Goal: Information Seeking & Learning: Learn about a topic

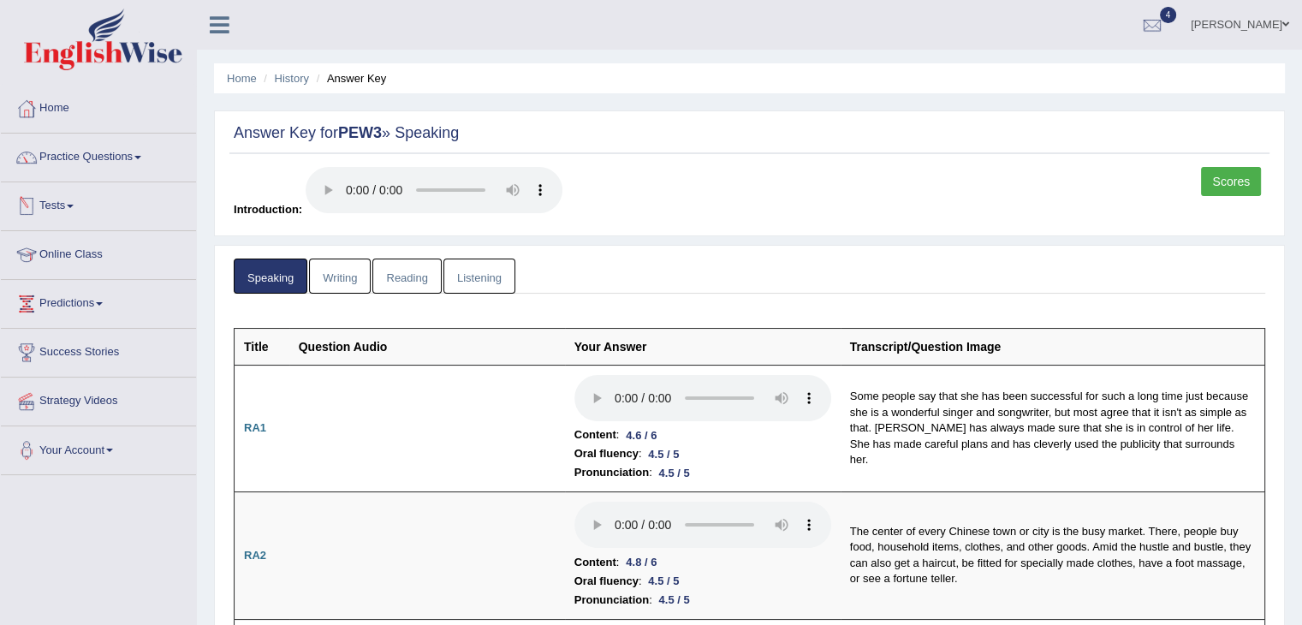
click at [79, 201] on link "Tests" at bounding box center [98, 203] width 195 height 43
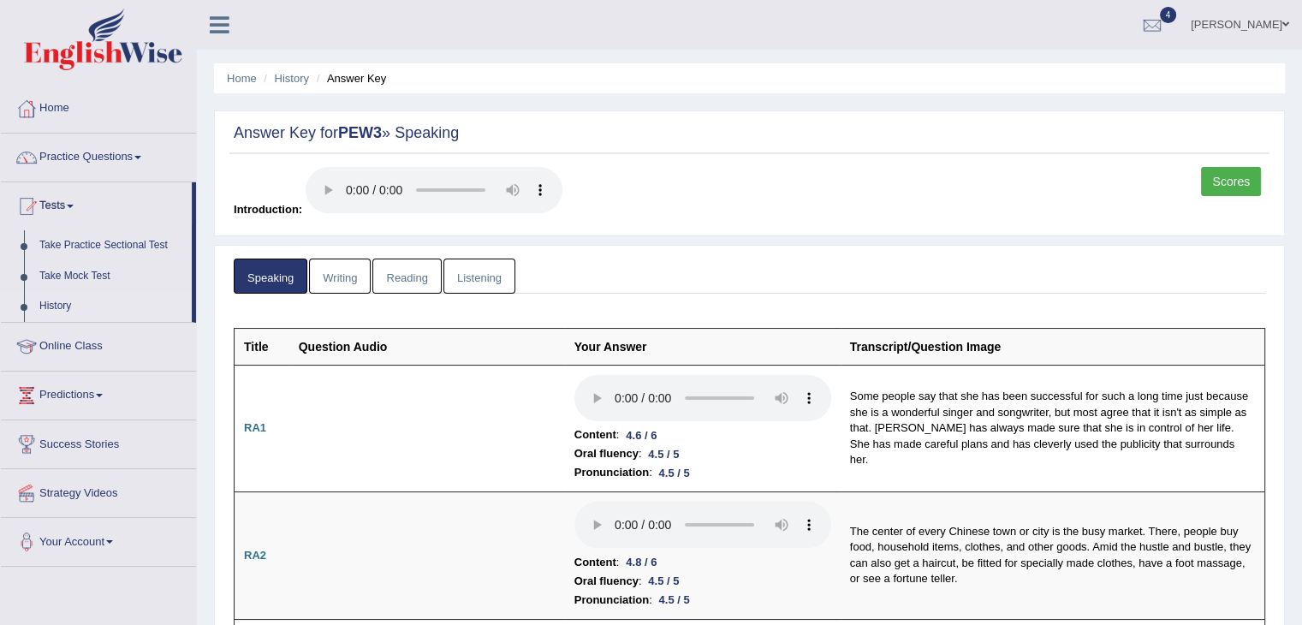
click at [67, 308] on link "History" at bounding box center [112, 306] width 160 height 31
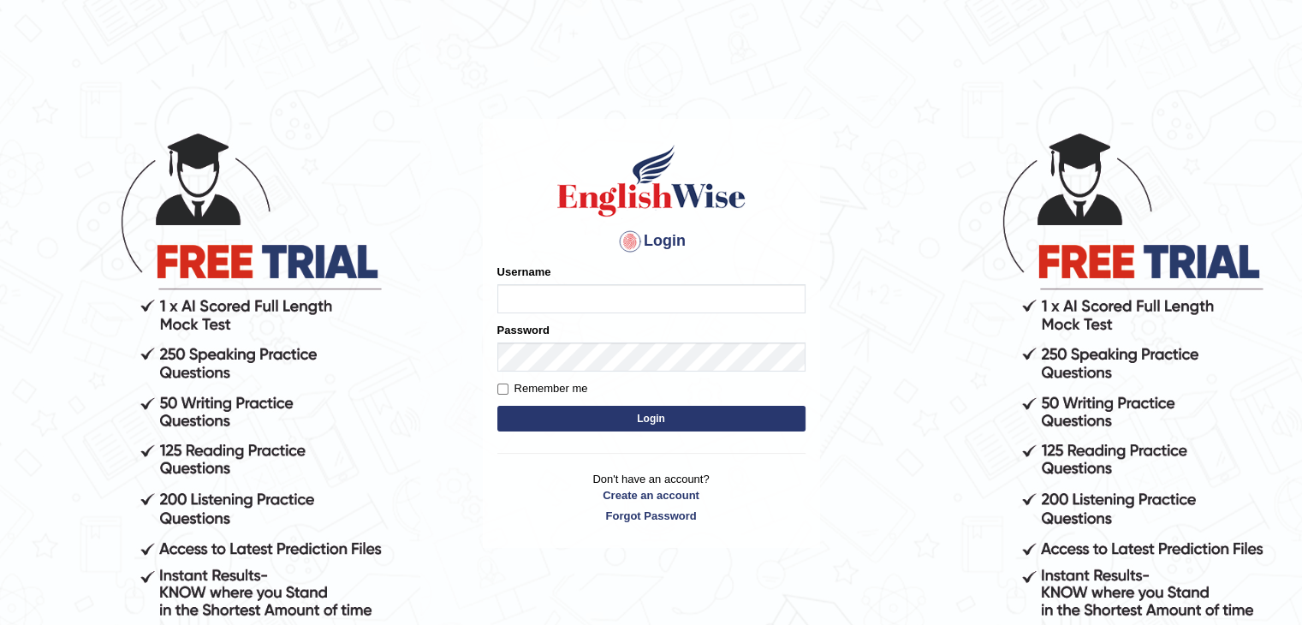
type input "gurvinder_newzealand"
click at [564, 425] on button "Login" at bounding box center [651, 419] width 308 height 26
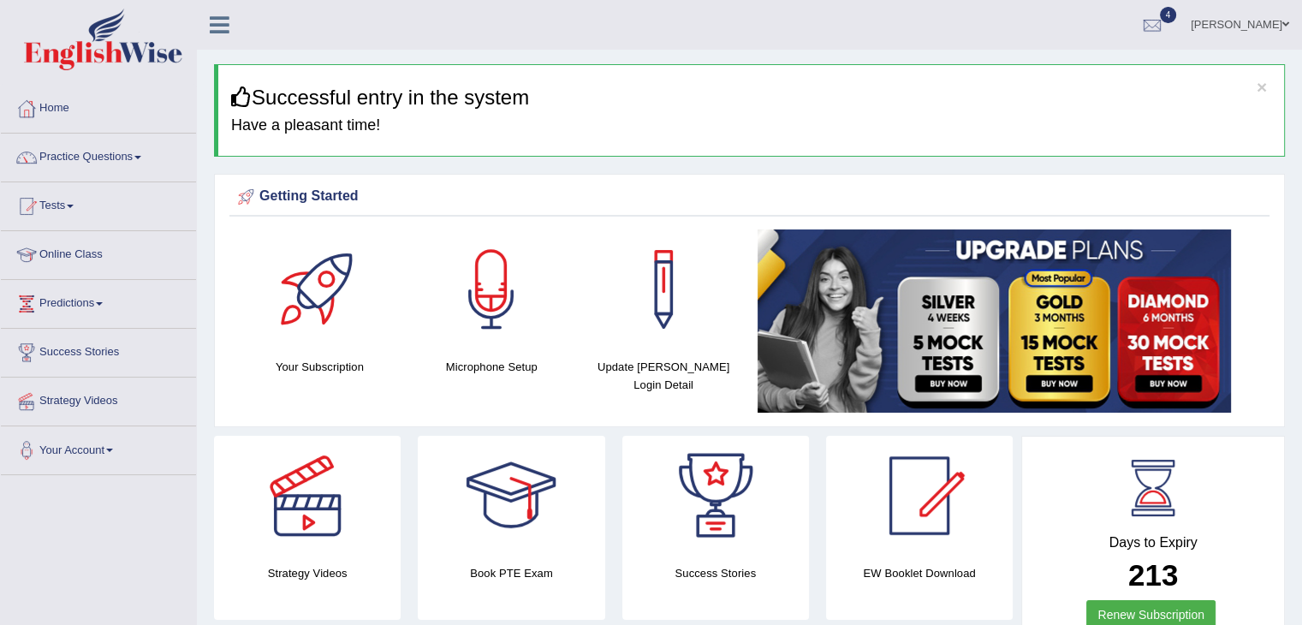
click at [69, 205] on link "Tests" at bounding box center [98, 203] width 195 height 43
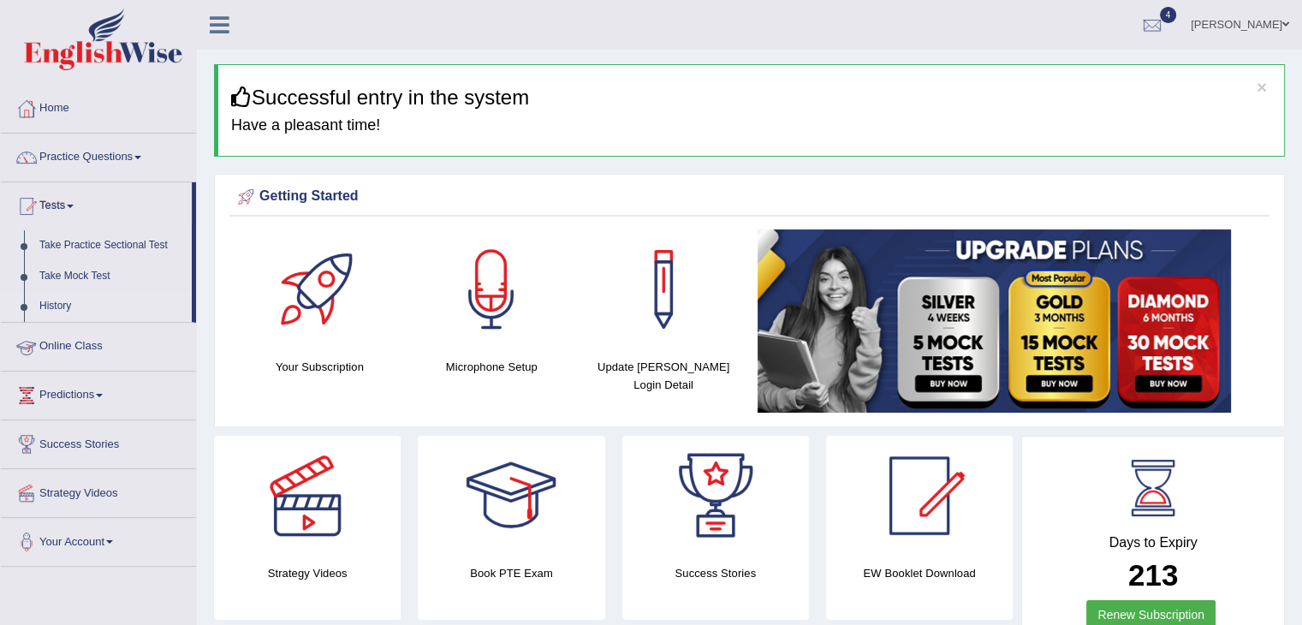
click at [58, 313] on link "History" at bounding box center [112, 306] width 160 height 31
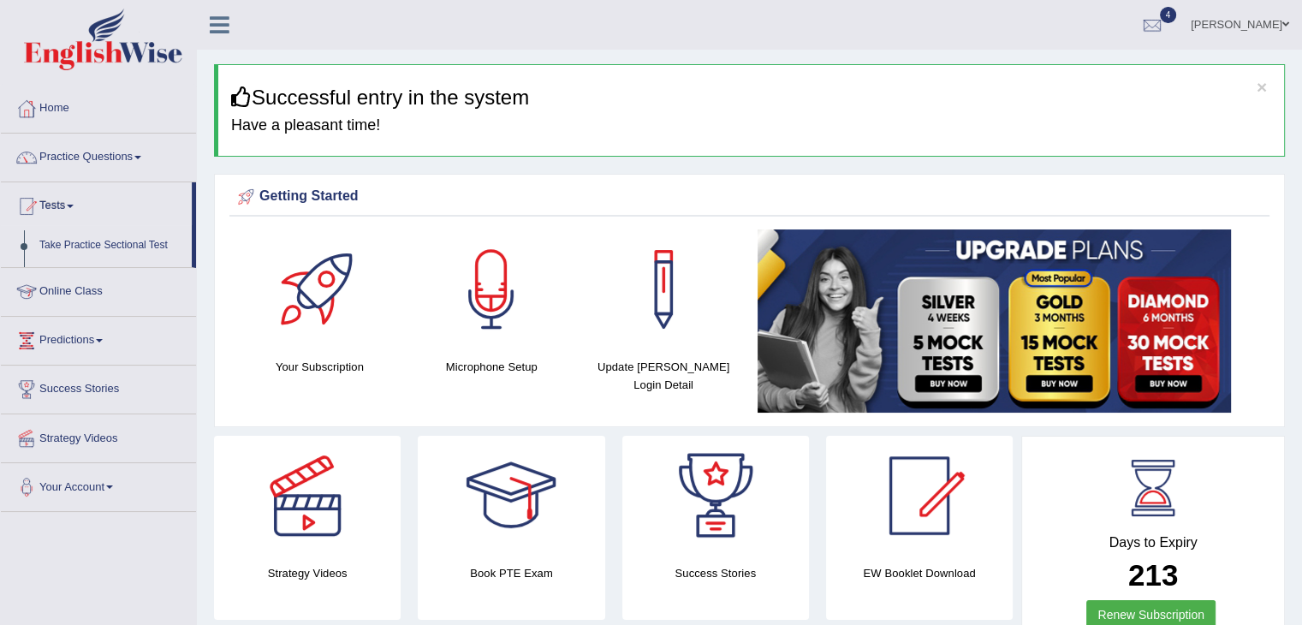
click at [58, 313] on ul "Home Practice Questions Speaking Practice Read Aloud Repeat Sentence Describe I…" at bounding box center [98, 298] width 195 height 427
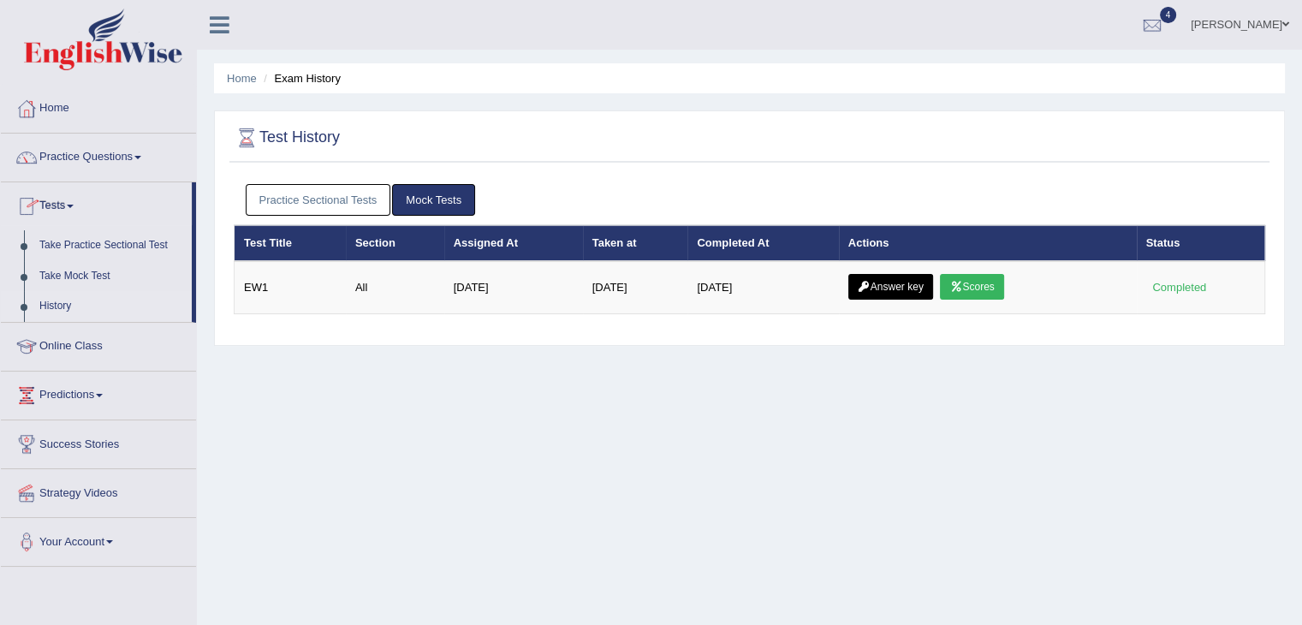
click at [61, 306] on link "History" at bounding box center [112, 306] width 160 height 31
click at [301, 198] on link "Practice Sectional Tests" at bounding box center [318, 200] width 145 height 32
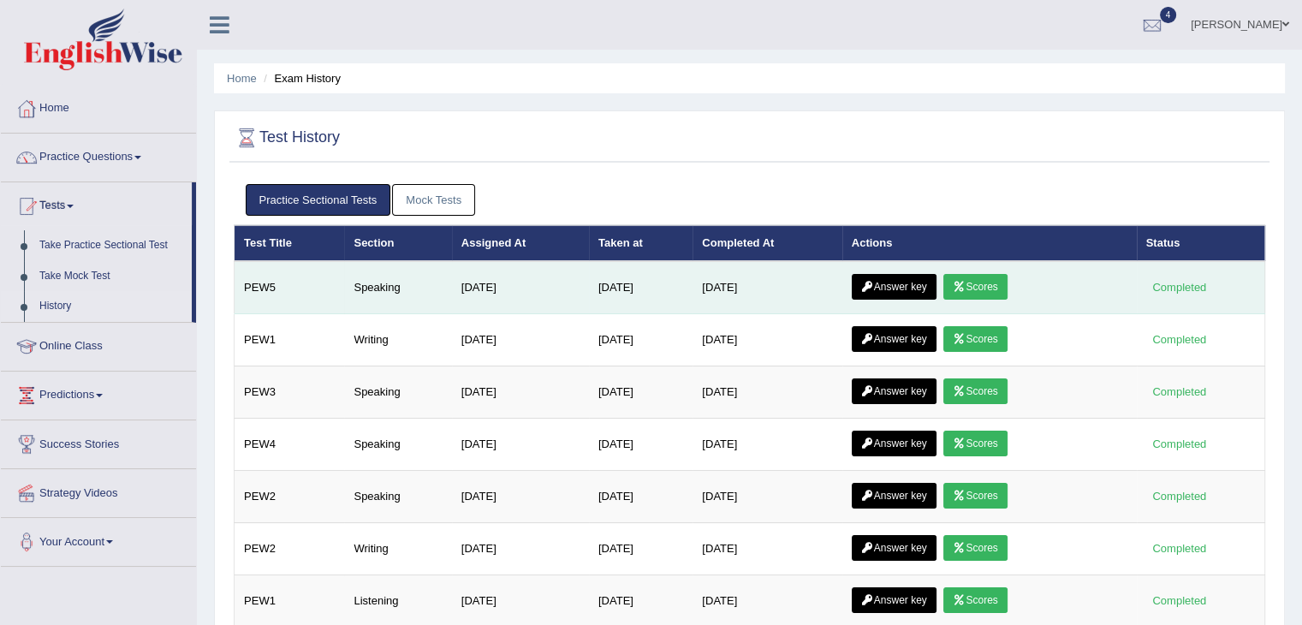
click at [922, 280] on link "Answer key" at bounding box center [893, 287] width 85 height 26
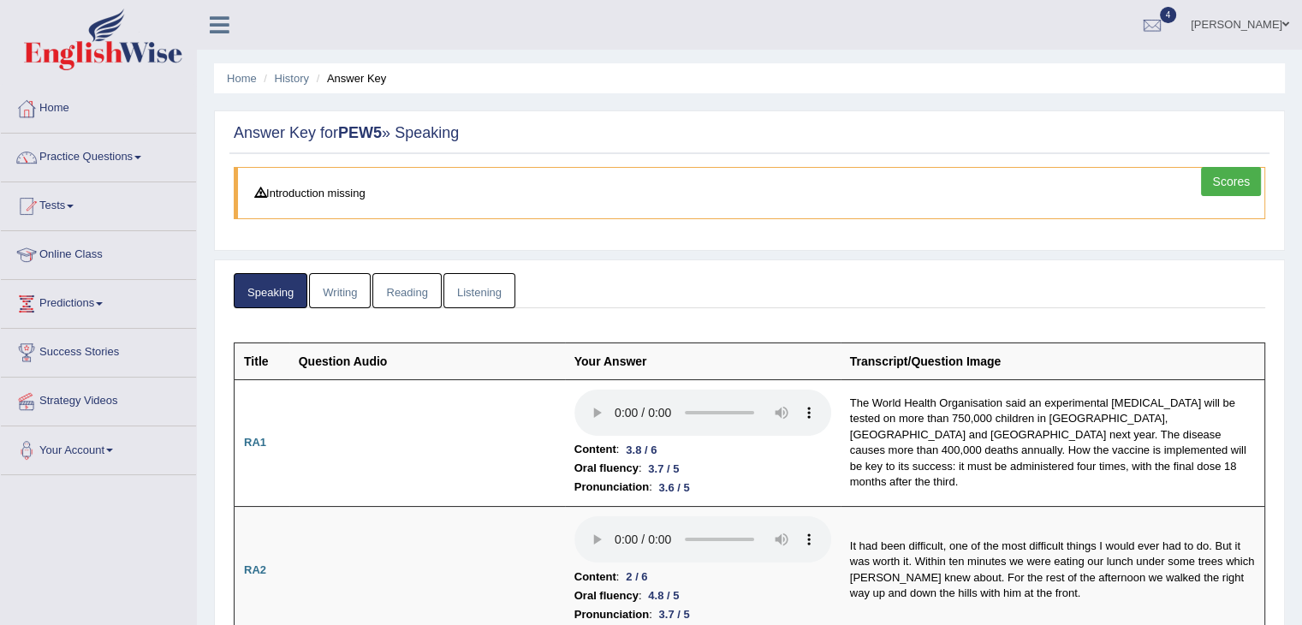
click at [1233, 185] on link "Scores" at bounding box center [1231, 181] width 60 height 29
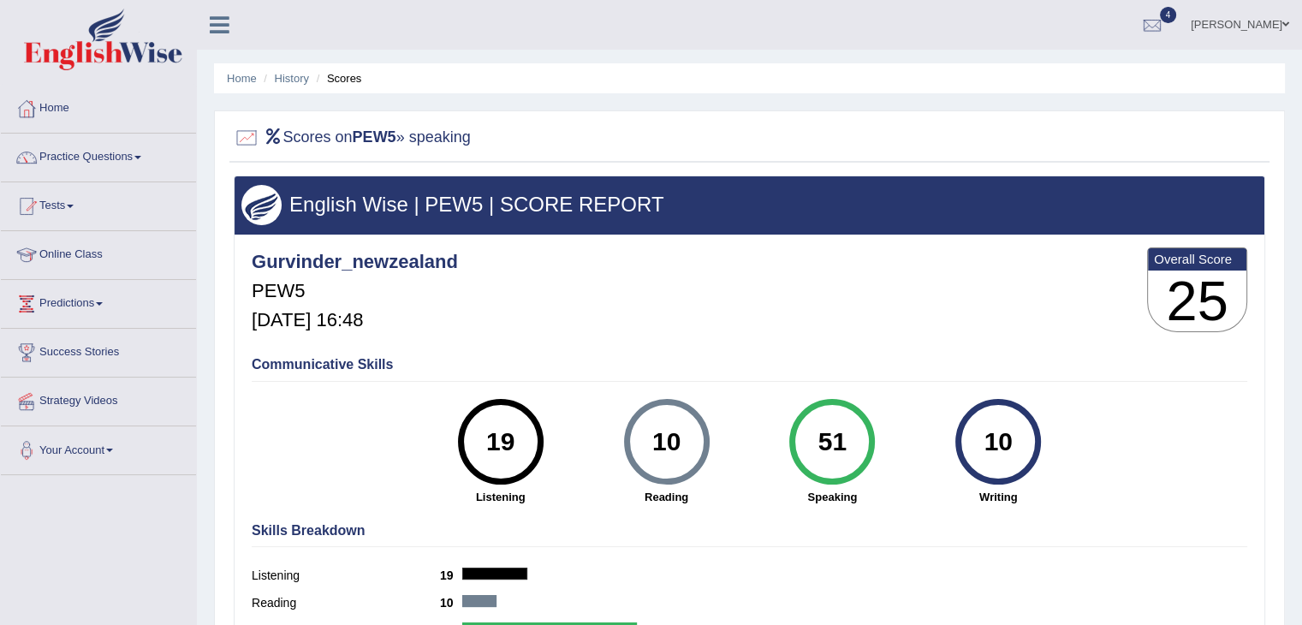
click at [1233, 185] on div "English Wise | PEW5 | SCORE REPORT" at bounding box center [748, 204] width 1029 height 57
click at [143, 149] on link "Practice Questions" at bounding box center [98, 154] width 195 height 43
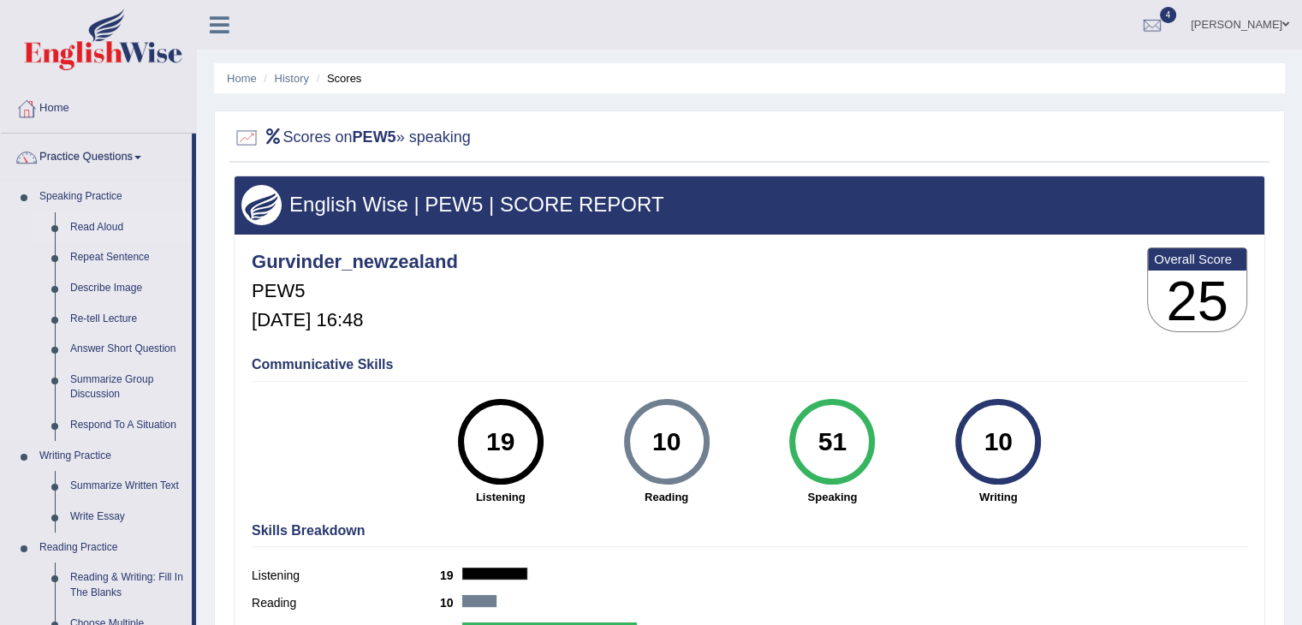
click at [103, 230] on link "Read Aloud" at bounding box center [126, 227] width 129 height 31
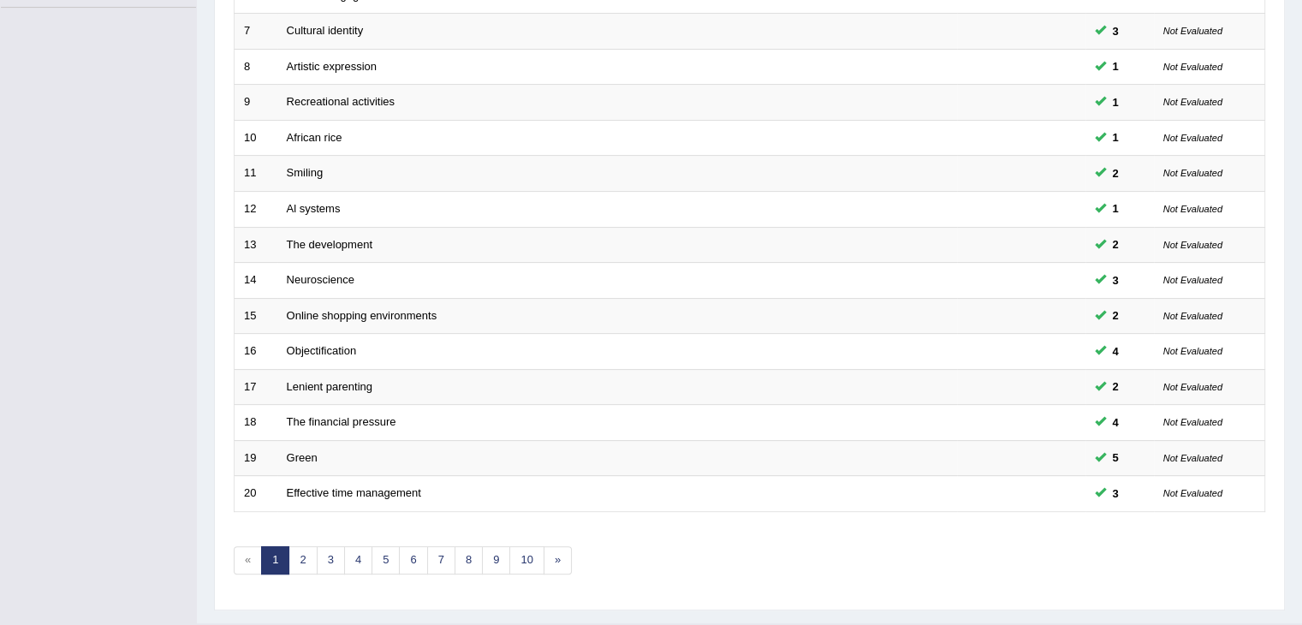
scroll to position [503, 0]
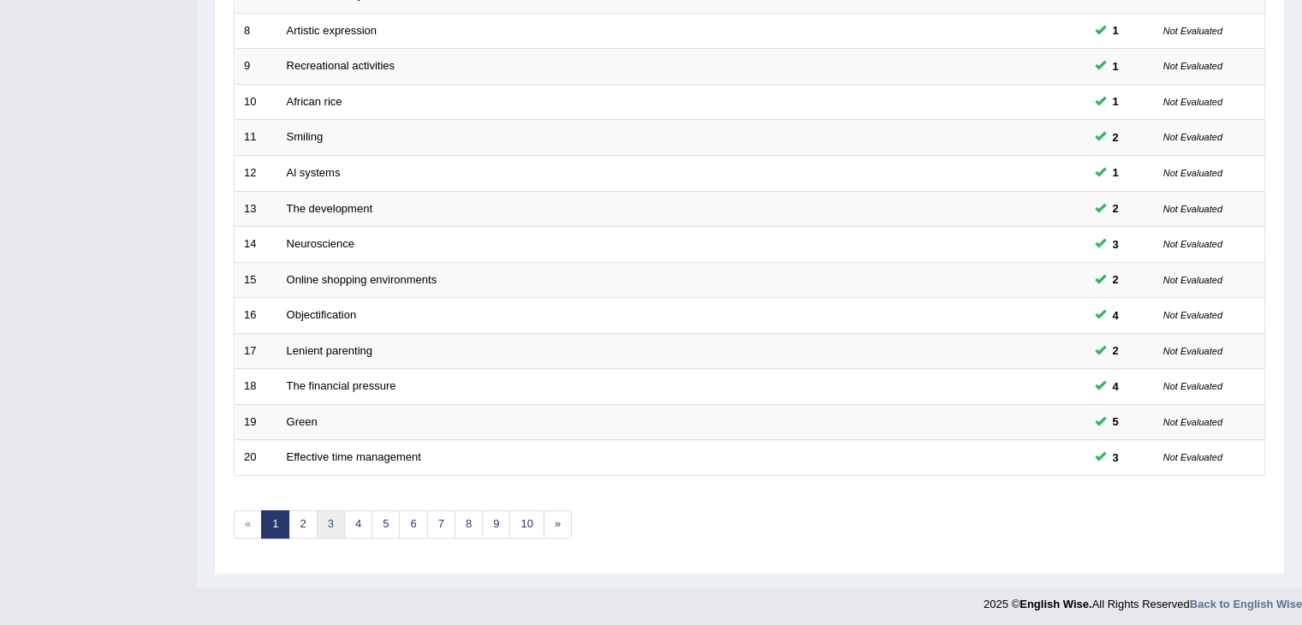
click at [329, 516] on link "3" at bounding box center [331, 524] width 28 height 28
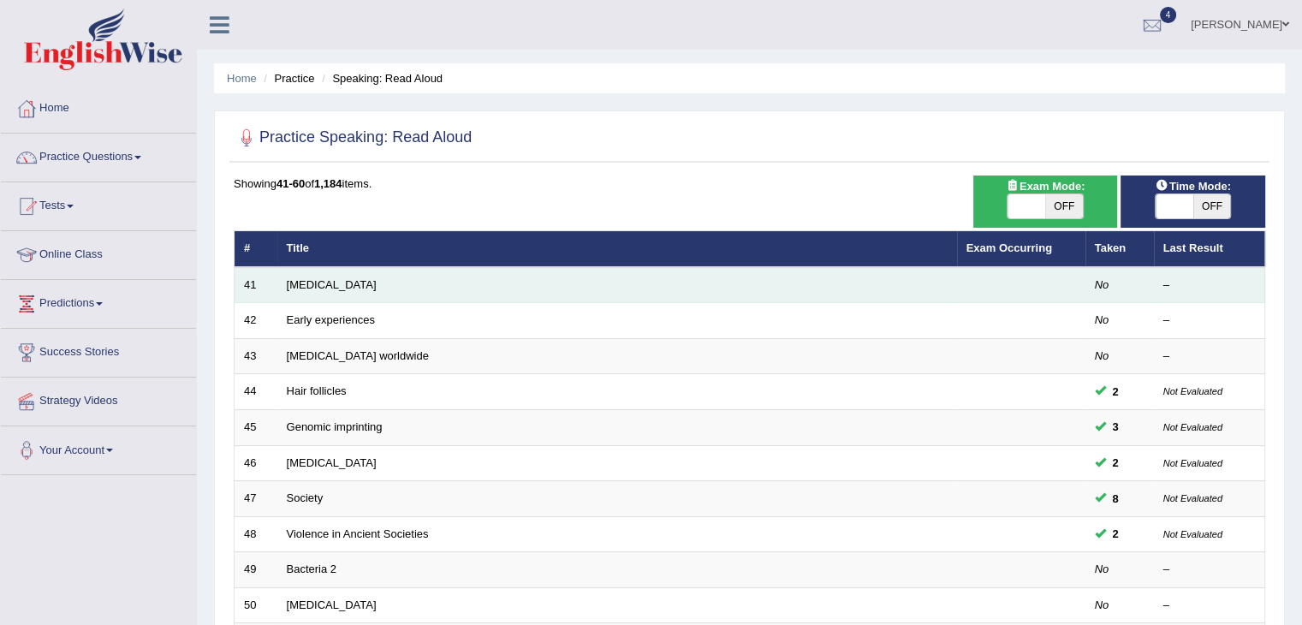
click at [300, 275] on td "[MEDICAL_DATA]" at bounding box center [616, 285] width 679 height 36
click at [306, 282] on link "[MEDICAL_DATA]" at bounding box center [332, 284] width 90 height 13
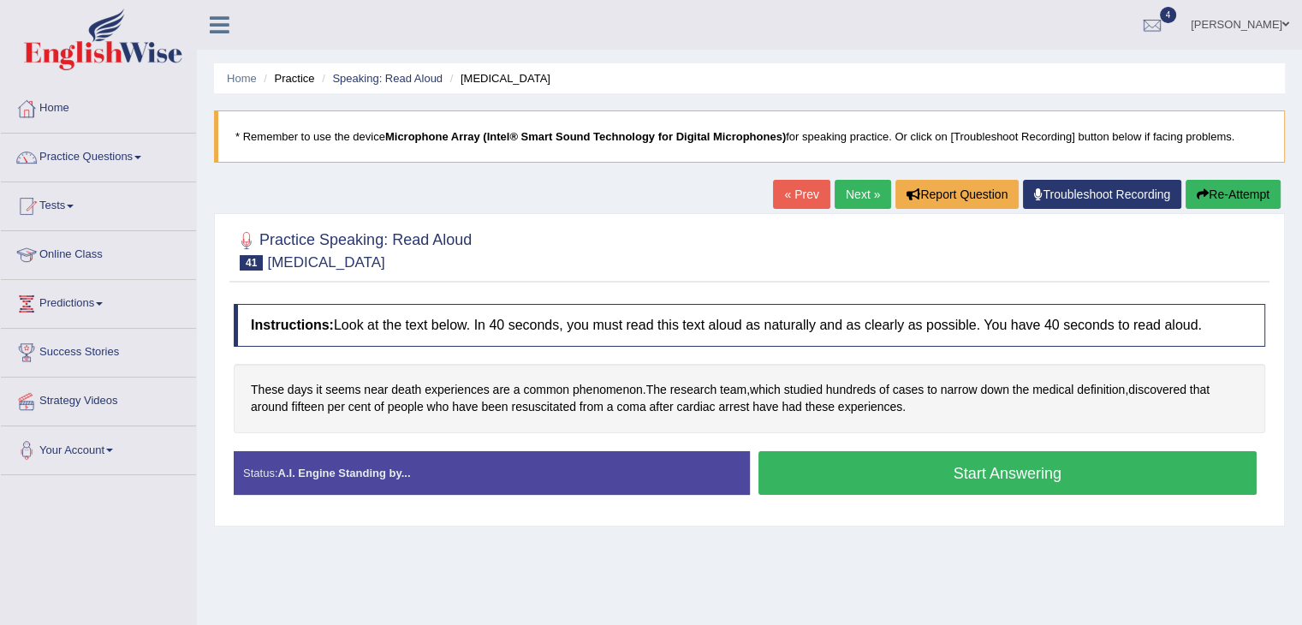
click at [1011, 499] on div "Status: A.I. Engine Standing by... Start Answering Stop Recording" at bounding box center [749, 481] width 1031 height 61
click at [982, 480] on button "Start Answering" at bounding box center [1007, 473] width 499 height 44
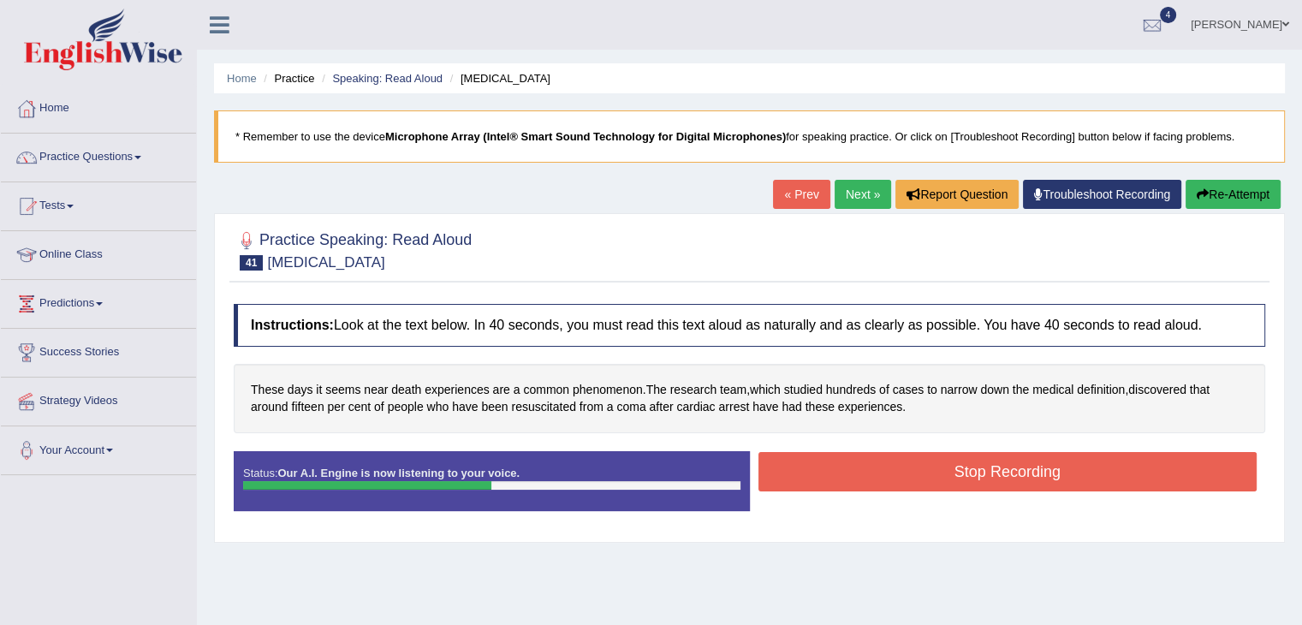
click at [1197, 199] on button "Re-Attempt" at bounding box center [1232, 194] width 95 height 29
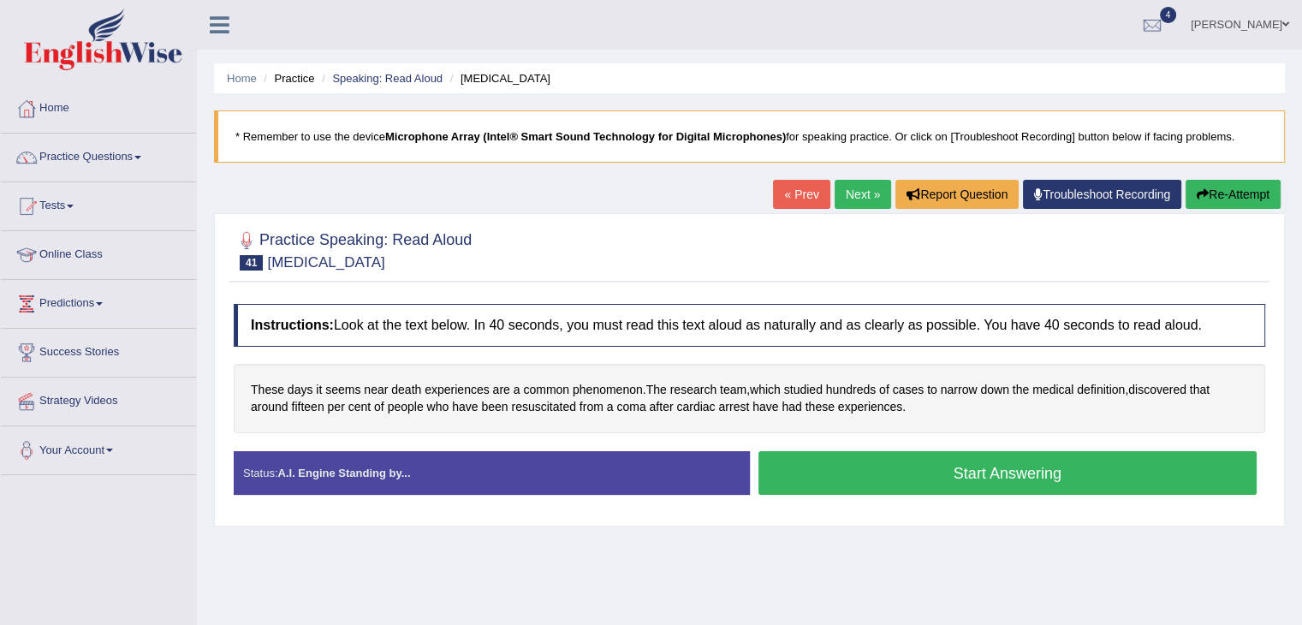
click at [1027, 484] on button "Start Answering" at bounding box center [1007, 473] width 499 height 44
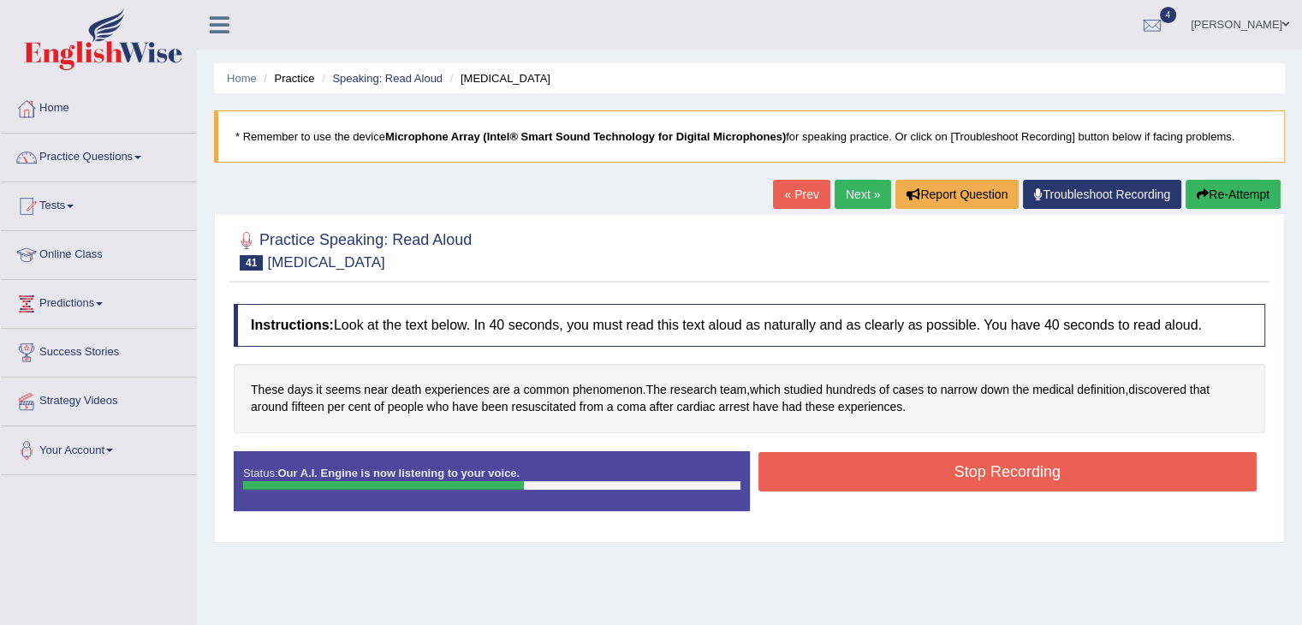
click at [1027, 484] on button "Stop Recording" at bounding box center [1007, 471] width 499 height 39
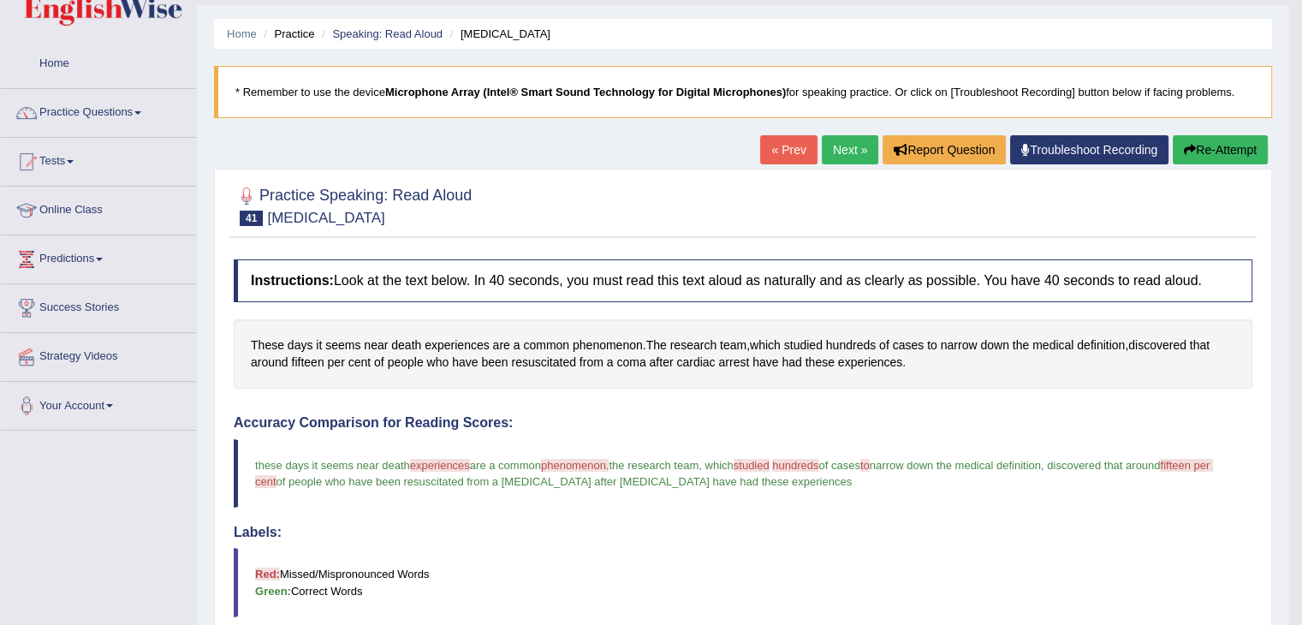
scroll to position [22, 0]
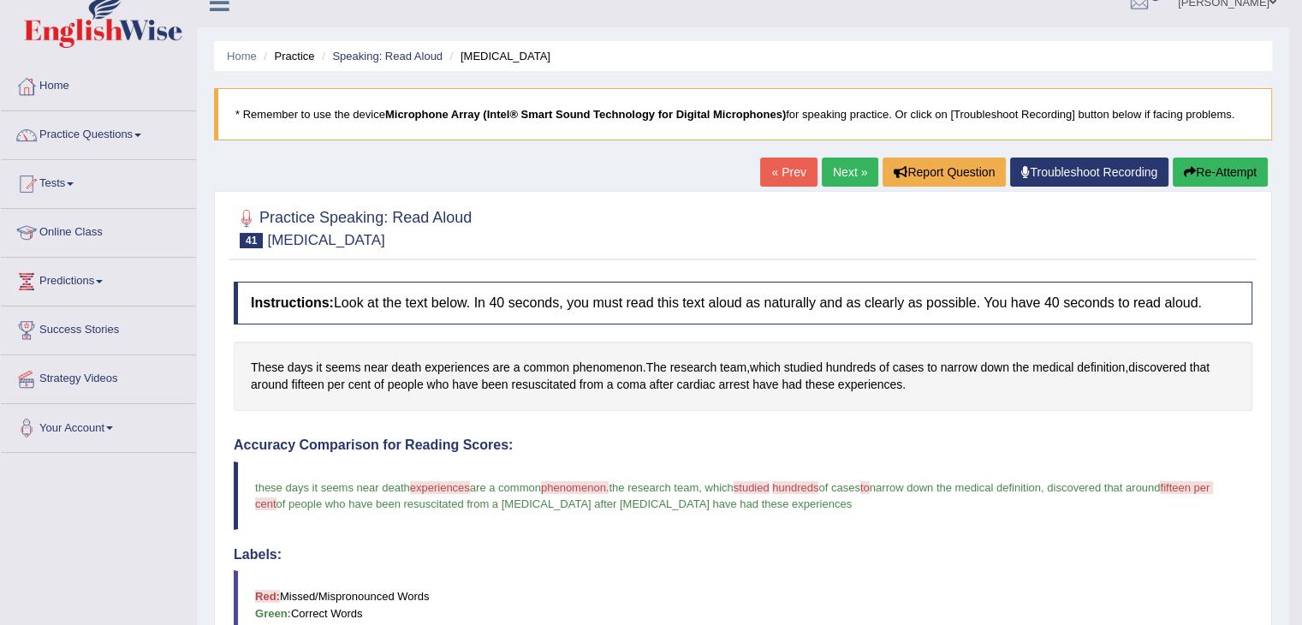
click at [1213, 179] on button "Re-Attempt" at bounding box center [1219, 171] width 95 height 29
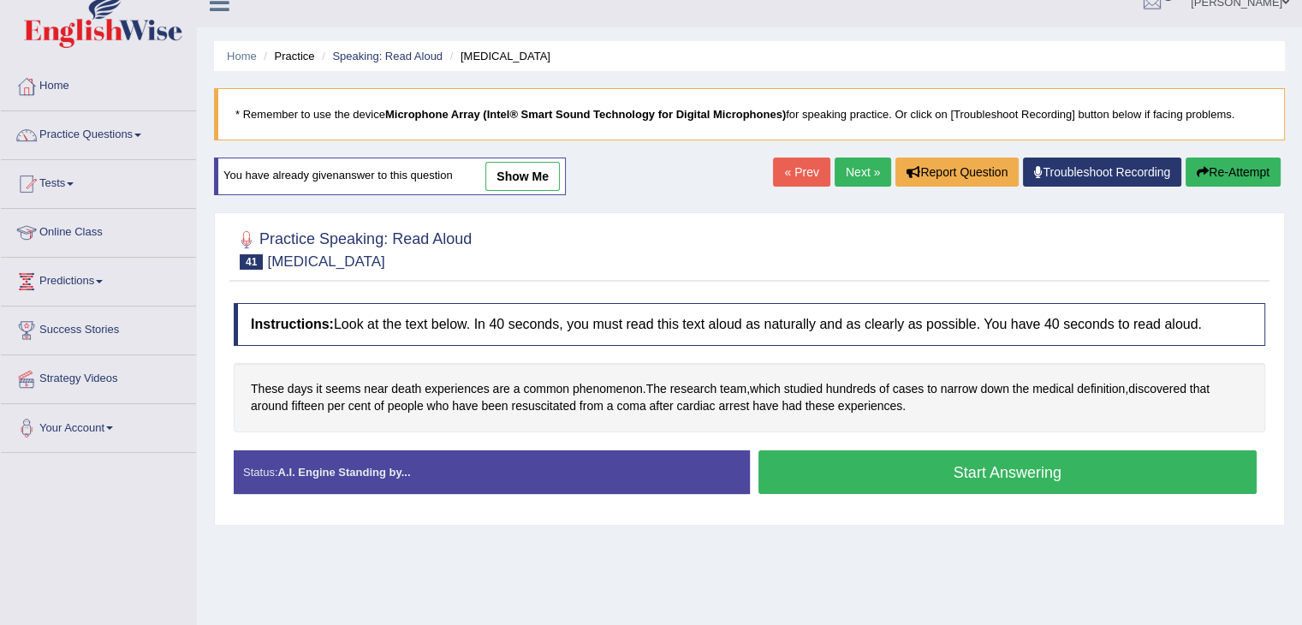
click at [962, 468] on button "Start Answering" at bounding box center [1007, 472] width 499 height 44
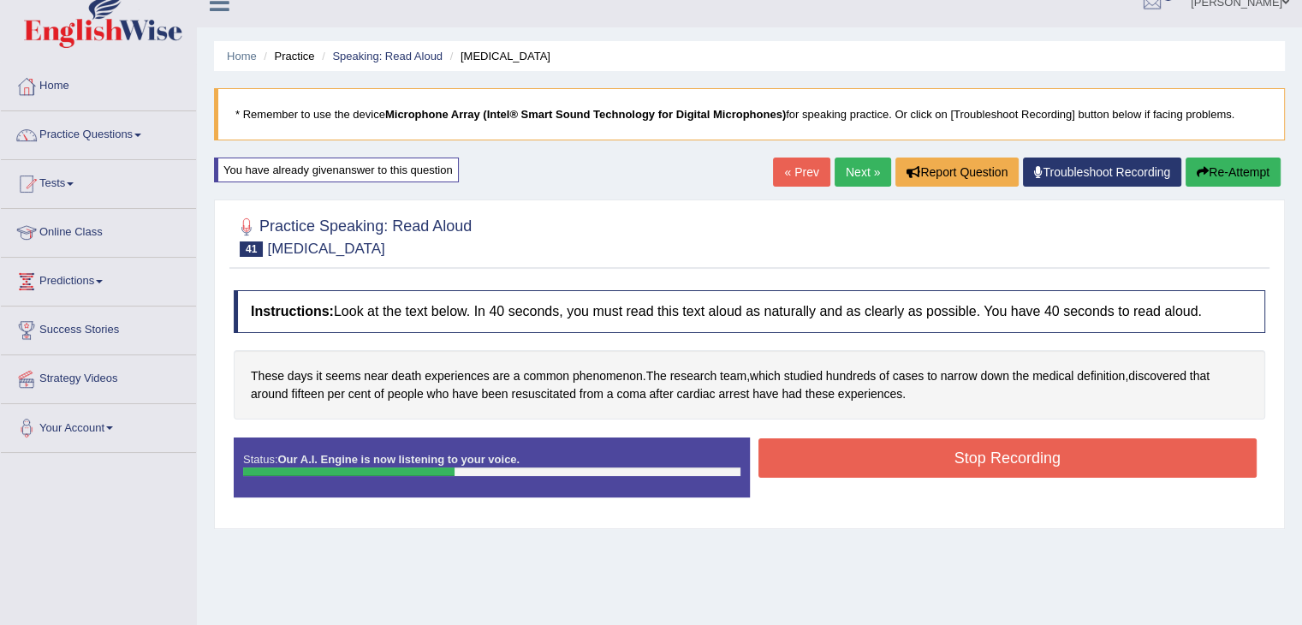
click at [962, 468] on button "Stop Recording" at bounding box center [1007, 457] width 499 height 39
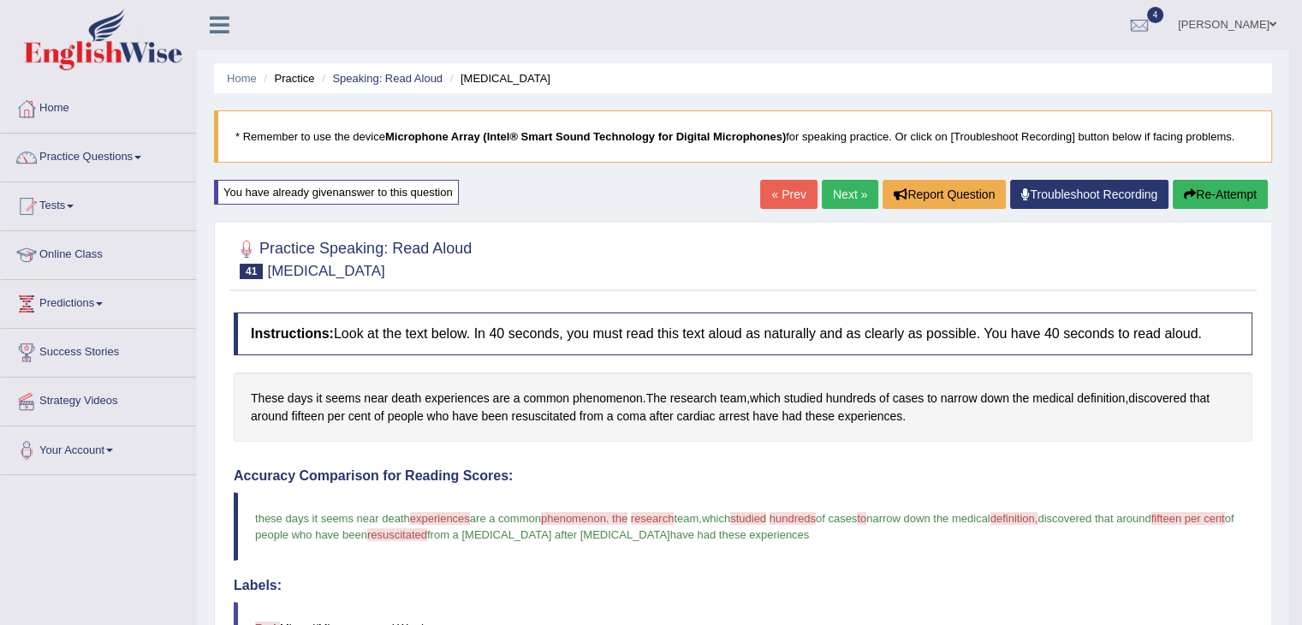
click at [848, 186] on link "Next »" at bounding box center [850, 194] width 56 height 29
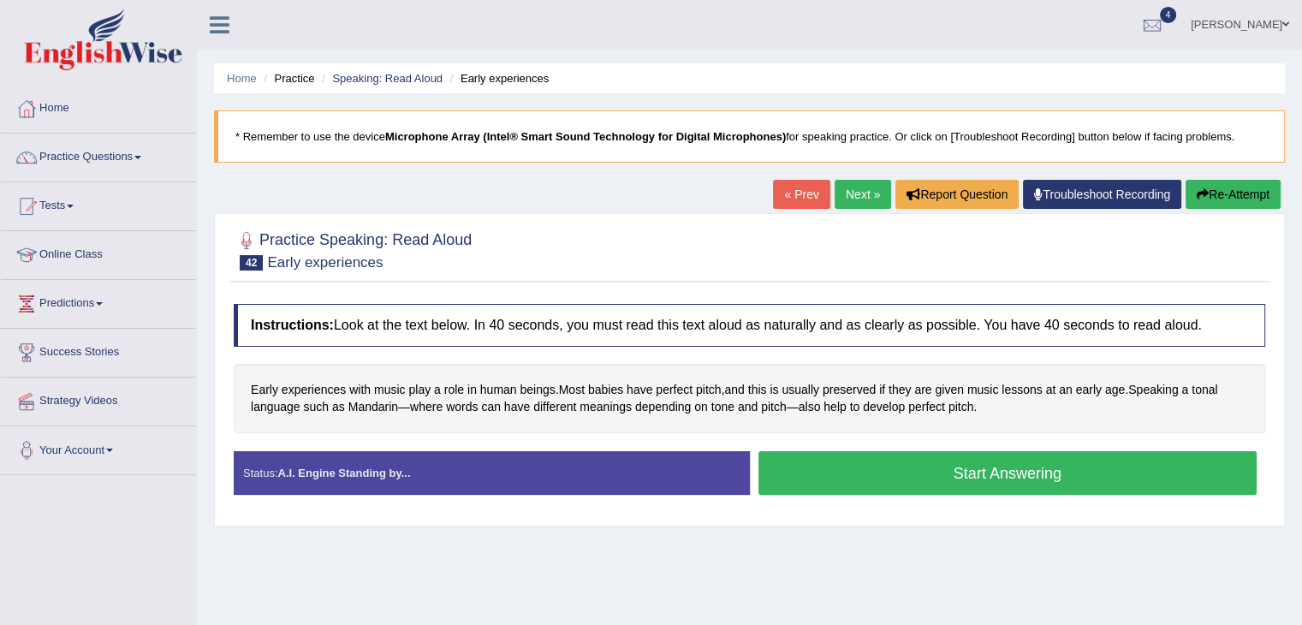
click at [999, 489] on button "Start Answering" at bounding box center [1007, 473] width 499 height 44
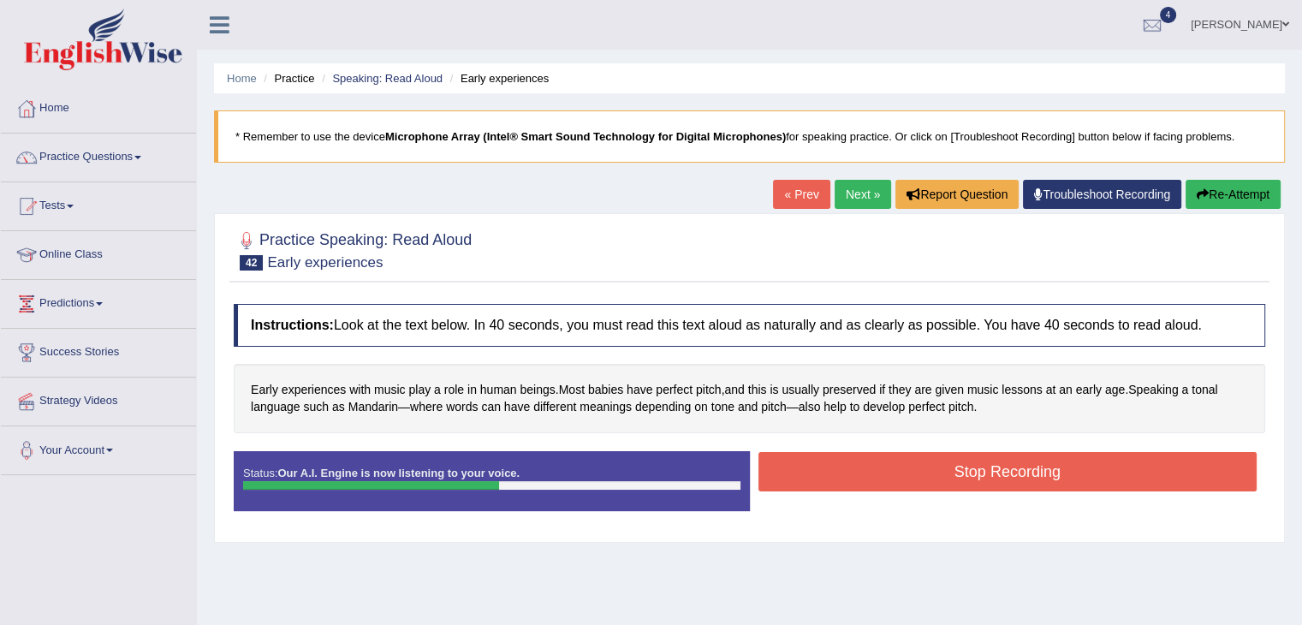
click at [999, 481] on button "Stop Recording" at bounding box center [1007, 471] width 499 height 39
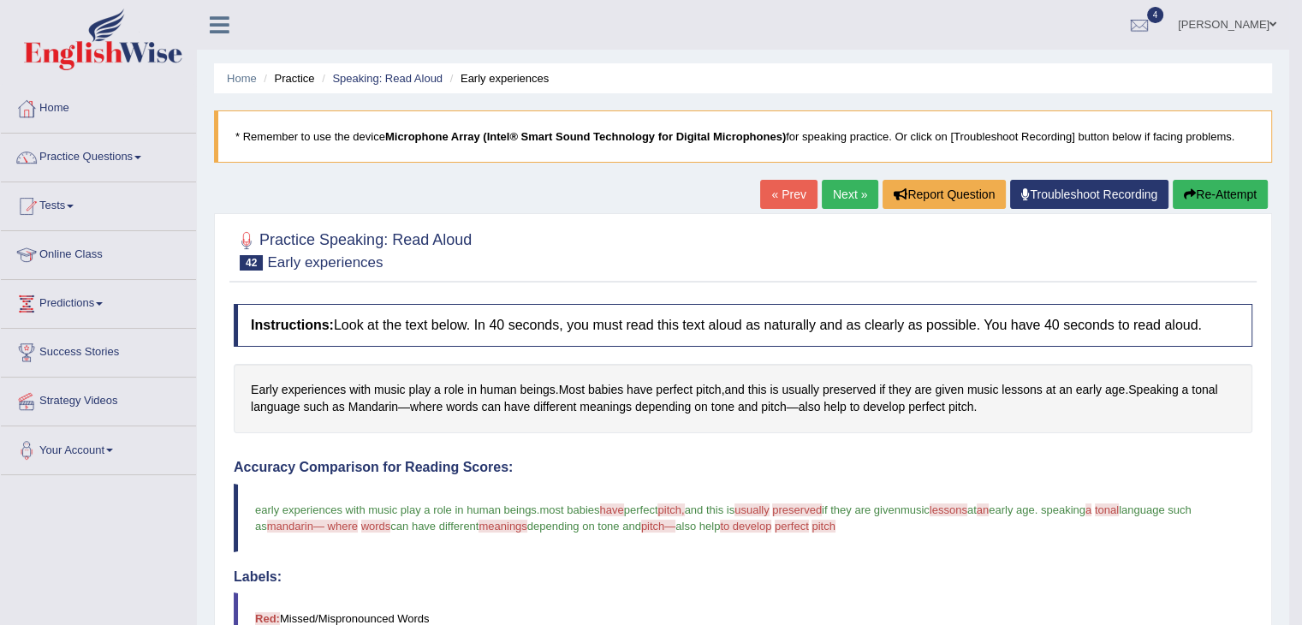
click at [845, 187] on link "Next »" at bounding box center [850, 194] width 56 height 29
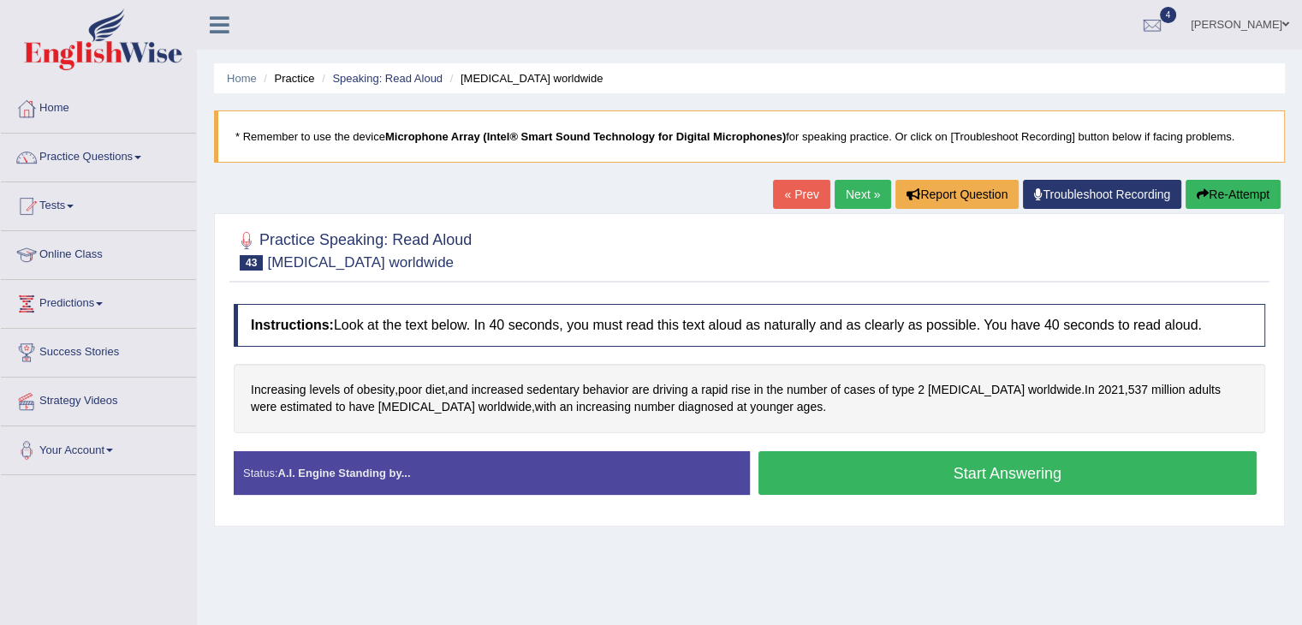
click at [901, 466] on button "Start Answering" at bounding box center [1007, 473] width 499 height 44
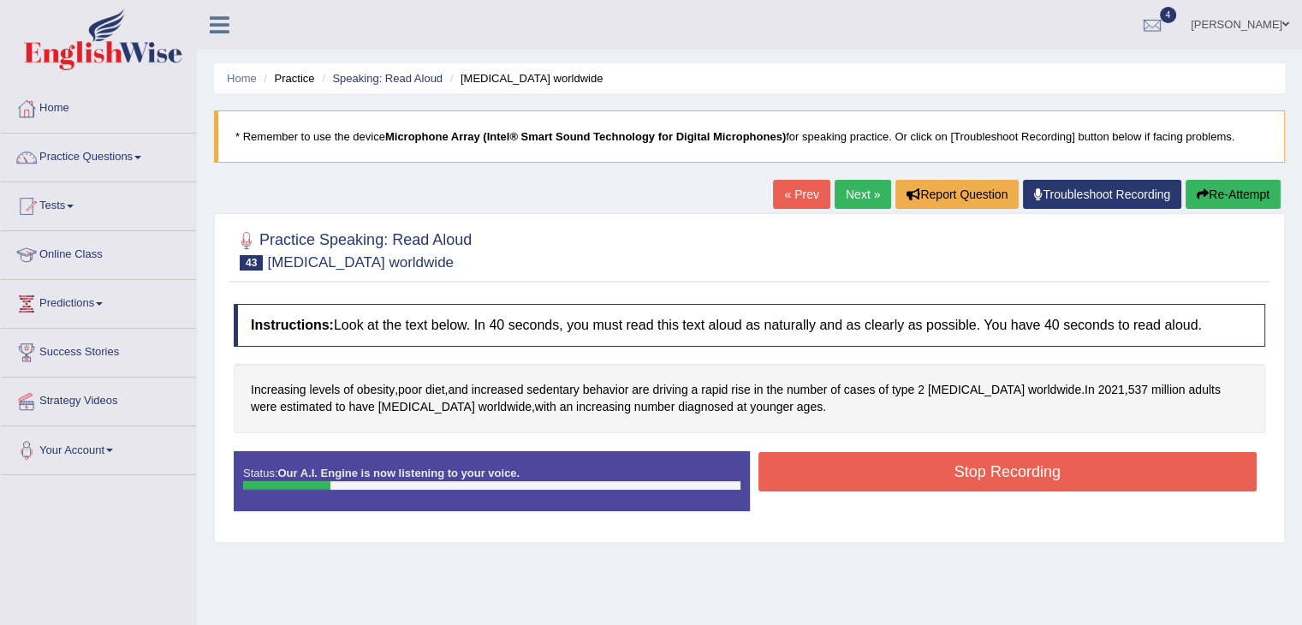
click at [1227, 186] on button "Re-Attempt" at bounding box center [1232, 194] width 95 height 29
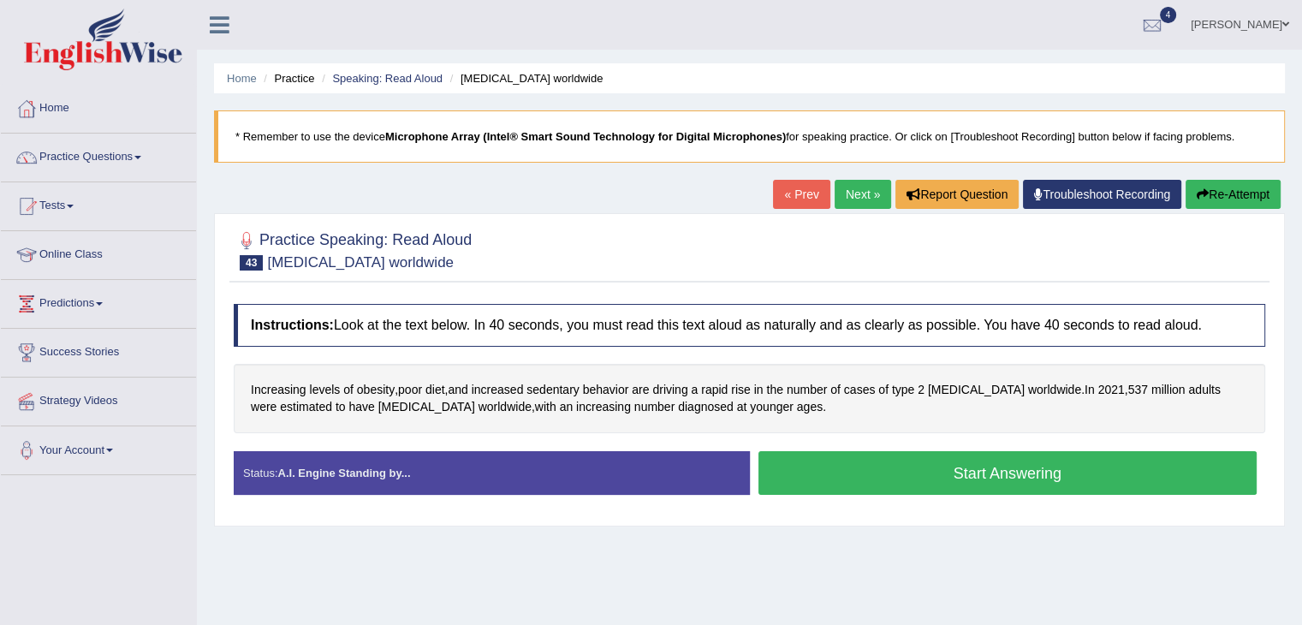
click at [921, 460] on button "Start Answering" at bounding box center [1007, 473] width 499 height 44
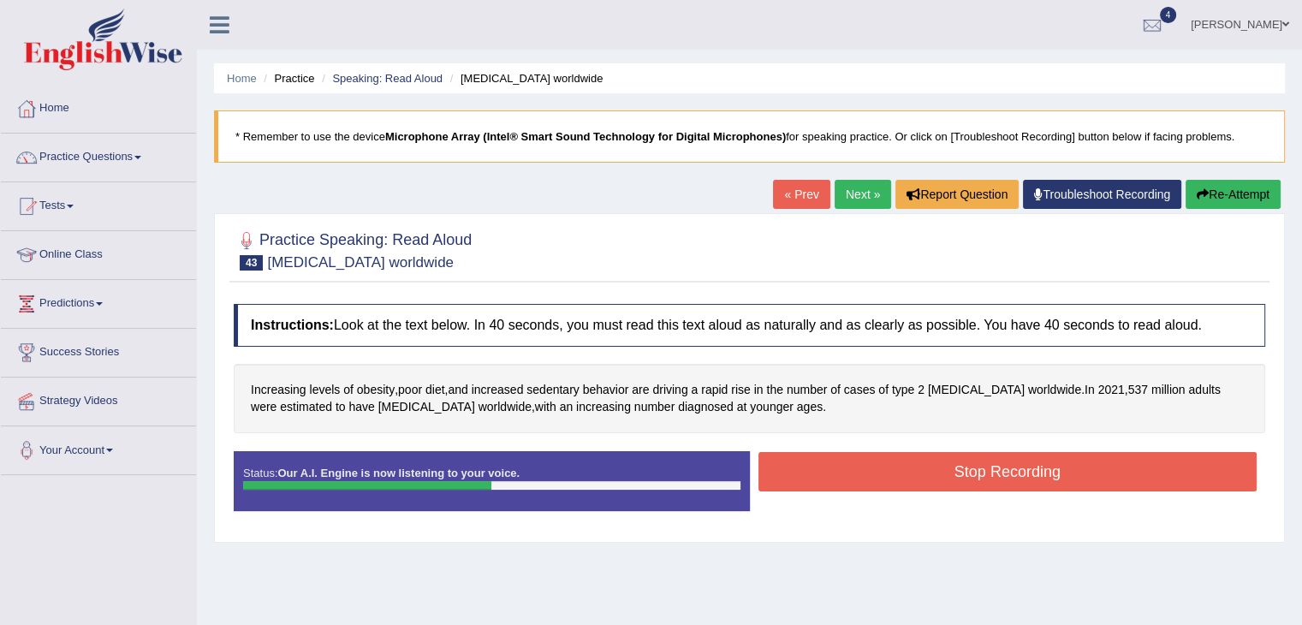
click at [921, 460] on button "Stop Recording" at bounding box center [1007, 471] width 499 height 39
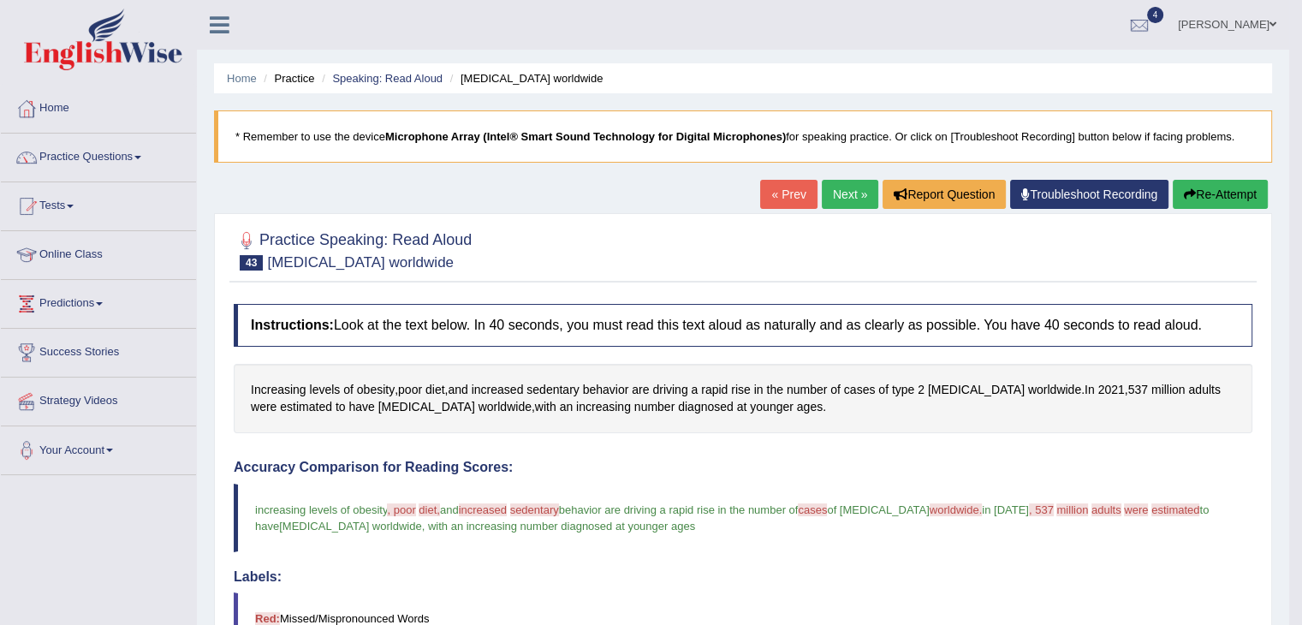
click at [1191, 188] on icon "button" at bounding box center [1189, 194] width 12 height 12
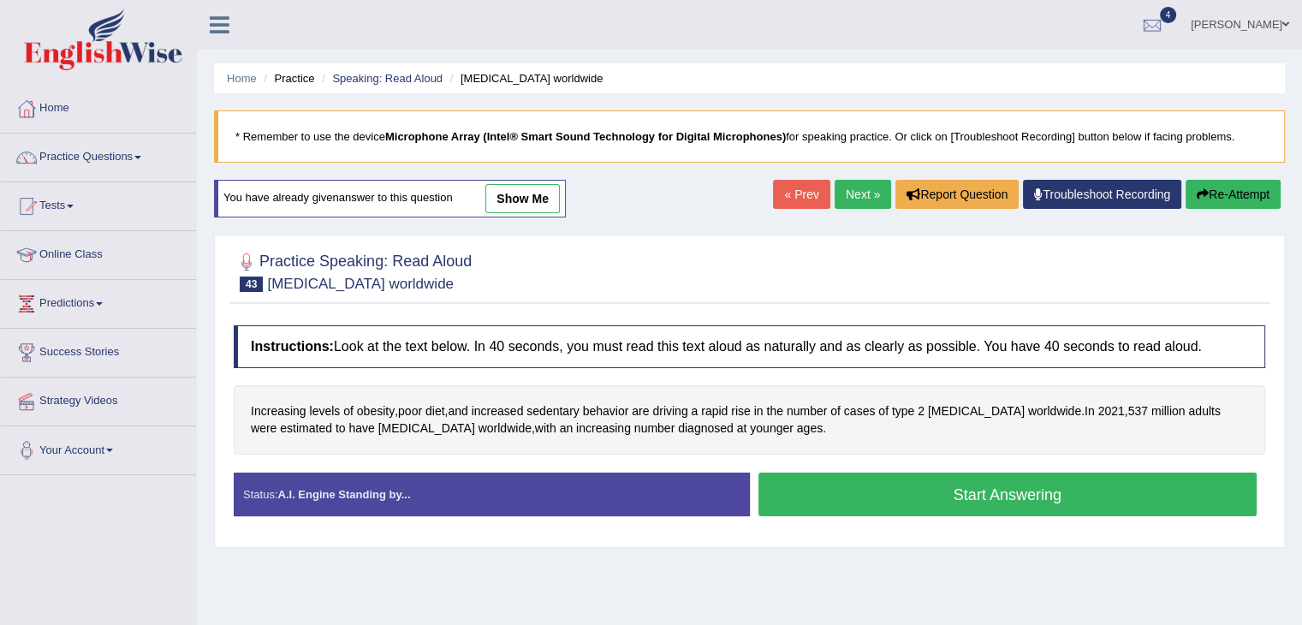
click at [996, 472] on button "Start Answering" at bounding box center [1007, 494] width 499 height 44
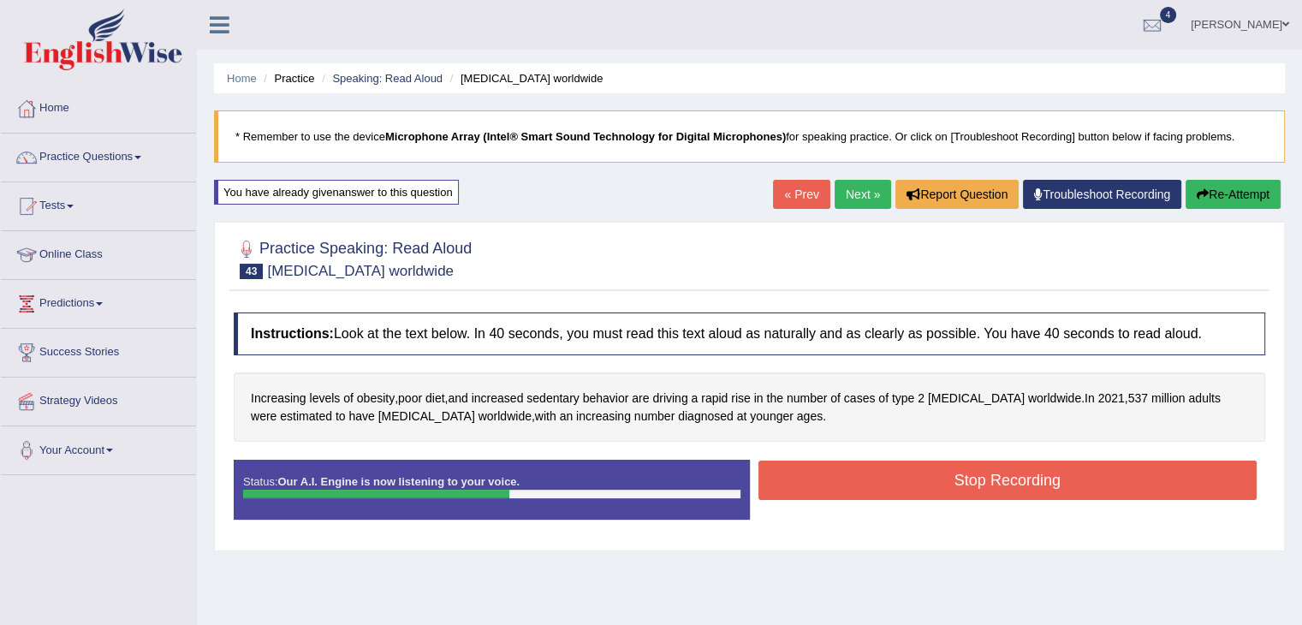
click at [996, 472] on button "Stop Recording" at bounding box center [1007, 479] width 499 height 39
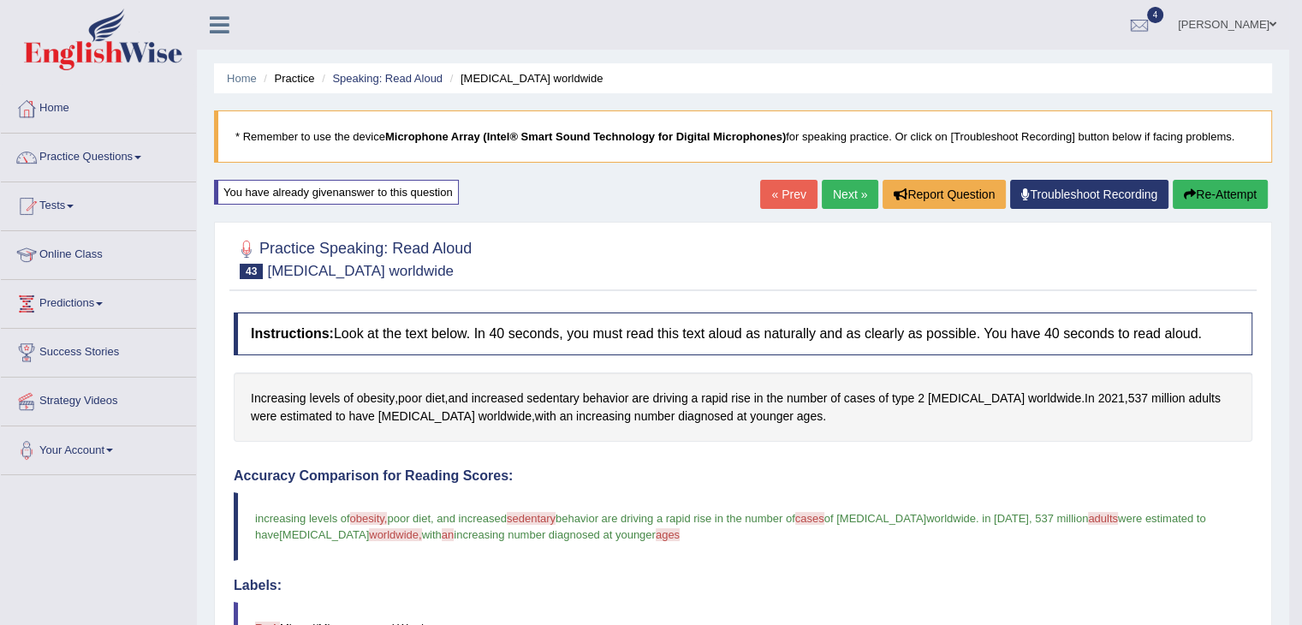
click at [1214, 199] on button "Re-Attempt" at bounding box center [1219, 194] width 95 height 29
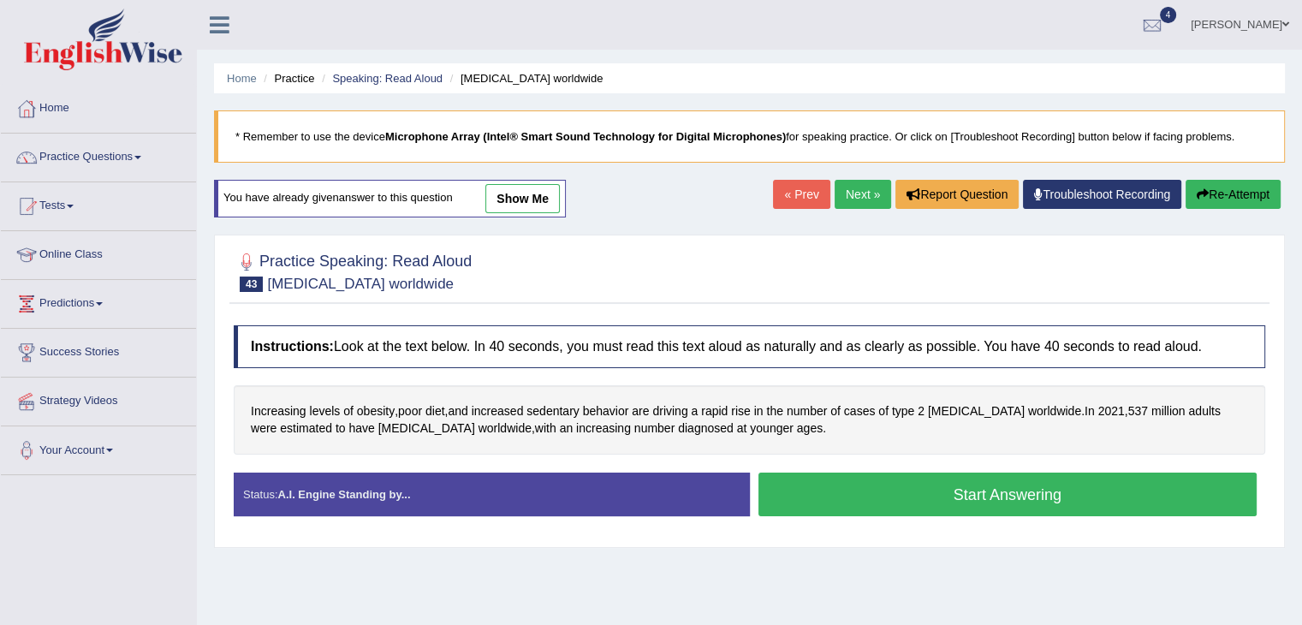
click at [969, 489] on button "Start Answering" at bounding box center [1007, 494] width 499 height 44
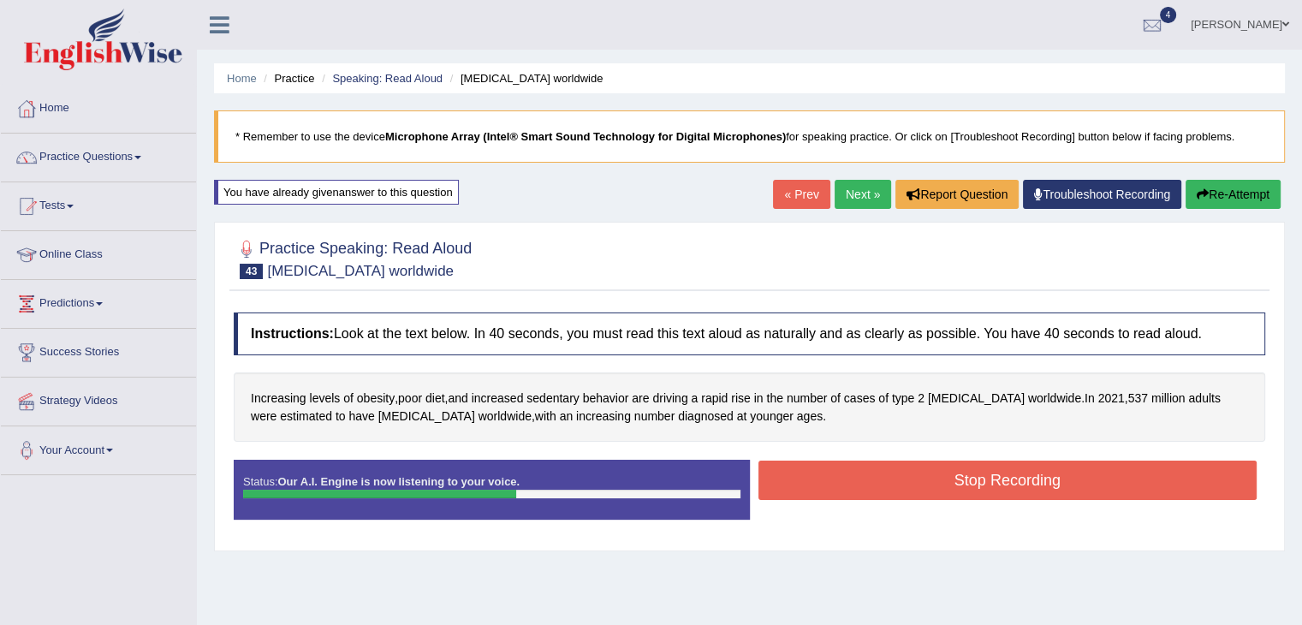
click at [969, 489] on button "Stop Recording" at bounding box center [1007, 479] width 499 height 39
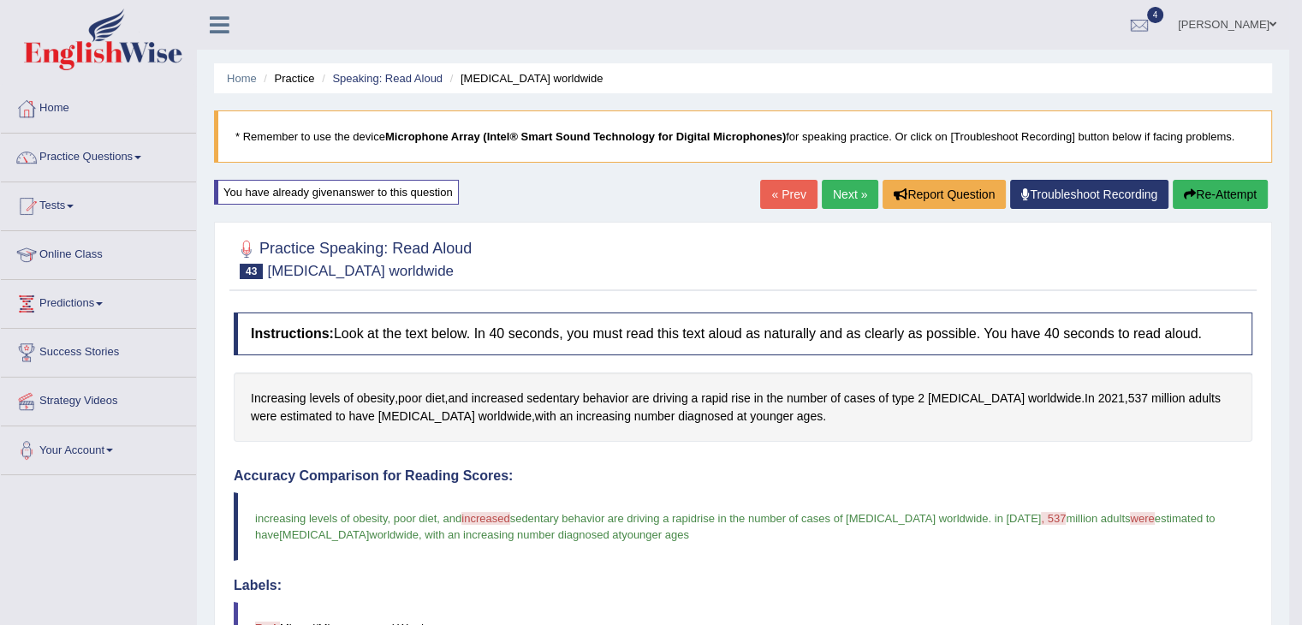
click at [842, 181] on link "Next »" at bounding box center [850, 194] width 56 height 29
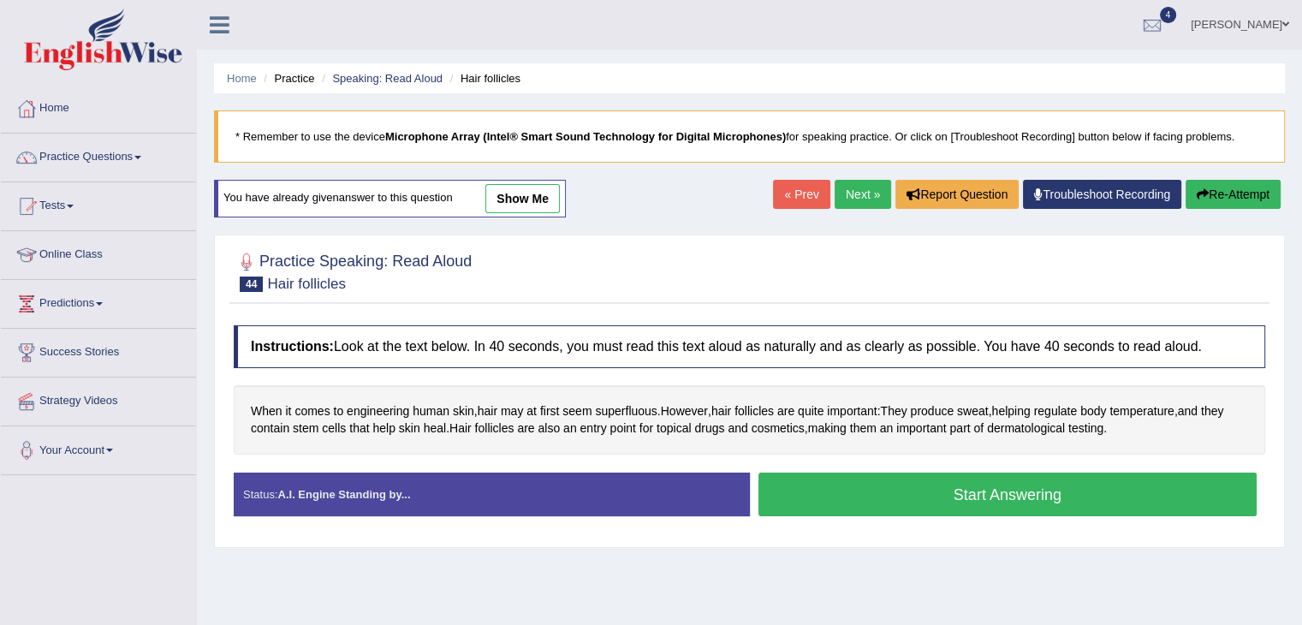
click at [846, 503] on button "Start Answering" at bounding box center [1007, 494] width 499 height 44
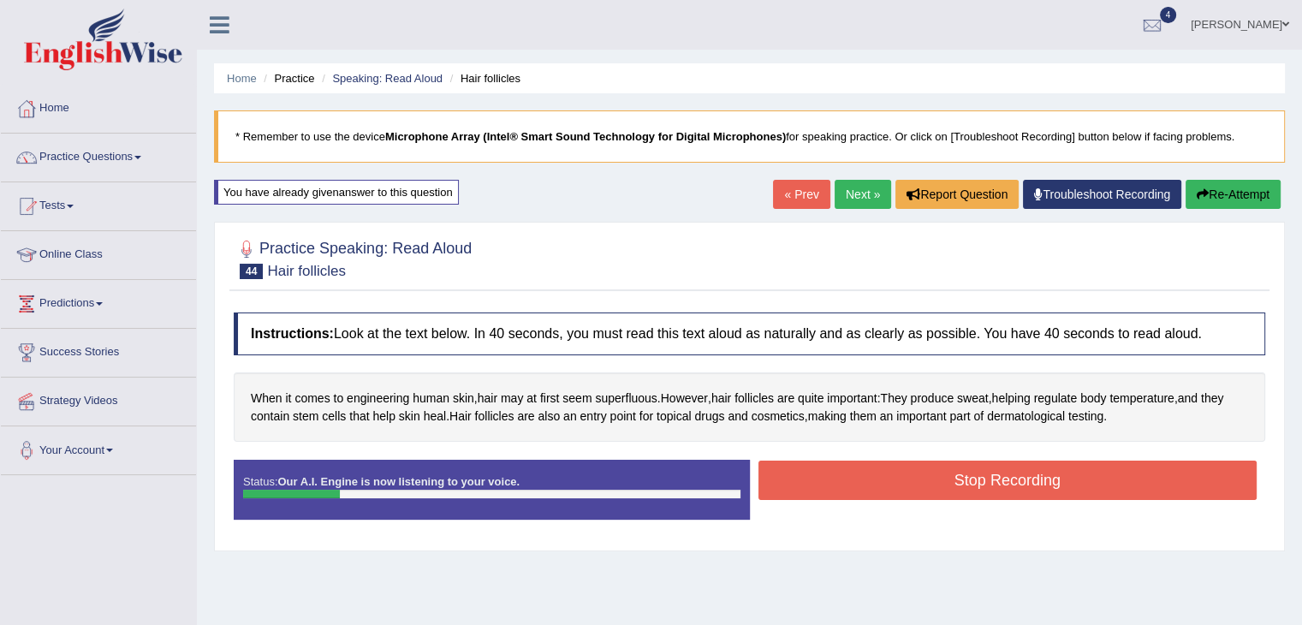
click at [1199, 175] on div "Home Practice Speaking: Read Aloud Hair follicles * Remember to use the device …" at bounding box center [749, 428] width 1105 height 856
click at [1201, 186] on button "Re-Attempt" at bounding box center [1232, 194] width 95 height 29
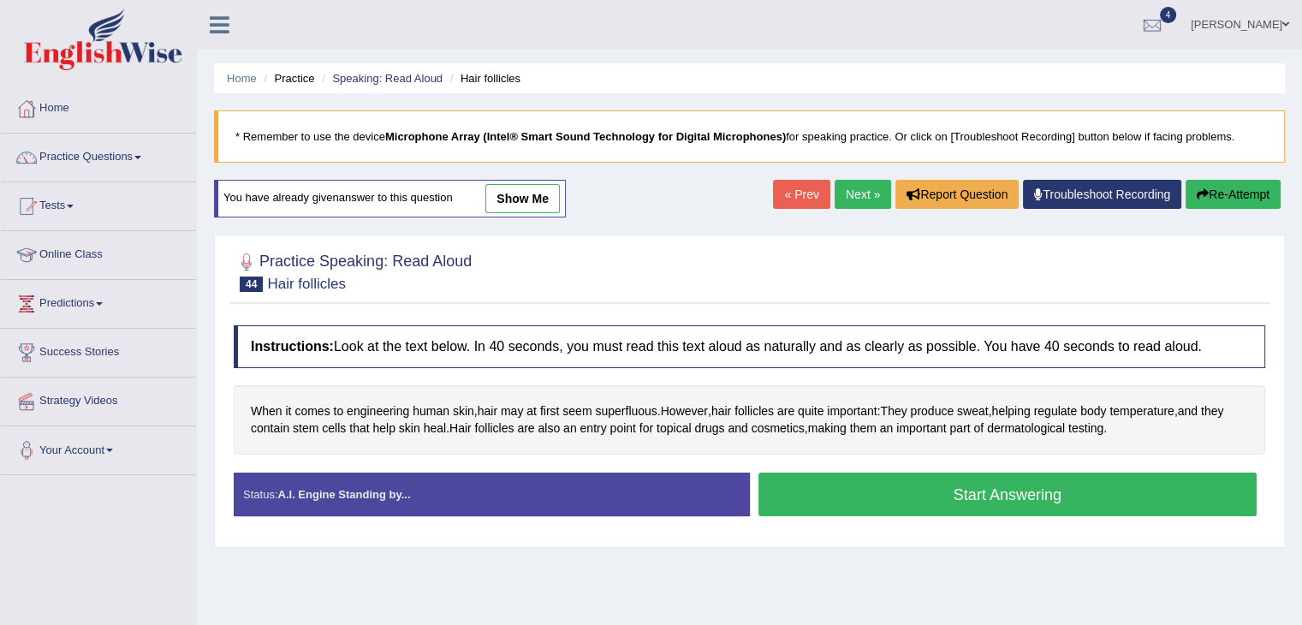
click at [545, 203] on link "show me" at bounding box center [522, 198] width 74 height 29
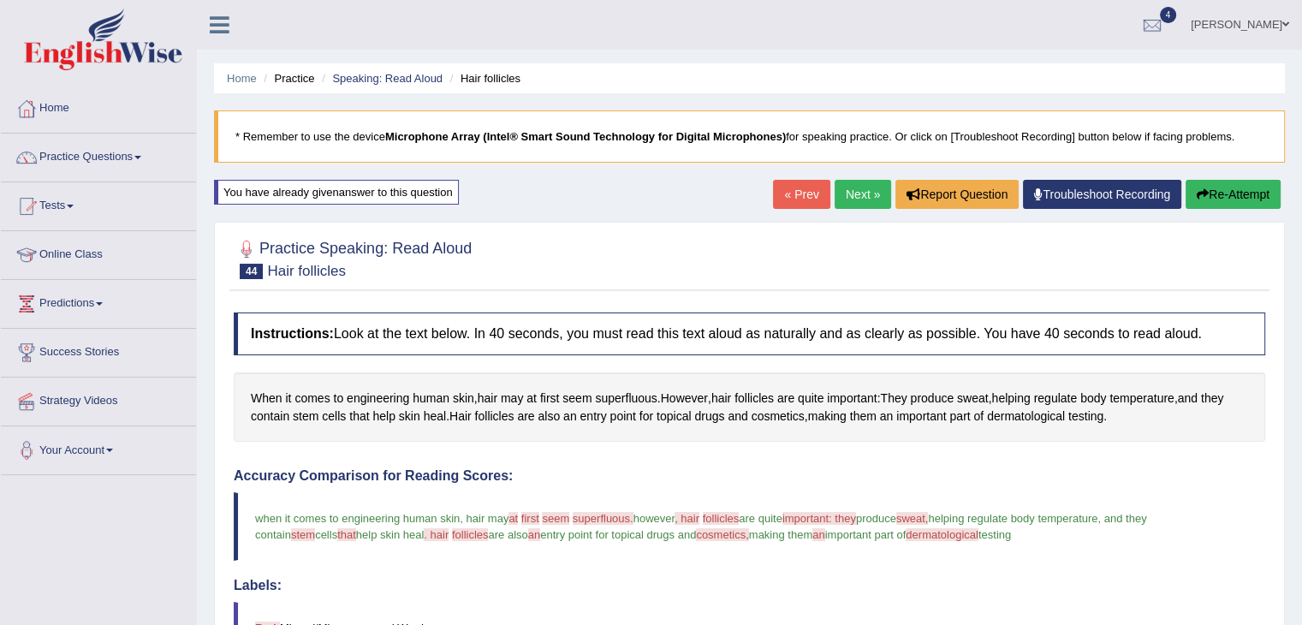
click at [1226, 191] on button "Re-Attempt" at bounding box center [1232, 194] width 95 height 29
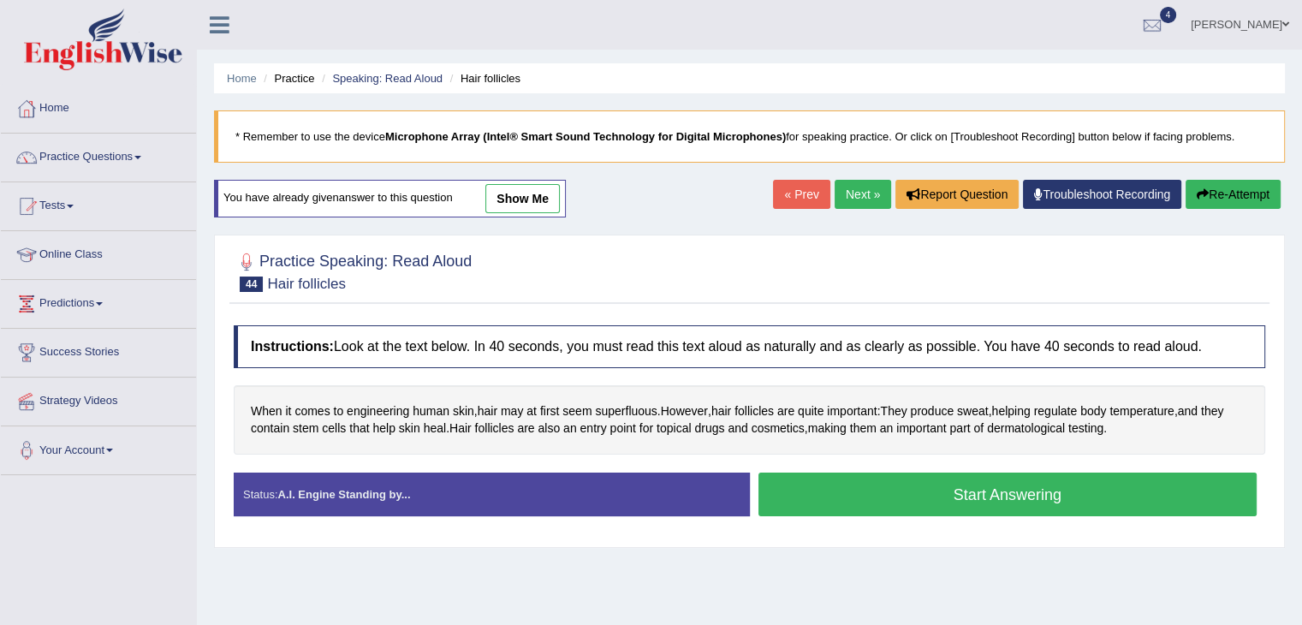
click at [900, 489] on button "Start Answering" at bounding box center [1007, 494] width 499 height 44
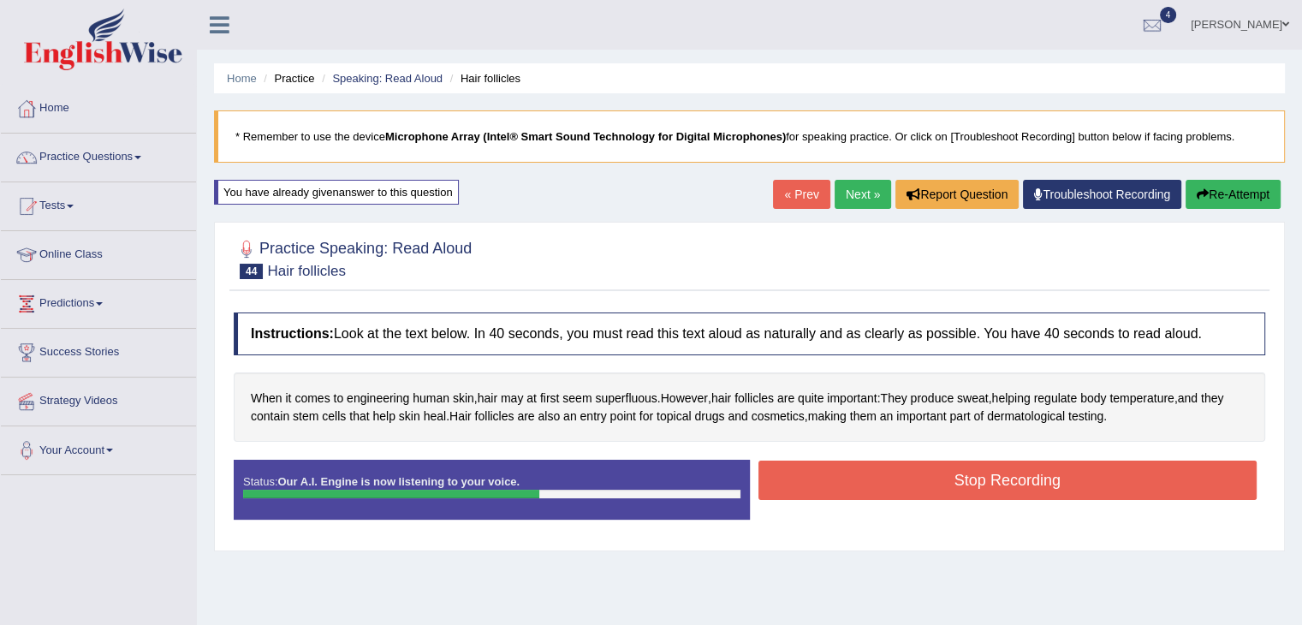
click at [900, 489] on button "Stop Recording" at bounding box center [1007, 479] width 499 height 39
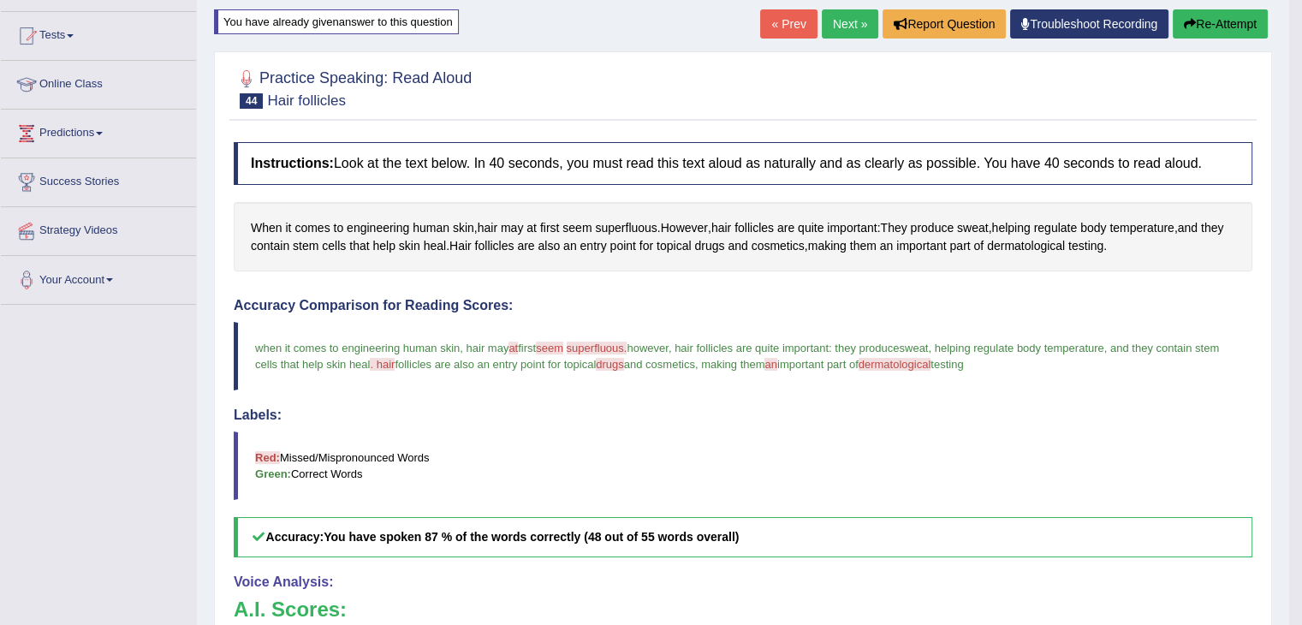
scroll to position [113, 0]
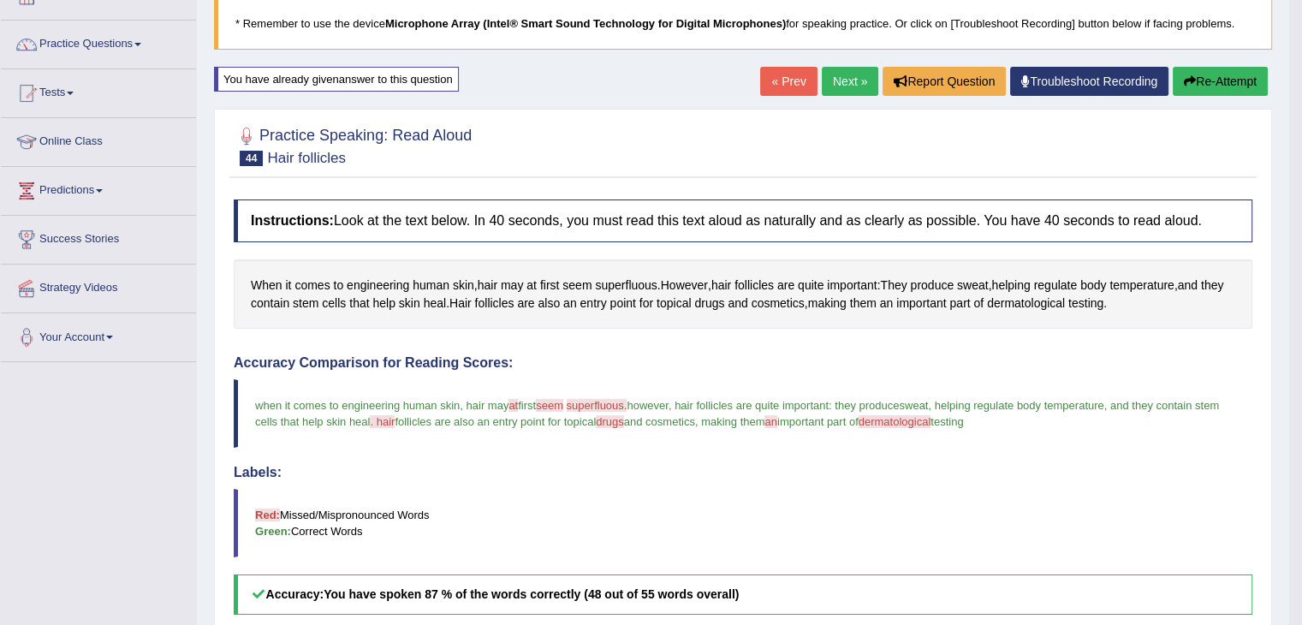
click at [852, 86] on link "Next »" at bounding box center [850, 81] width 56 height 29
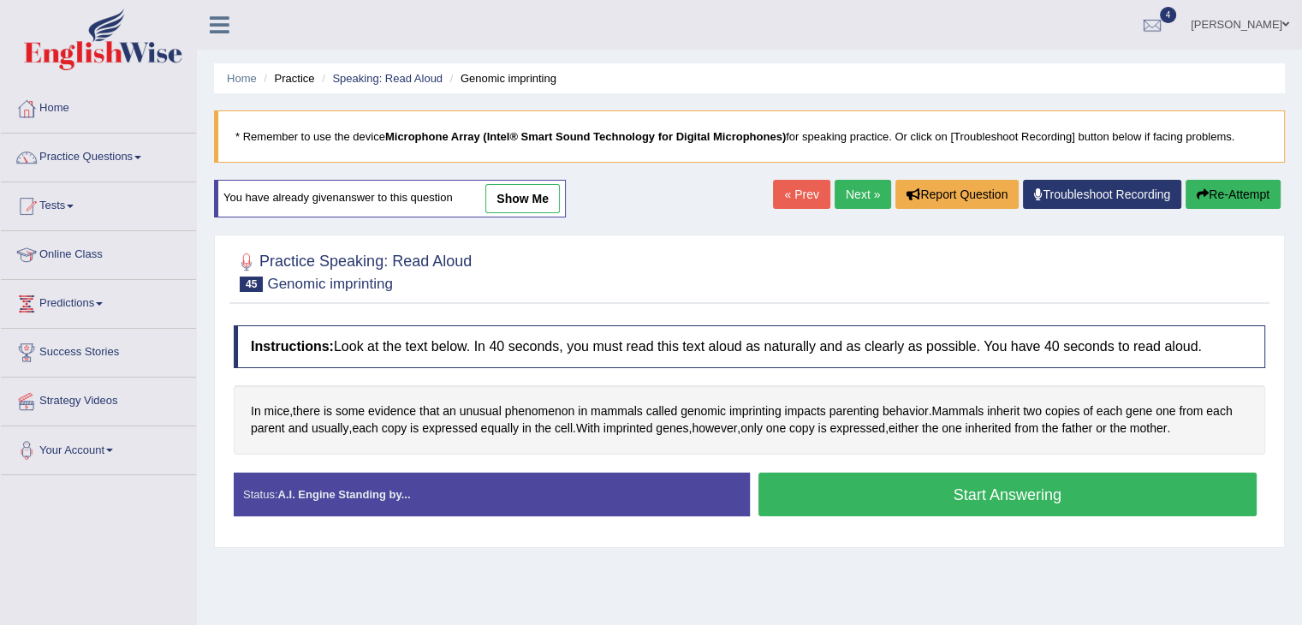
click at [879, 487] on button "Start Answering" at bounding box center [1007, 494] width 499 height 44
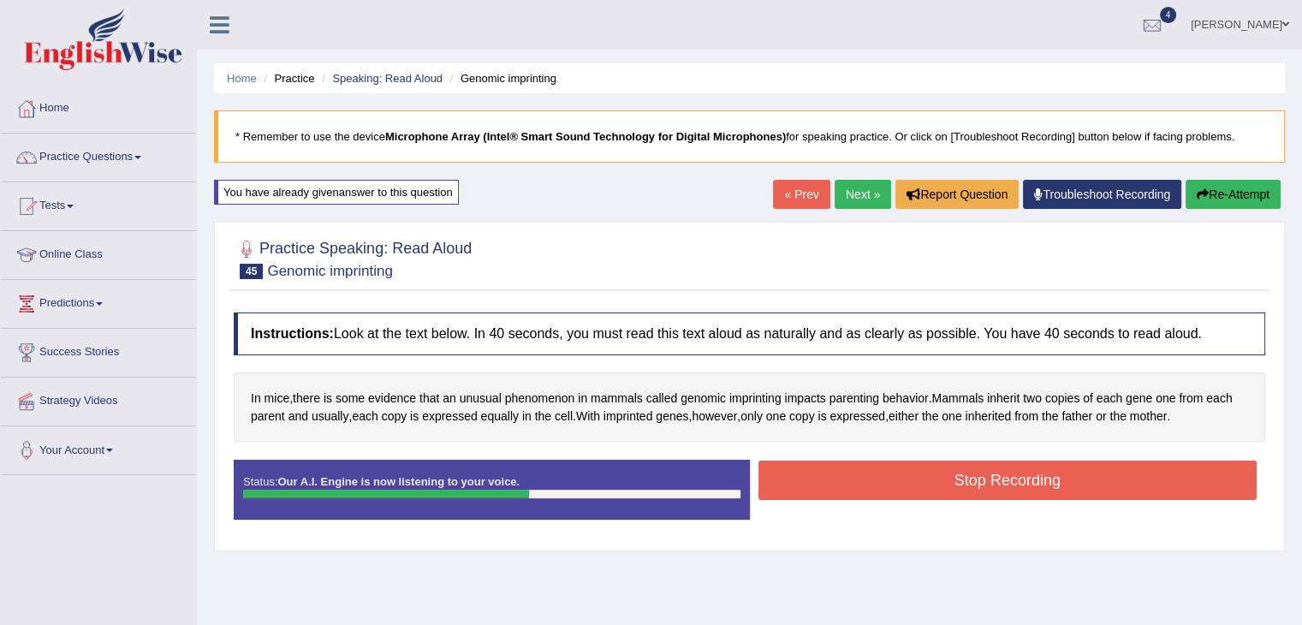
click at [879, 487] on button "Stop Recording" at bounding box center [1007, 479] width 499 height 39
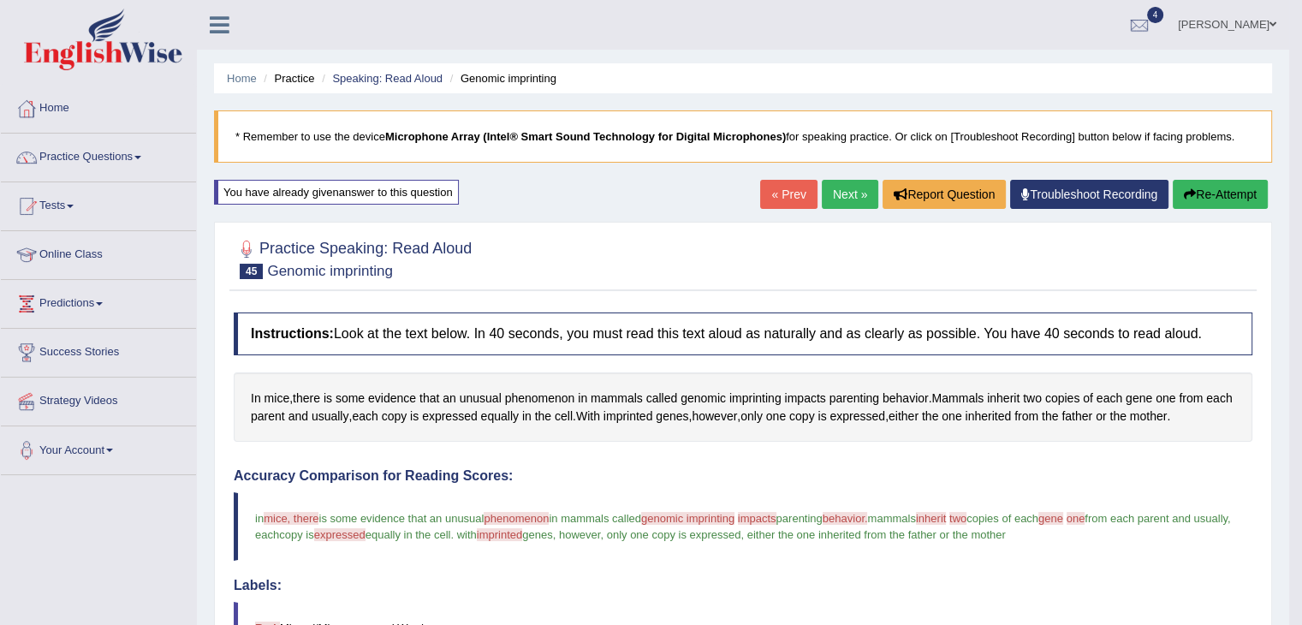
click at [1201, 199] on button "Re-Attempt" at bounding box center [1219, 194] width 95 height 29
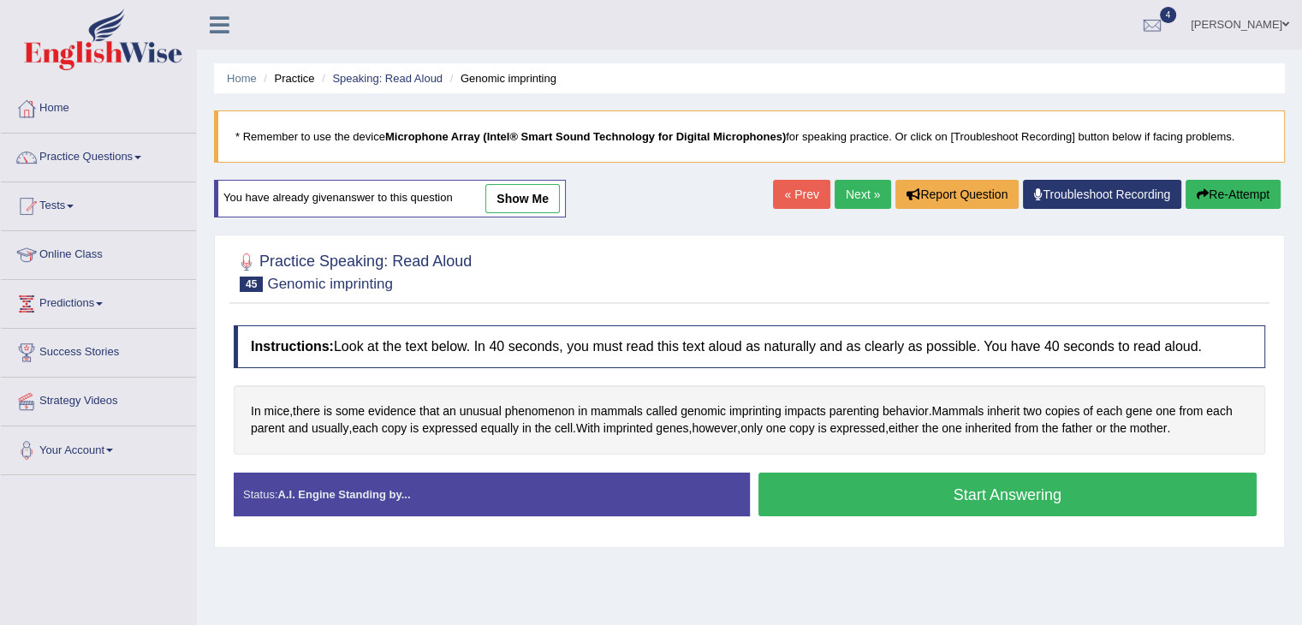
click at [952, 489] on button "Start Answering" at bounding box center [1007, 494] width 499 height 44
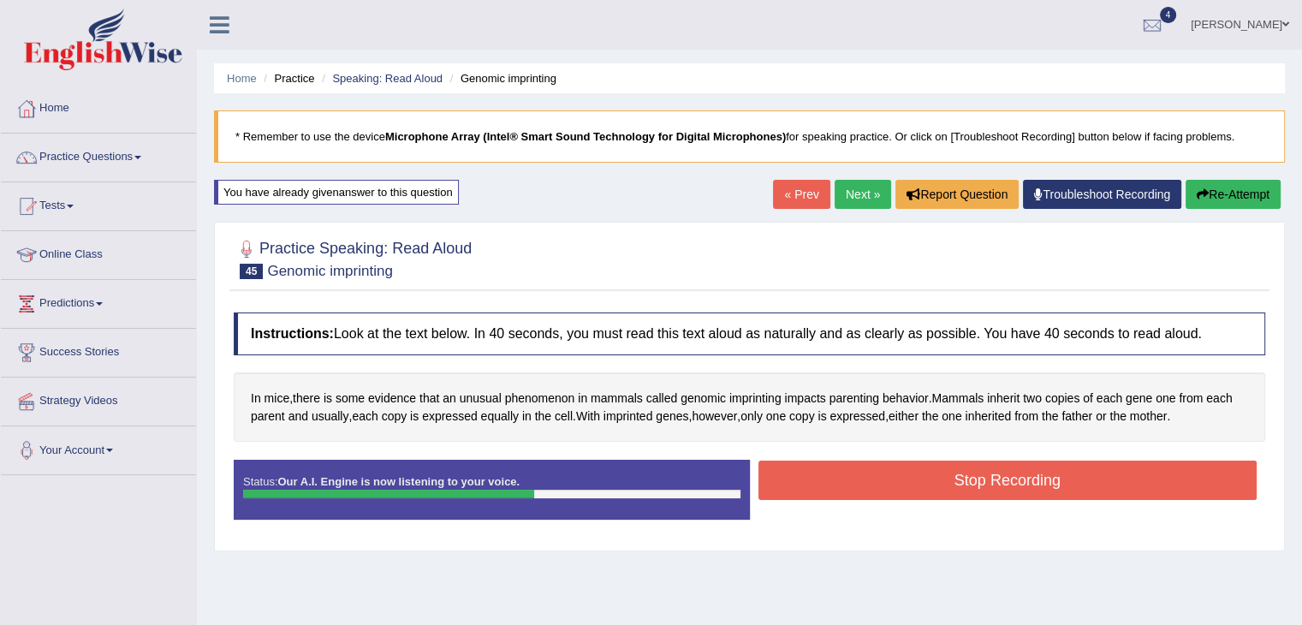
click at [952, 489] on button "Stop Recording" at bounding box center [1007, 479] width 499 height 39
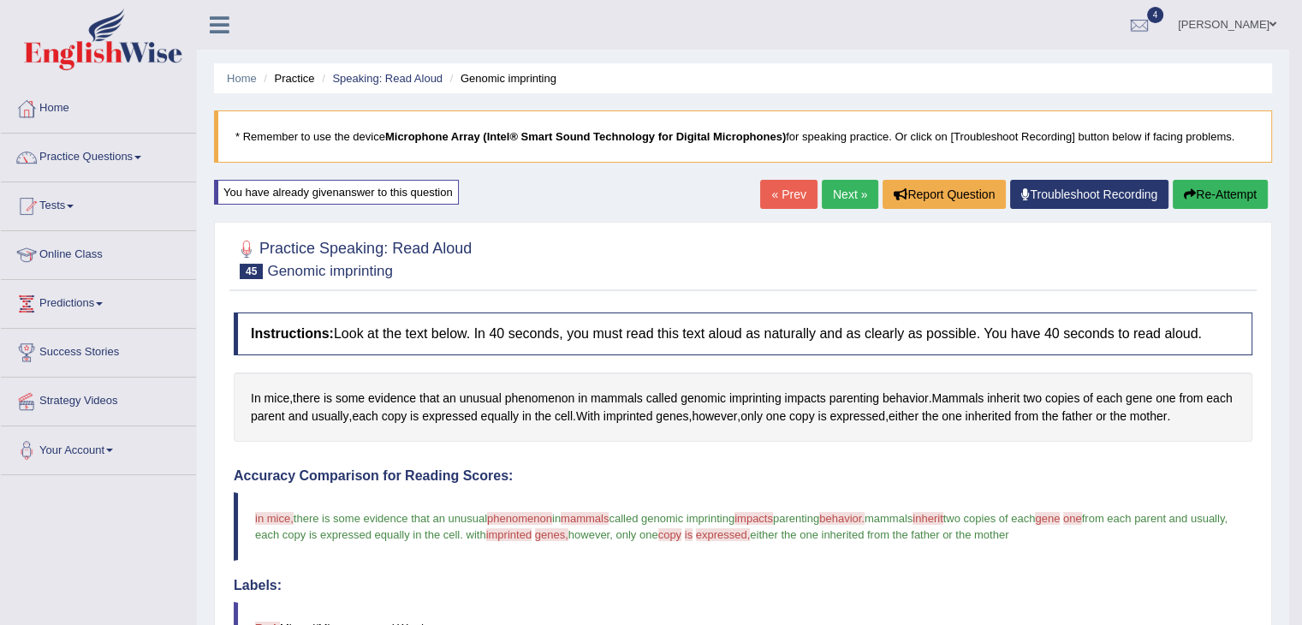
click at [837, 193] on link "Next »" at bounding box center [850, 194] width 56 height 29
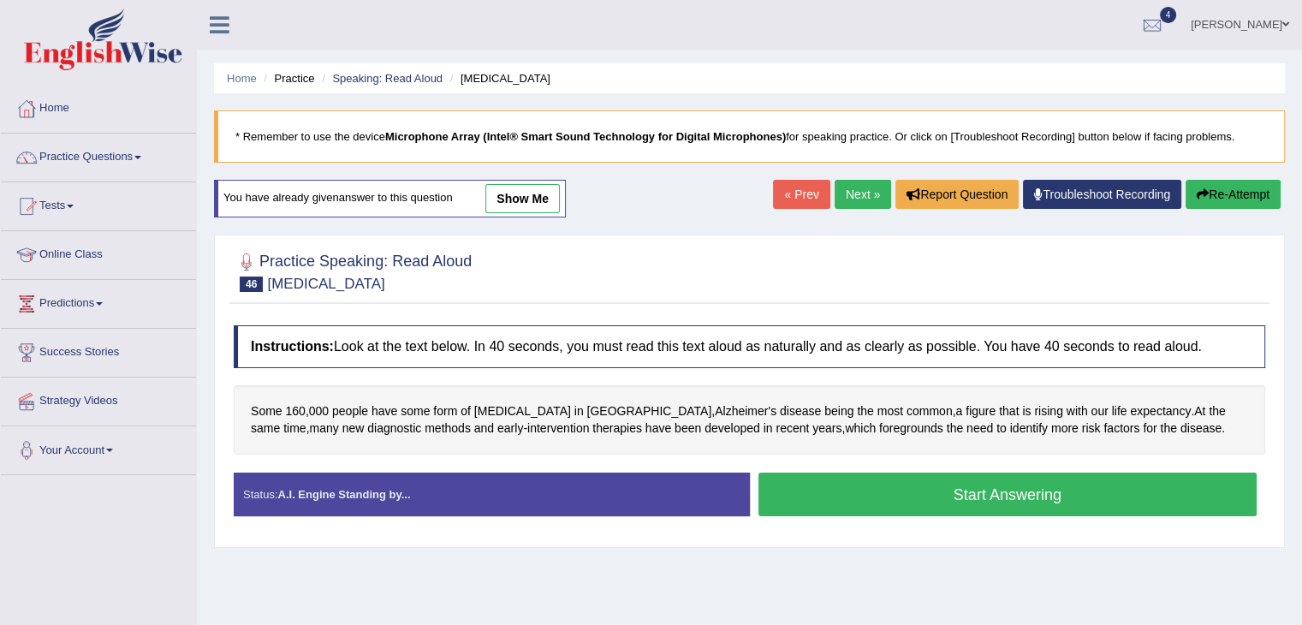
click at [886, 494] on button "Start Answering" at bounding box center [1007, 494] width 499 height 44
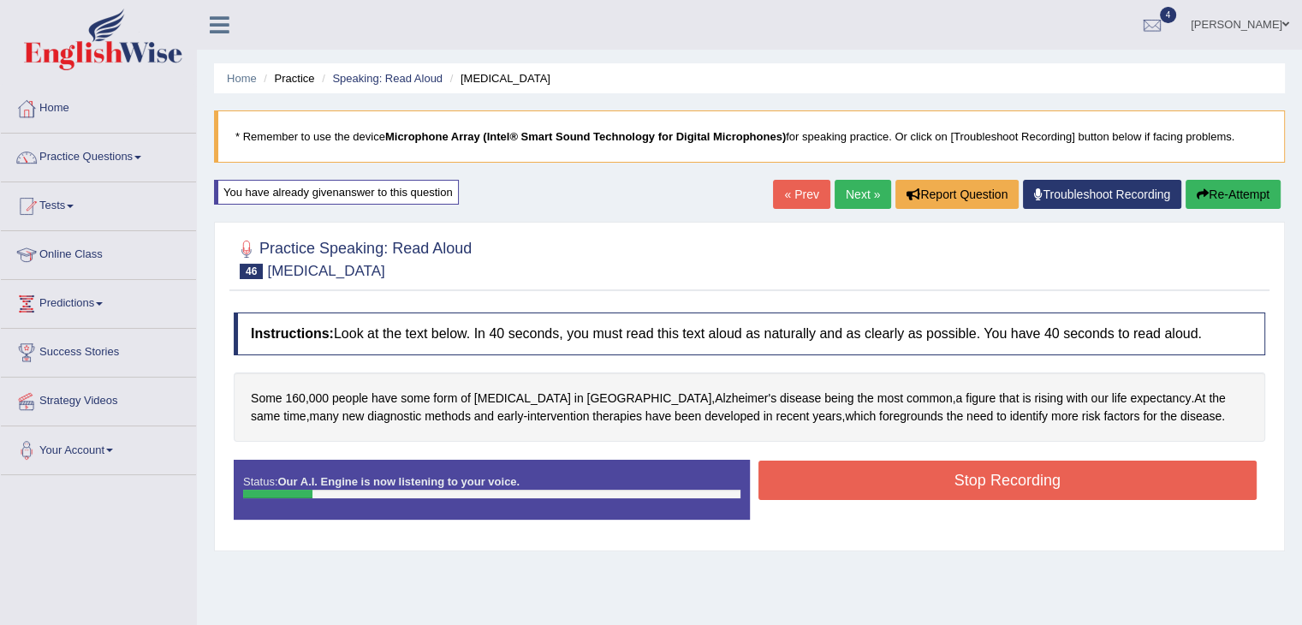
click at [1219, 188] on button "Re-Attempt" at bounding box center [1232, 194] width 95 height 29
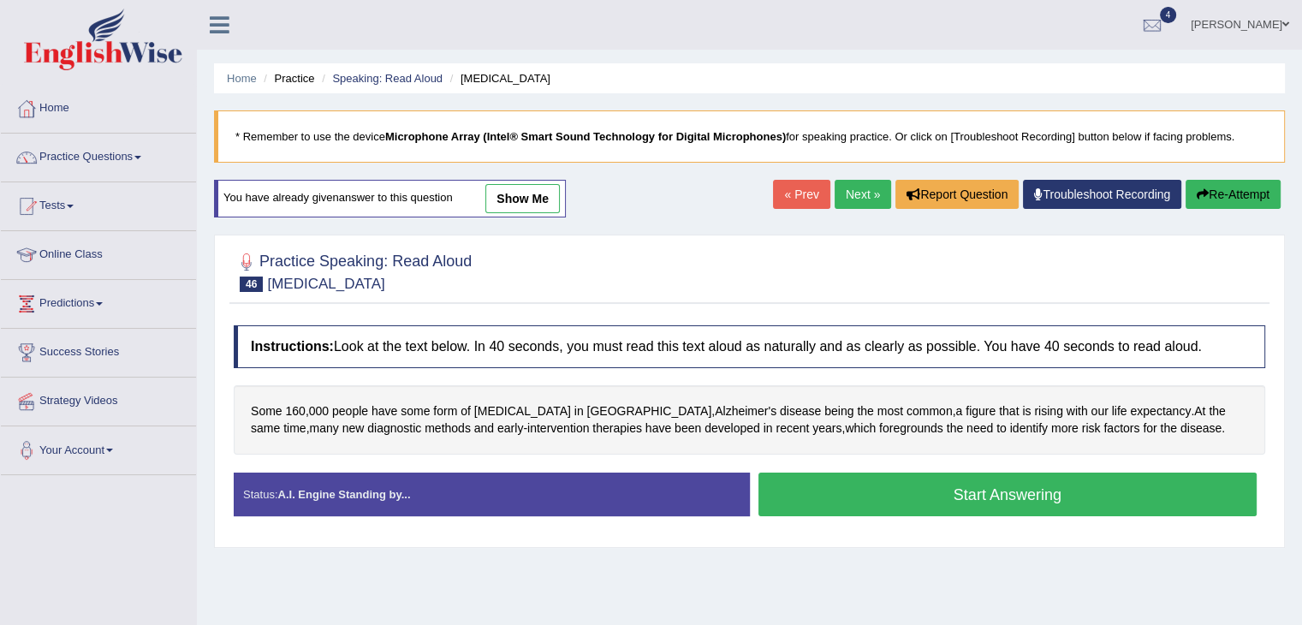
click at [914, 494] on button "Start Answering" at bounding box center [1007, 494] width 499 height 44
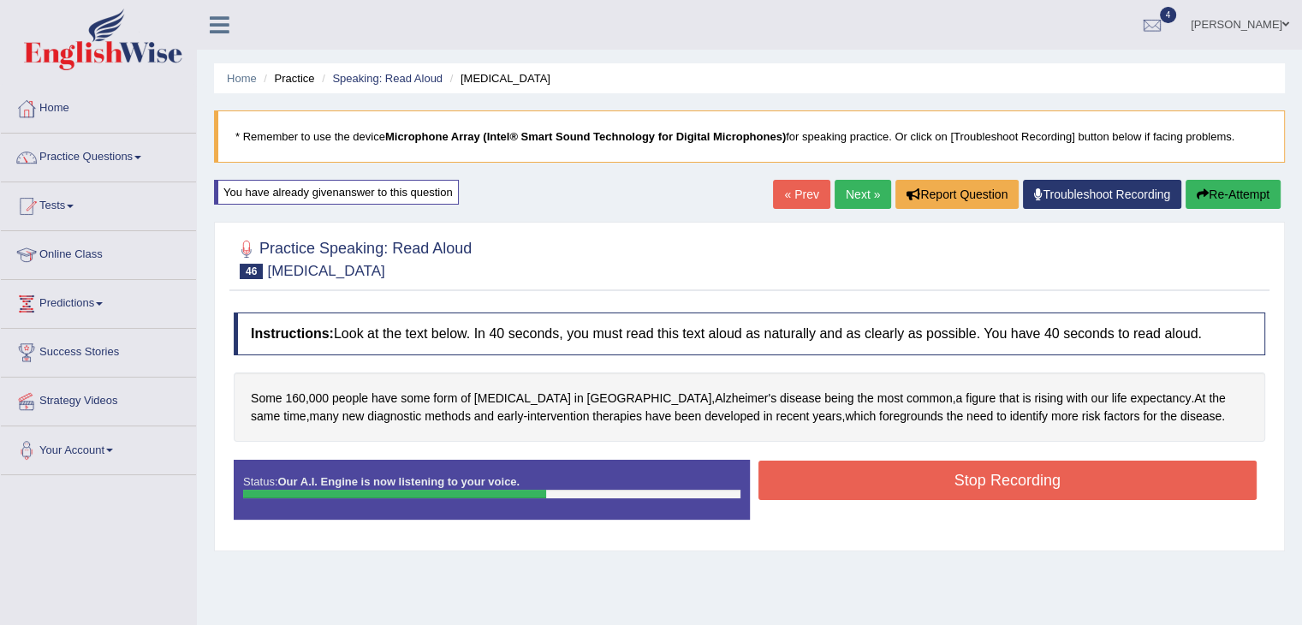
click at [914, 488] on button "Stop Recording" at bounding box center [1007, 479] width 499 height 39
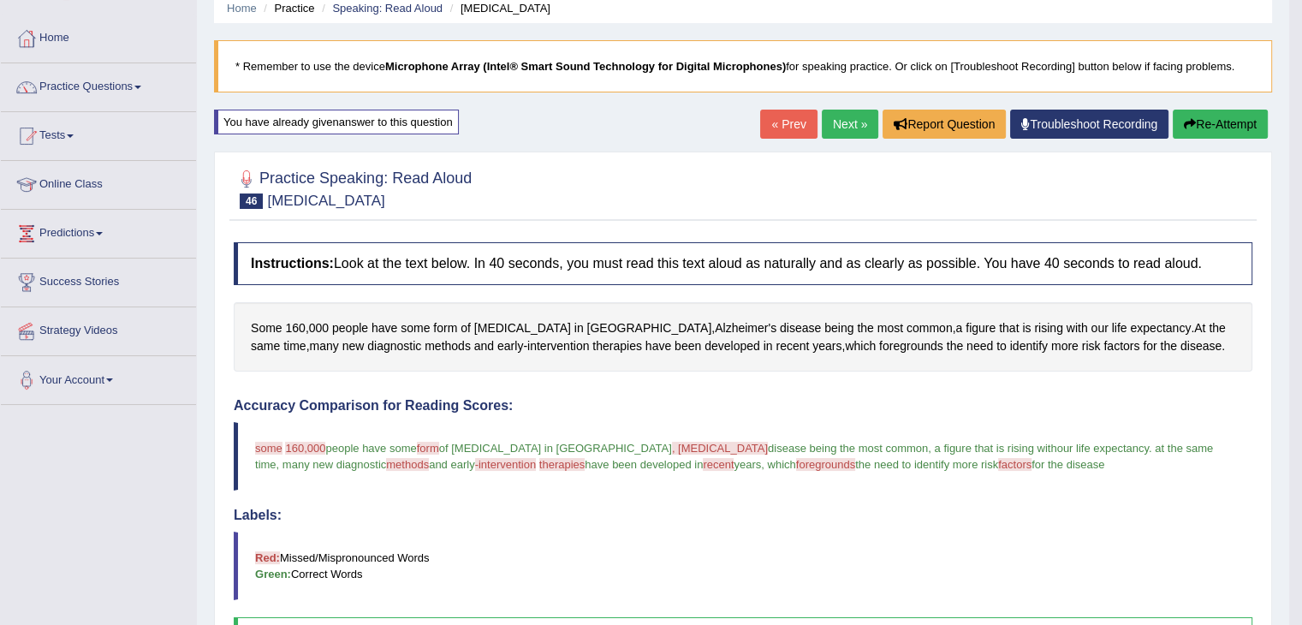
scroll to position [68, 0]
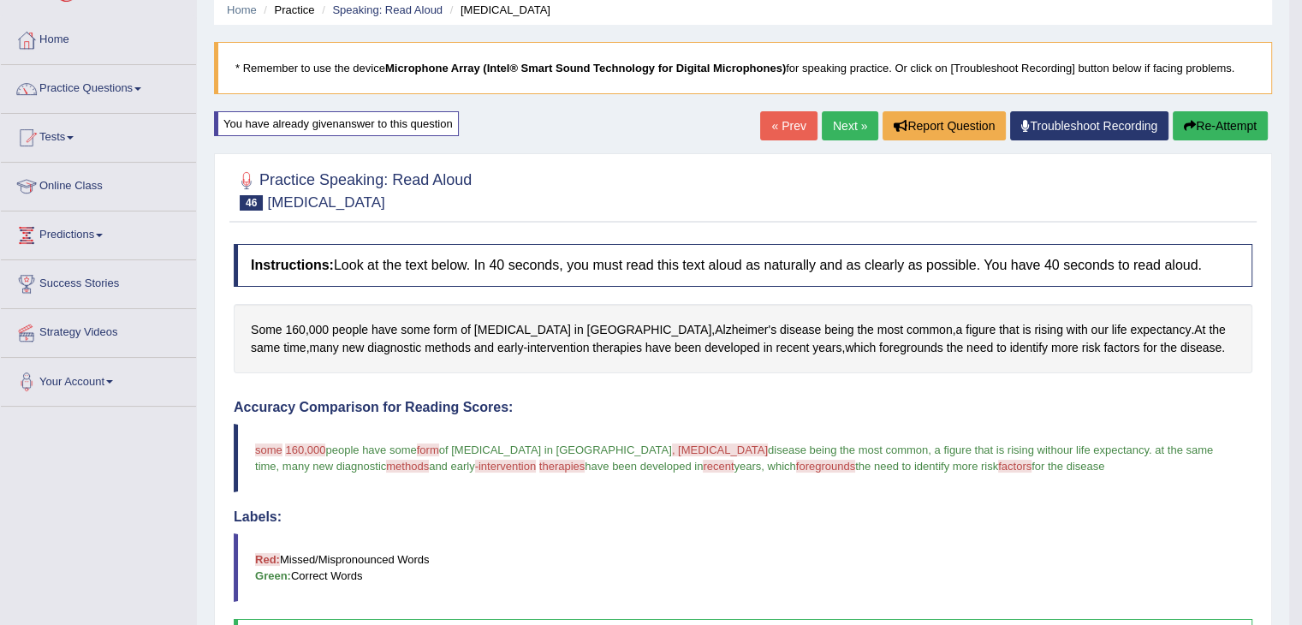
click at [1202, 119] on button "Re-Attempt" at bounding box center [1219, 125] width 95 height 29
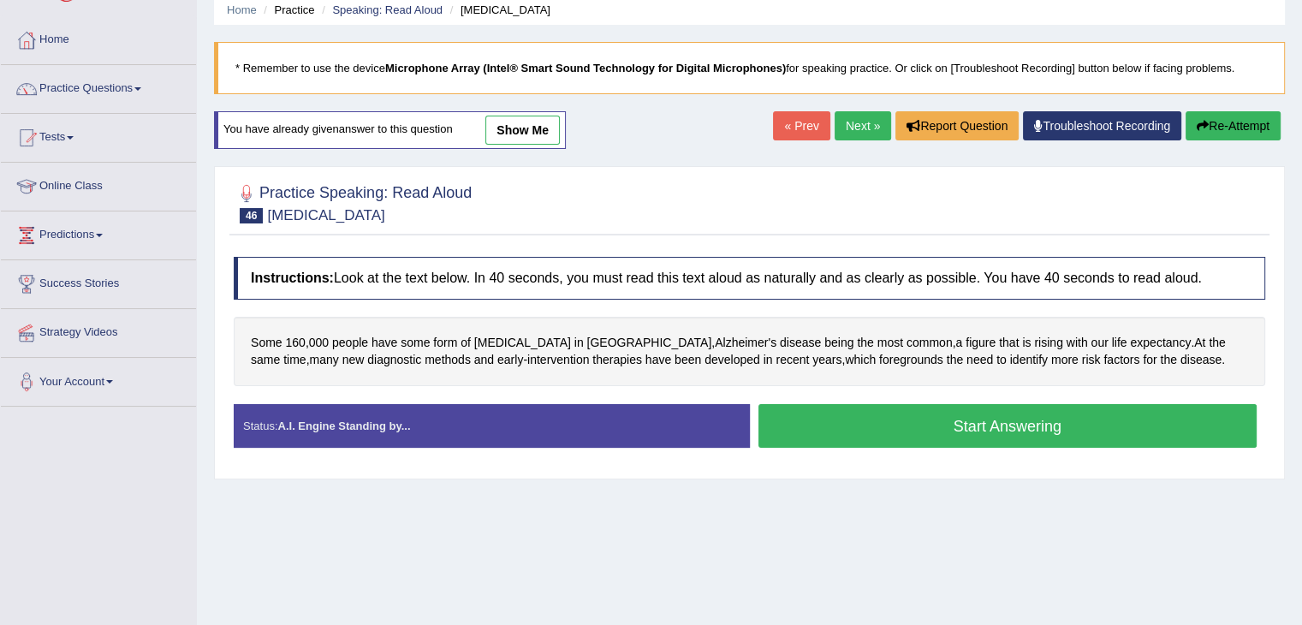
click at [947, 414] on button "Start Answering" at bounding box center [1007, 426] width 499 height 44
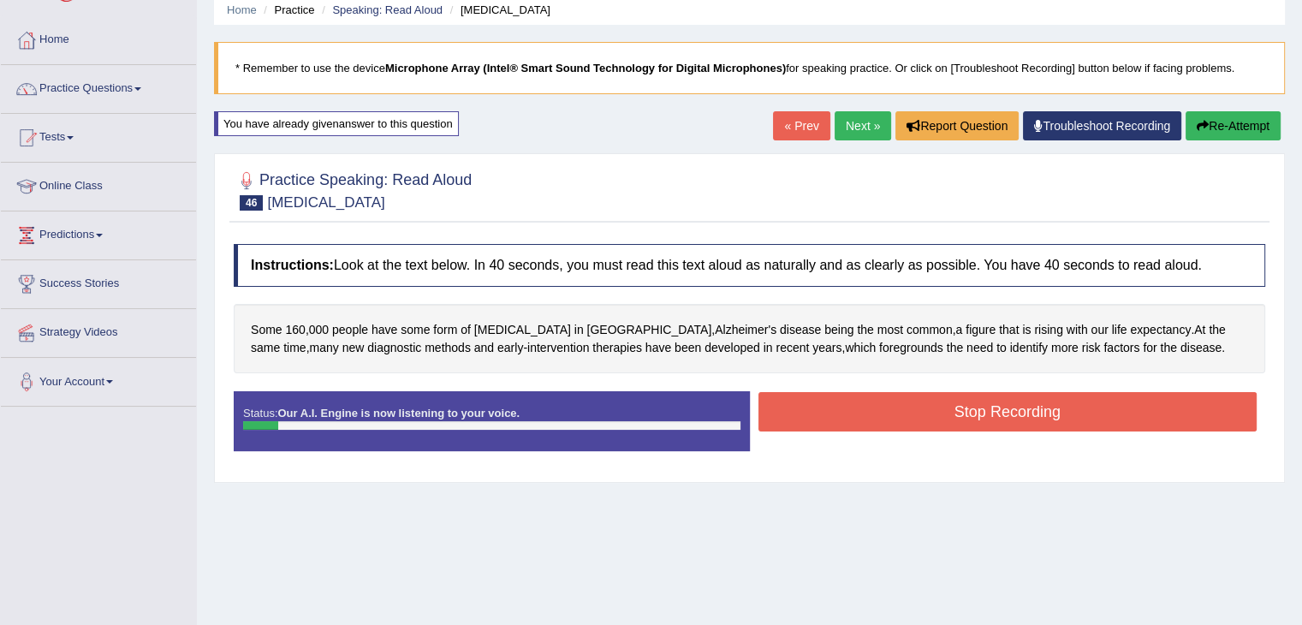
click at [1203, 116] on button "Re-Attempt" at bounding box center [1232, 125] width 95 height 29
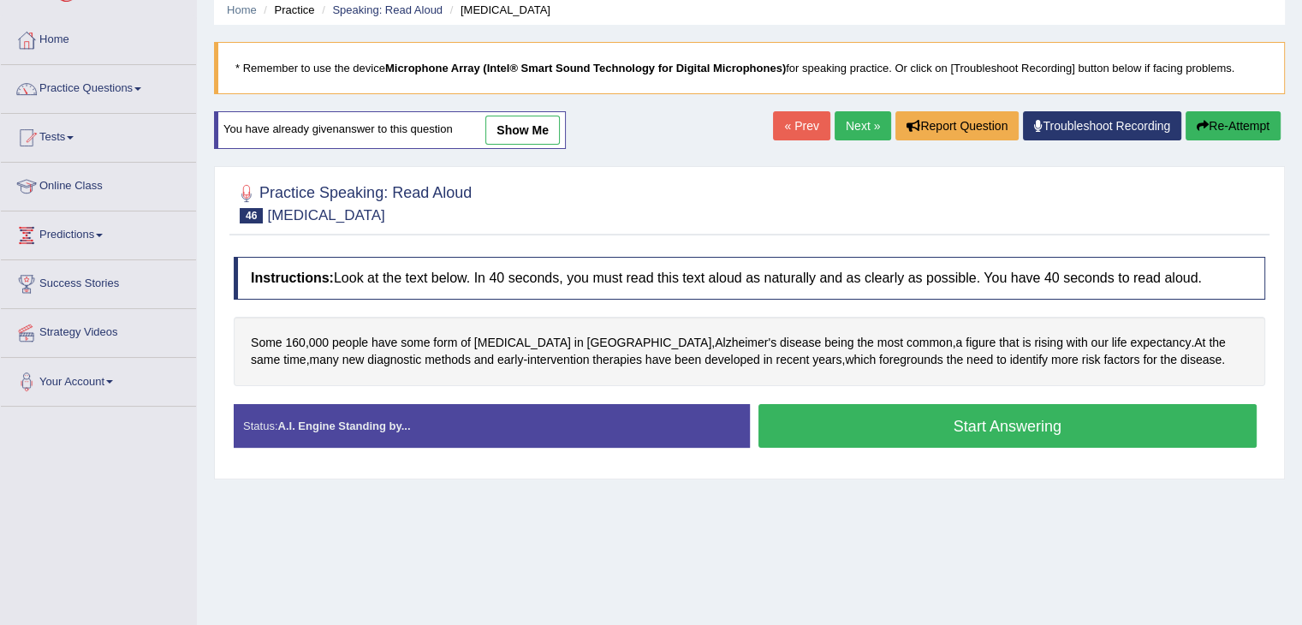
scroll to position [68, 0]
click at [907, 419] on button "Start Answering" at bounding box center [1007, 426] width 499 height 44
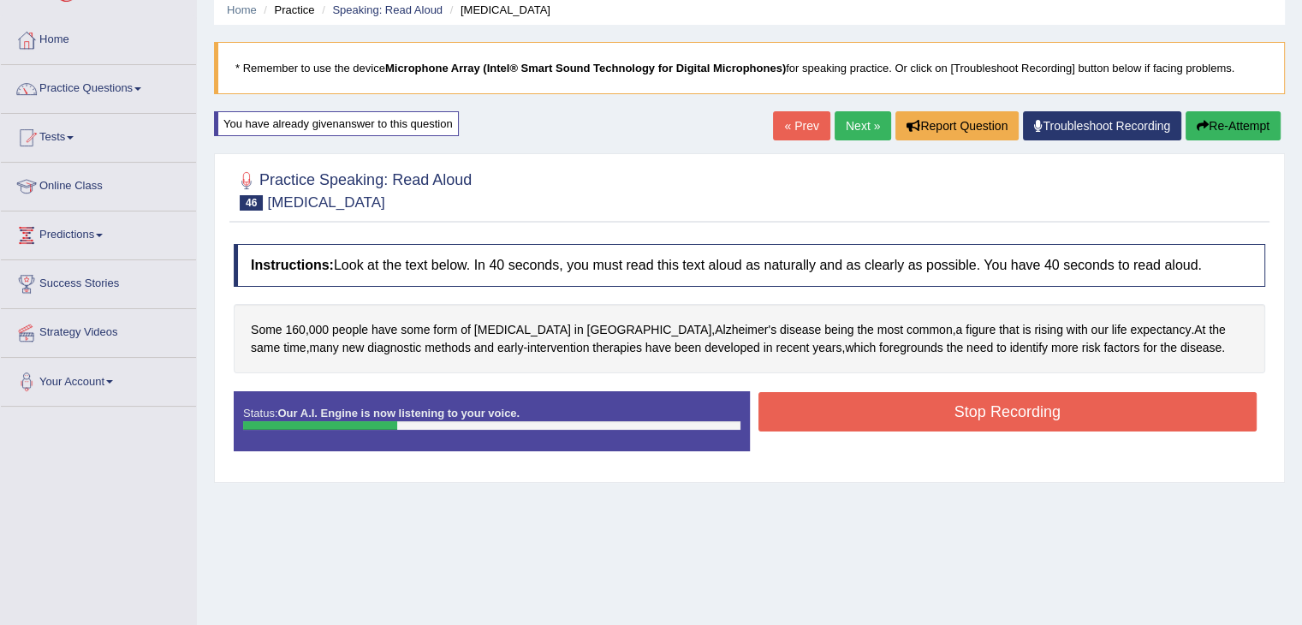
click at [1239, 122] on button "Re-Attempt" at bounding box center [1232, 125] width 95 height 29
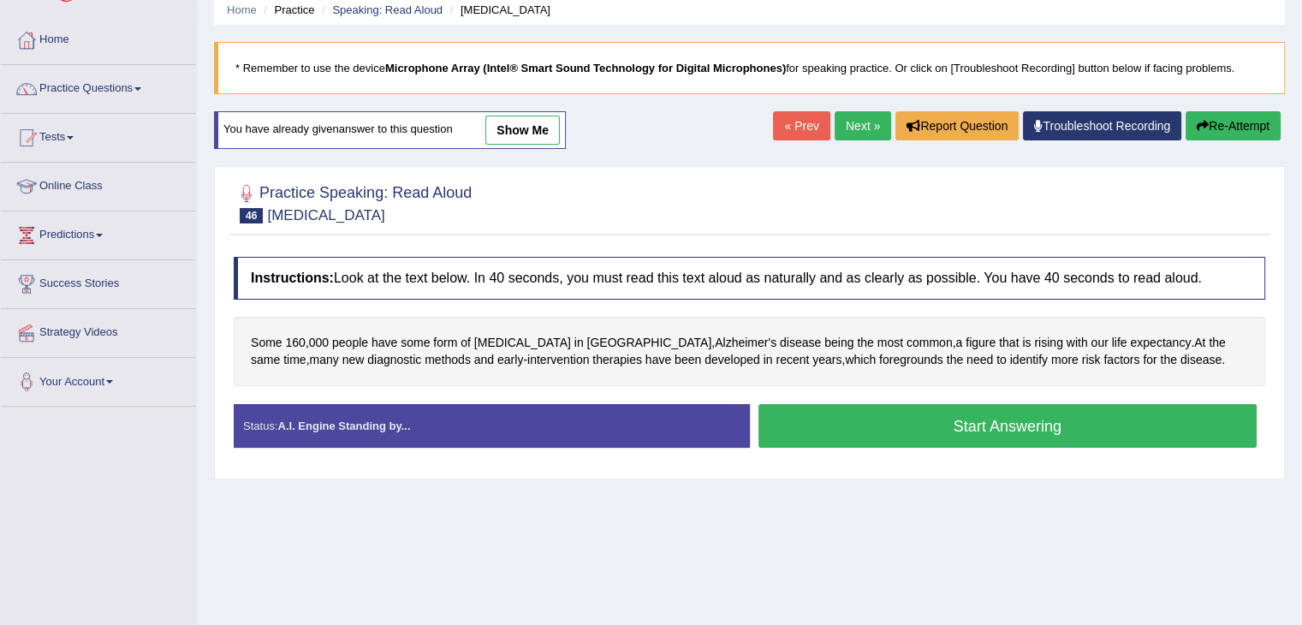
click at [970, 420] on button "Start Answering" at bounding box center [1007, 426] width 499 height 44
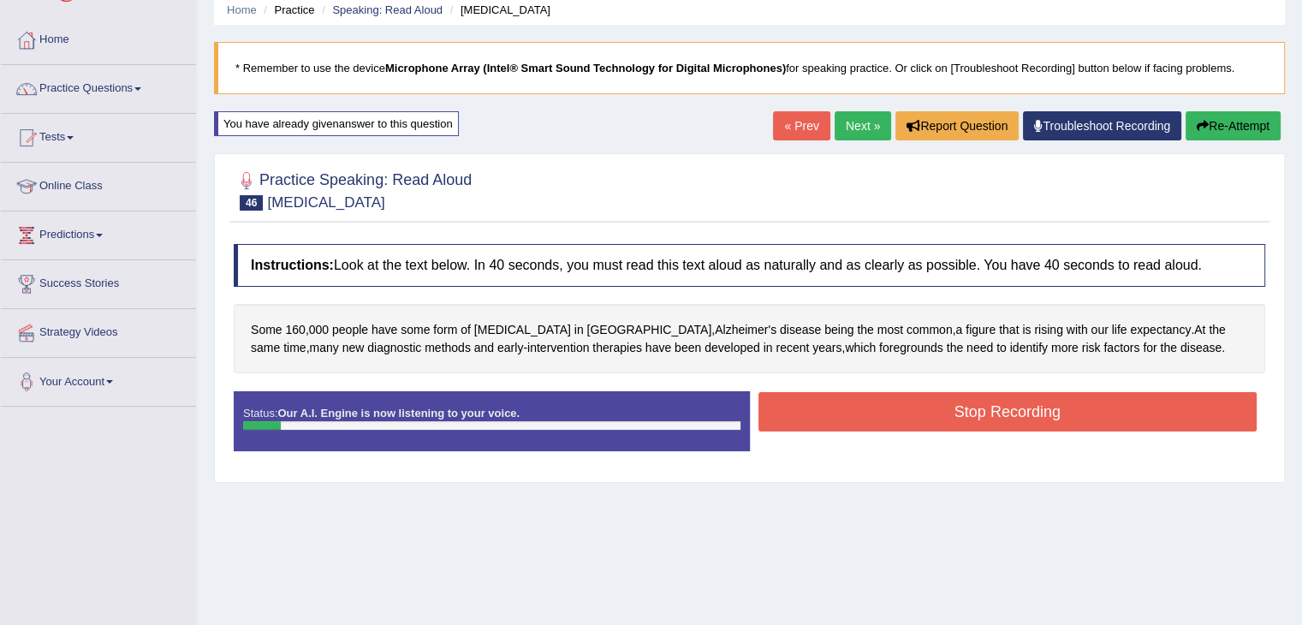
click at [1204, 133] on button "Re-Attempt" at bounding box center [1232, 125] width 95 height 29
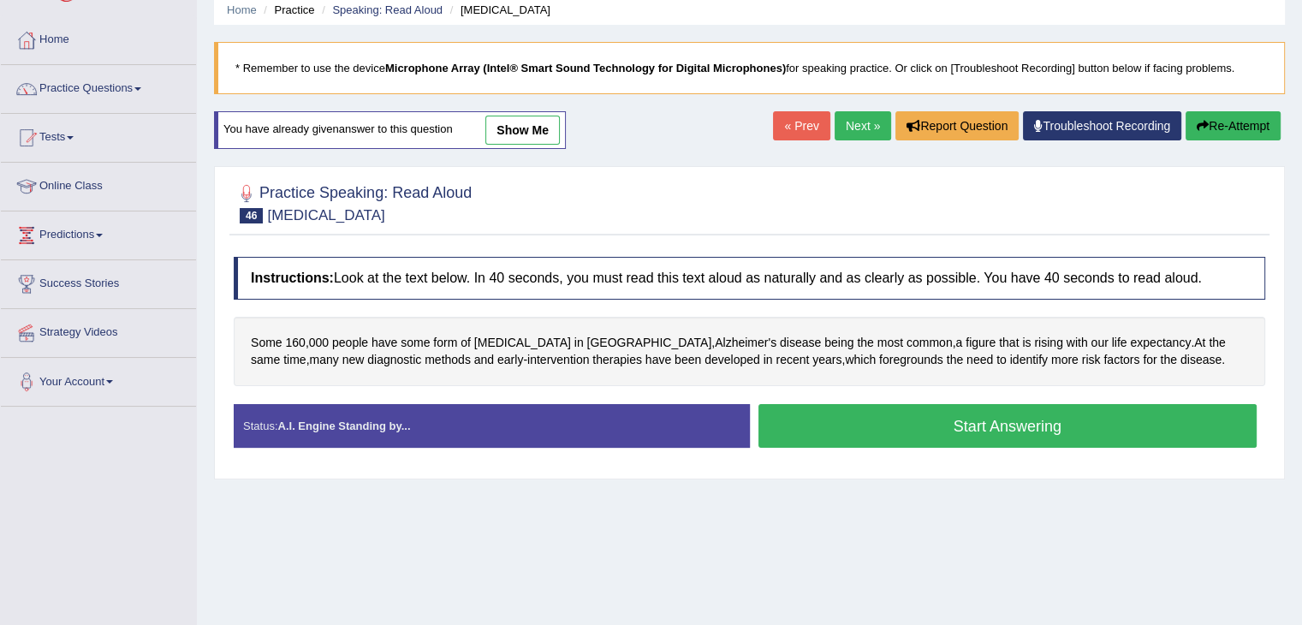
click at [911, 440] on button "Start Answering" at bounding box center [1007, 426] width 499 height 44
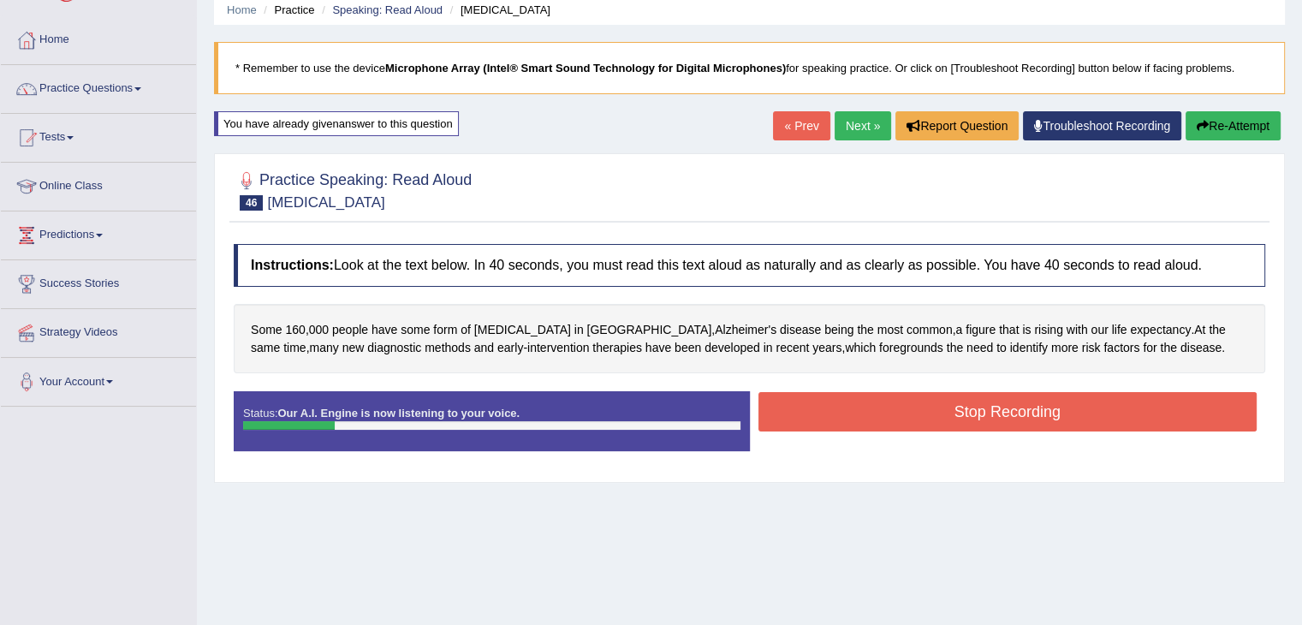
click at [1251, 128] on button "Re-Attempt" at bounding box center [1232, 125] width 95 height 29
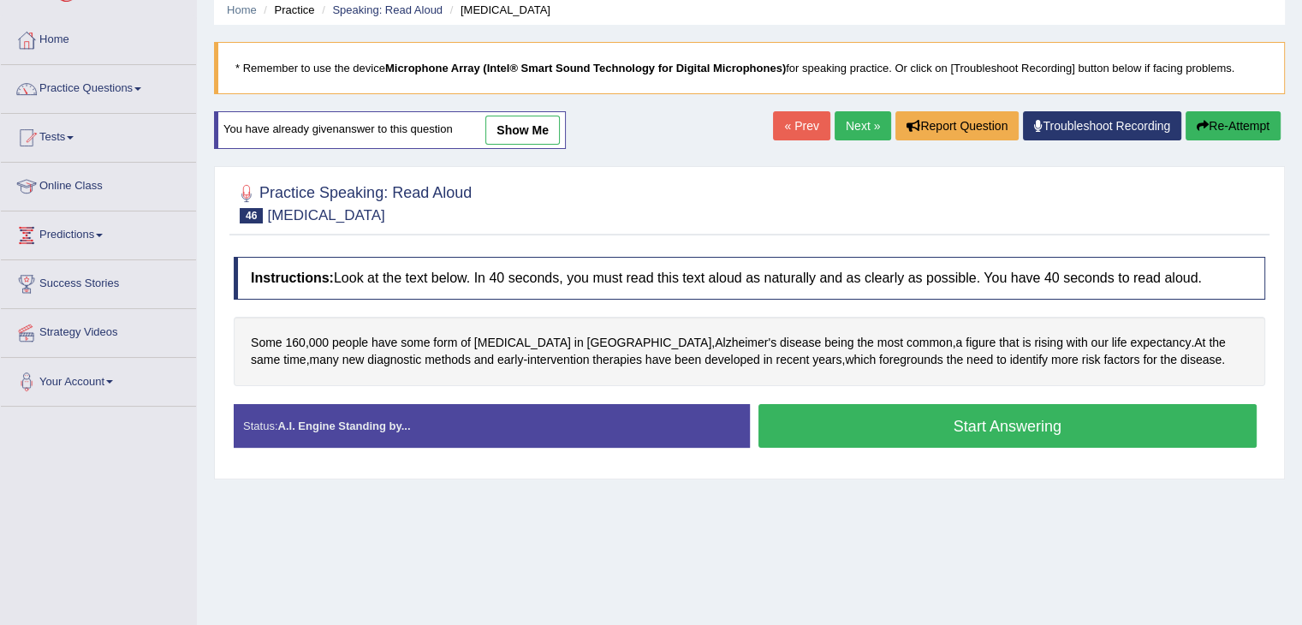
click at [1006, 420] on button "Start Answering" at bounding box center [1007, 426] width 499 height 44
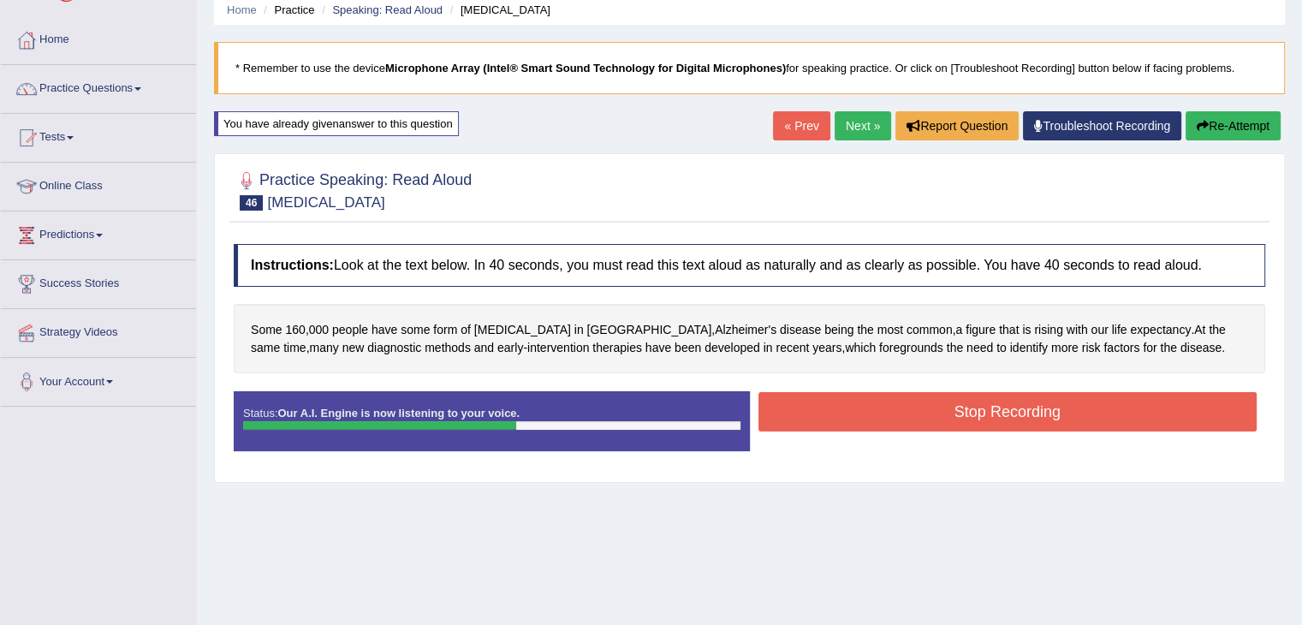
click at [1242, 124] on button "Re-Attempt" at bounding box center [1232, 125] width 95 height 29
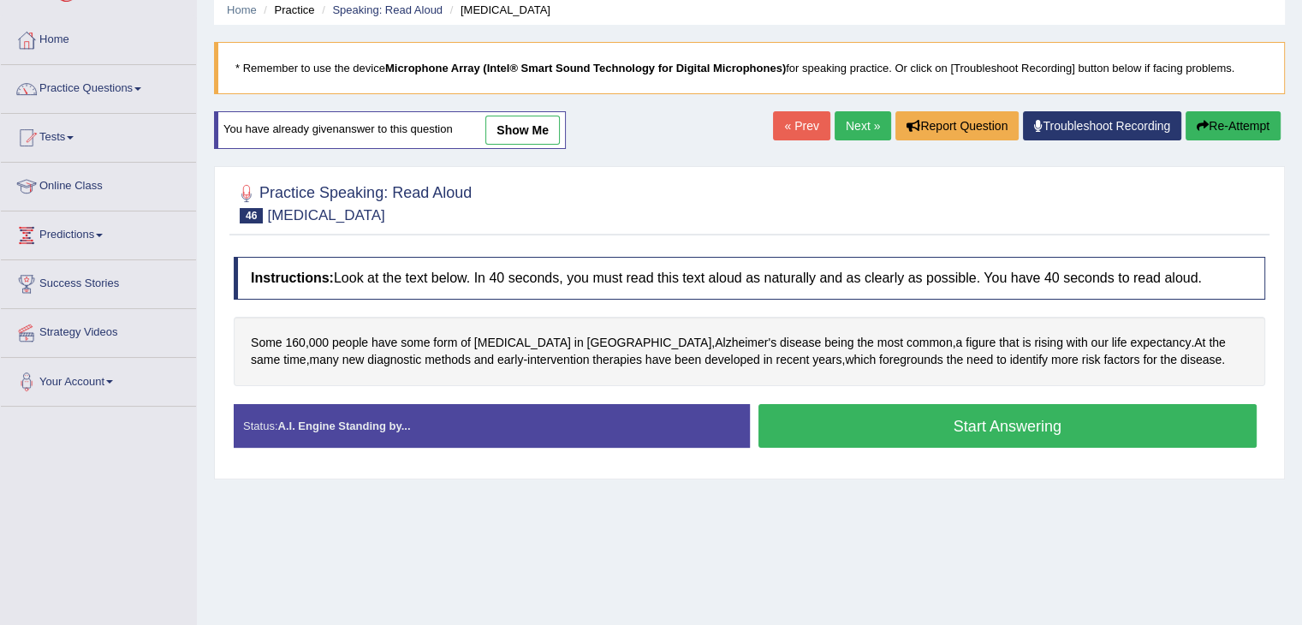
click at [991, 419] on button "Start Answering" at bounding box center [1007, 426] width 499 height 44
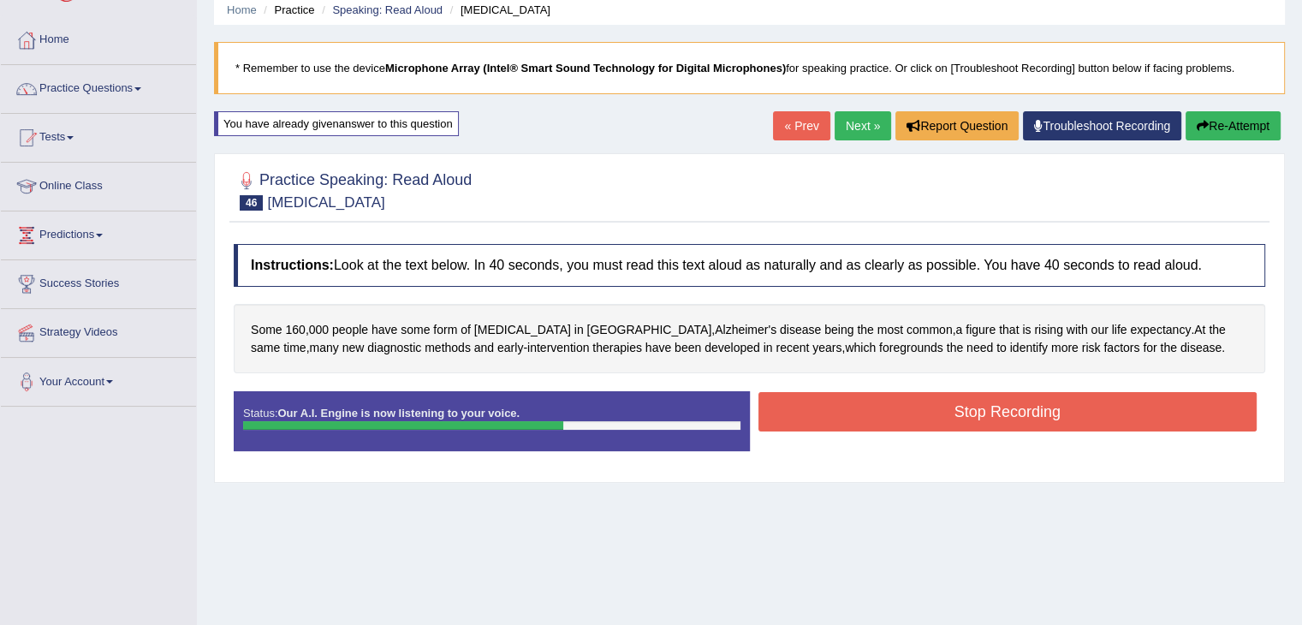
click at [991, 419] on button "Stop Recording" at bounding box center [1007, 411] width 499 height 39
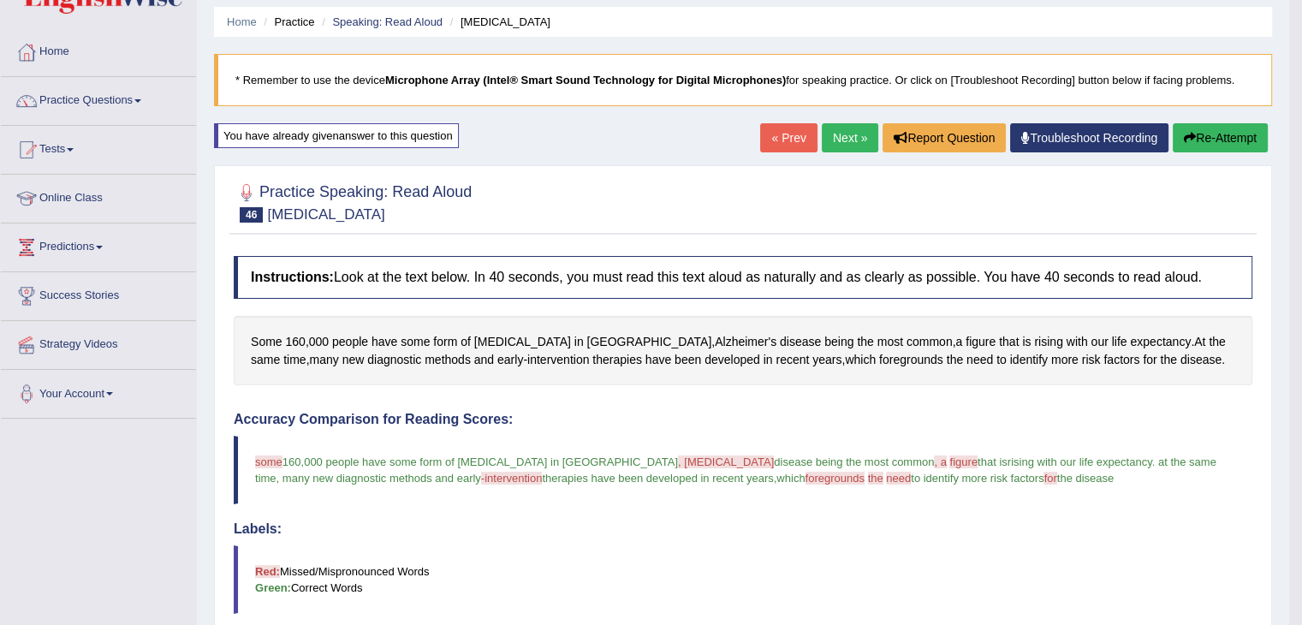
scroll to position [45, 0]
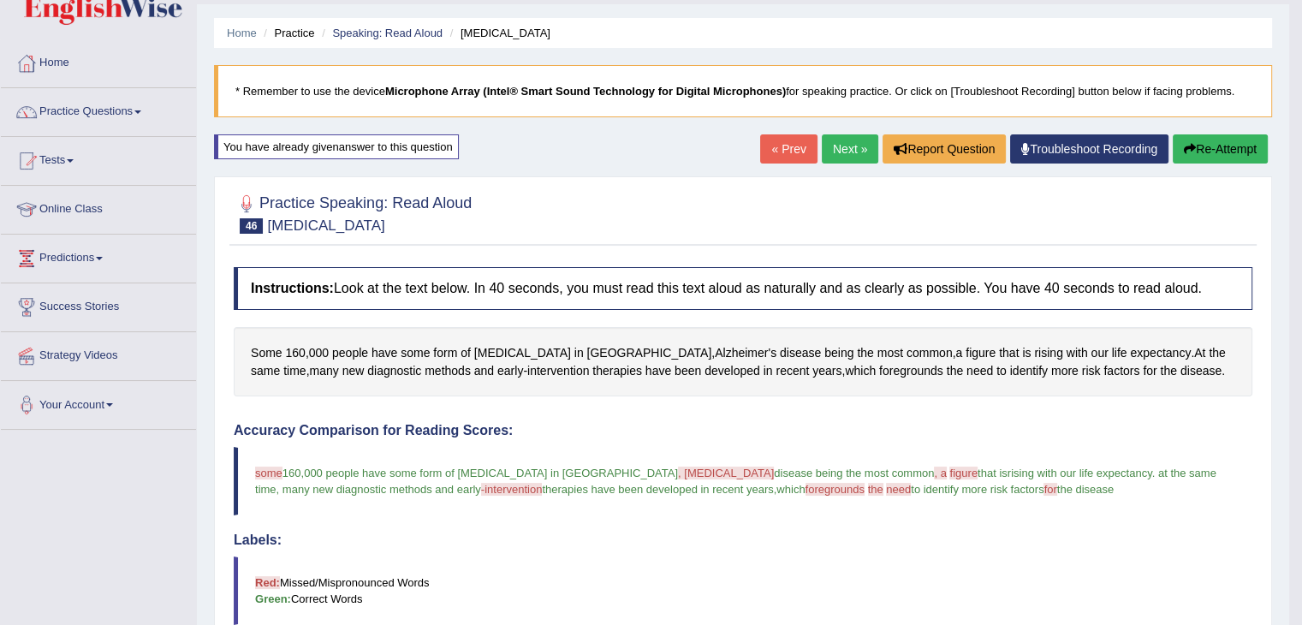
click at [836, 148] on link "Next »" at bounding box center [850, 148] width 56 height 29
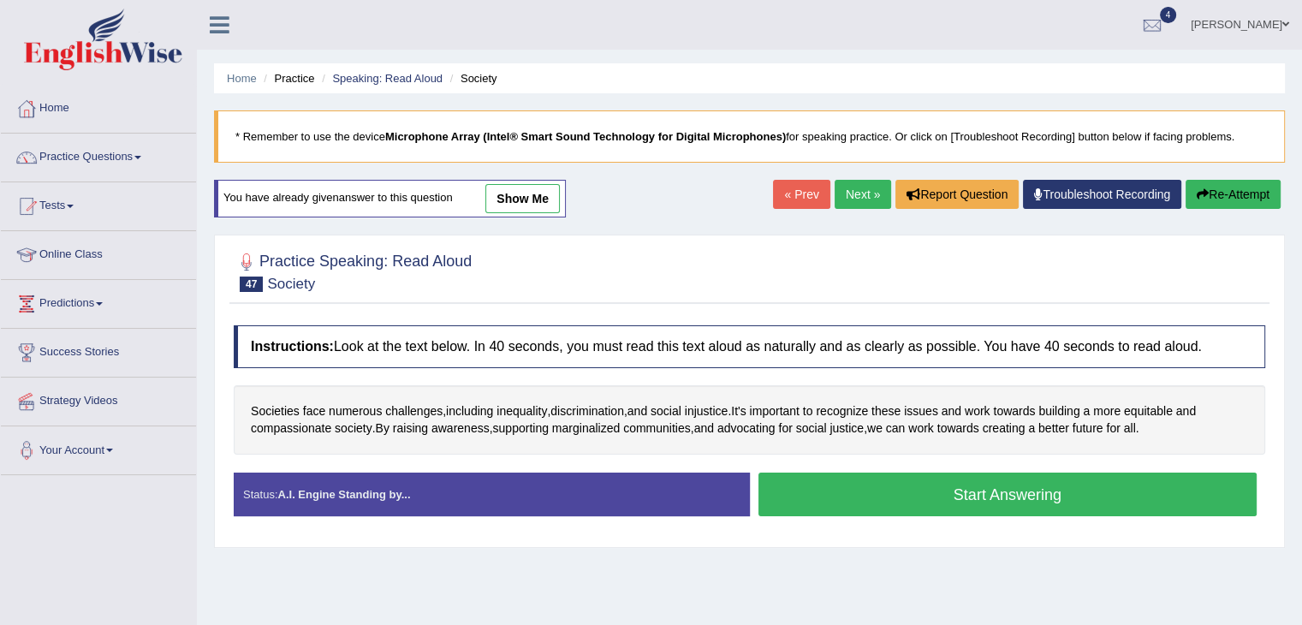
click at [934, 485] on button "Start Answering" at bounding box center [1007, 494] width 499 height 44
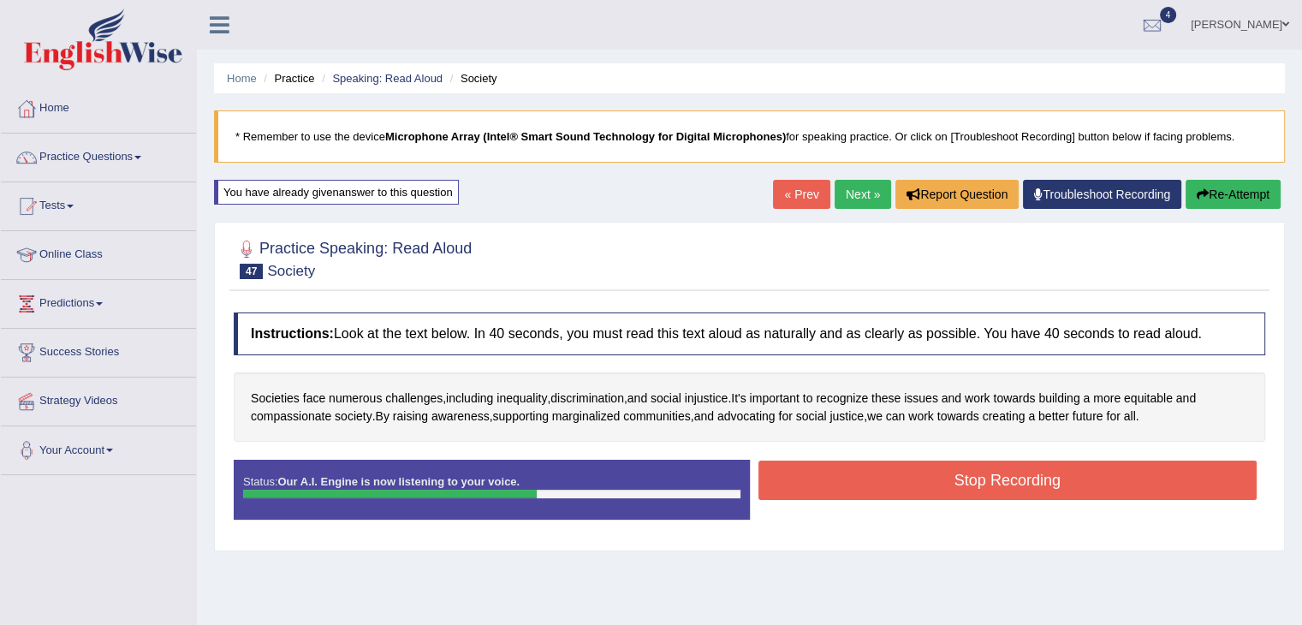
click at [1219, 190] on button "Re-Attempt" at bounding box center [1232, 194] width 95 height 29
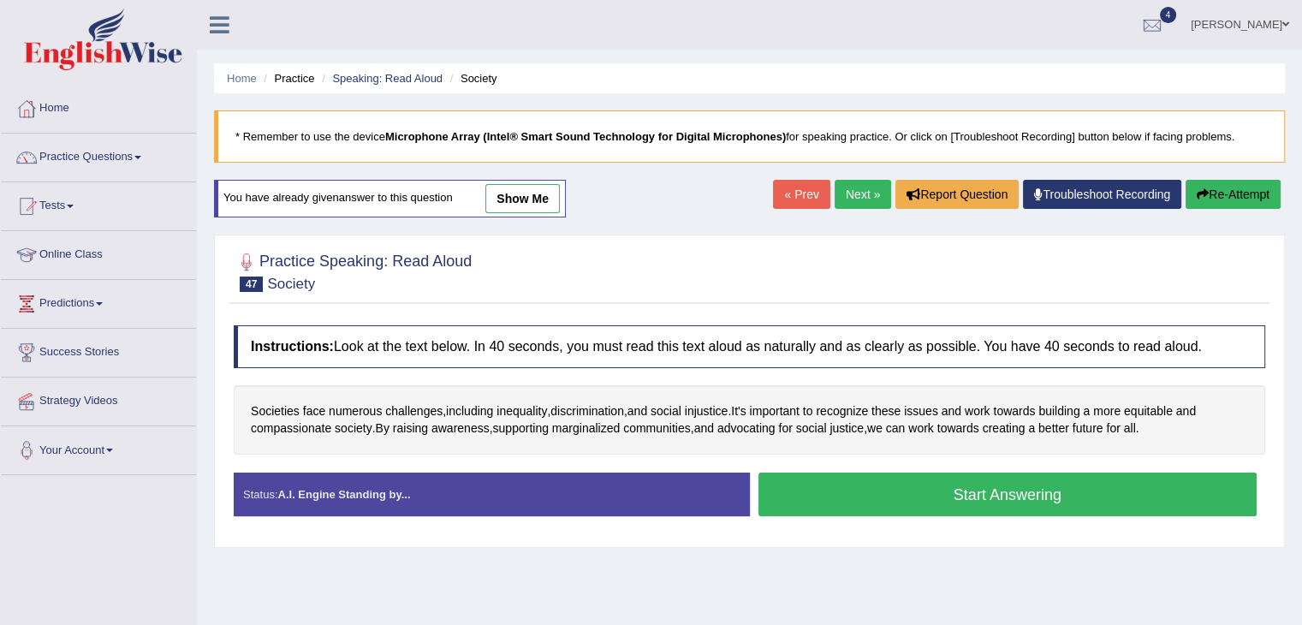
click at [858, 490] on button "Start Answering" at bounding box center [1007, 494] width 499 height 44
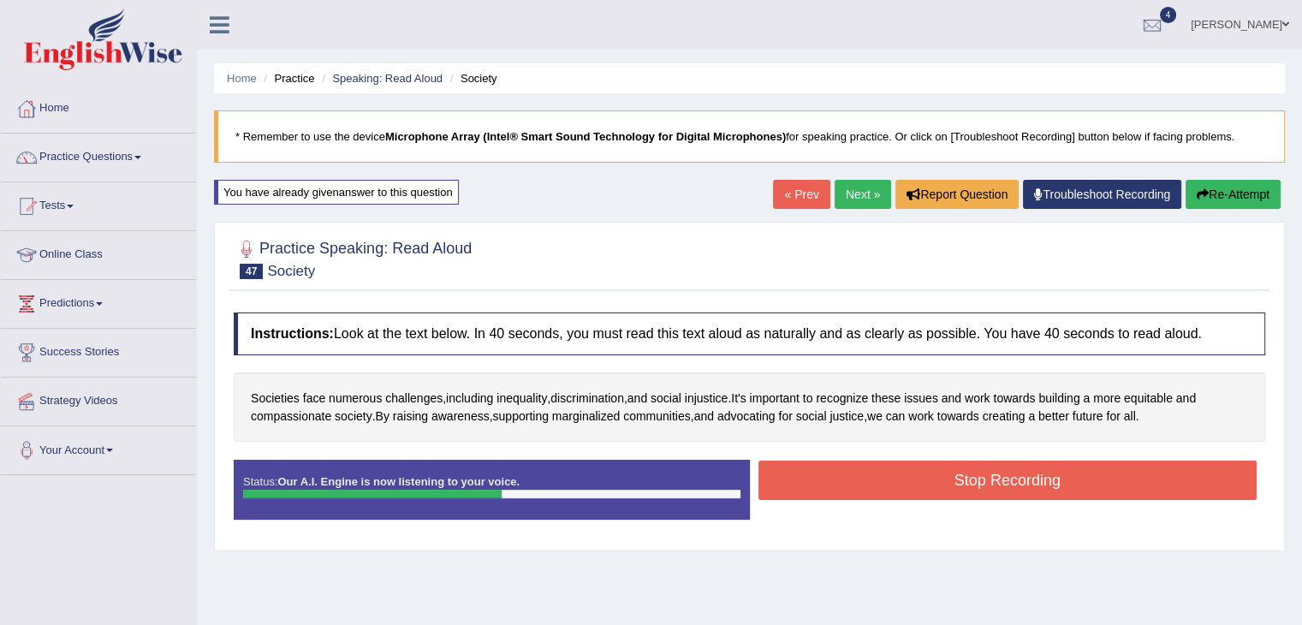
click at [858, 490] on button "Stop Recording" at bounding box center [1007, 479] width 499 height 39
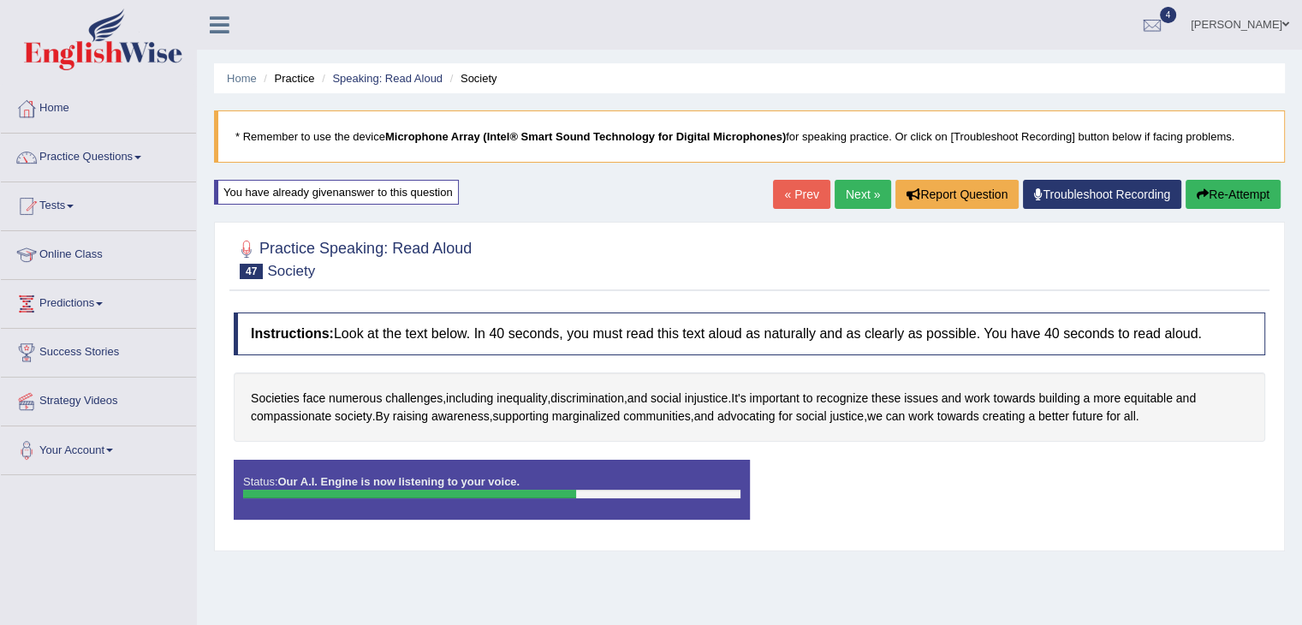
click at [1005, 483] on div "Status: Our A.I. Engine is now listening to your voice. Start Answering Stop Re…" at bounding box center [749, 498] width 1031 height 77
click at [1208, 181] on button "Re-Attempt" at bounding box center [1232, 194] width 95 height 29
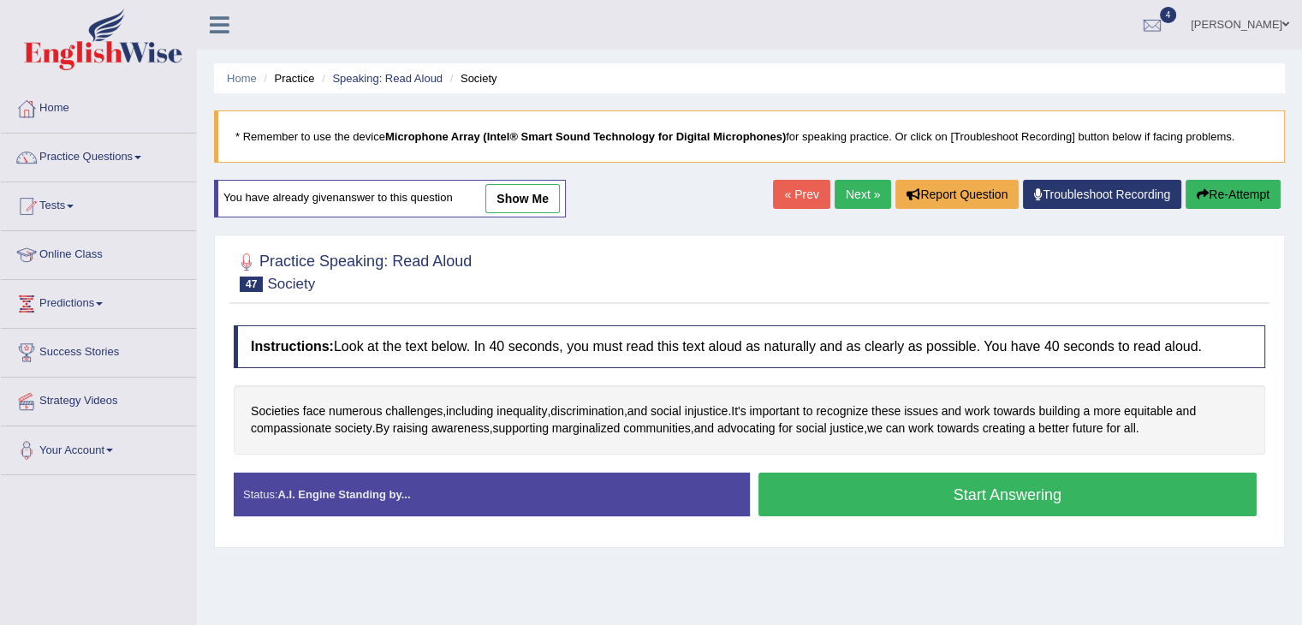
click at [917, 488] on button "Start Answering" at bounding box center [1007, 494] width 499 height 44
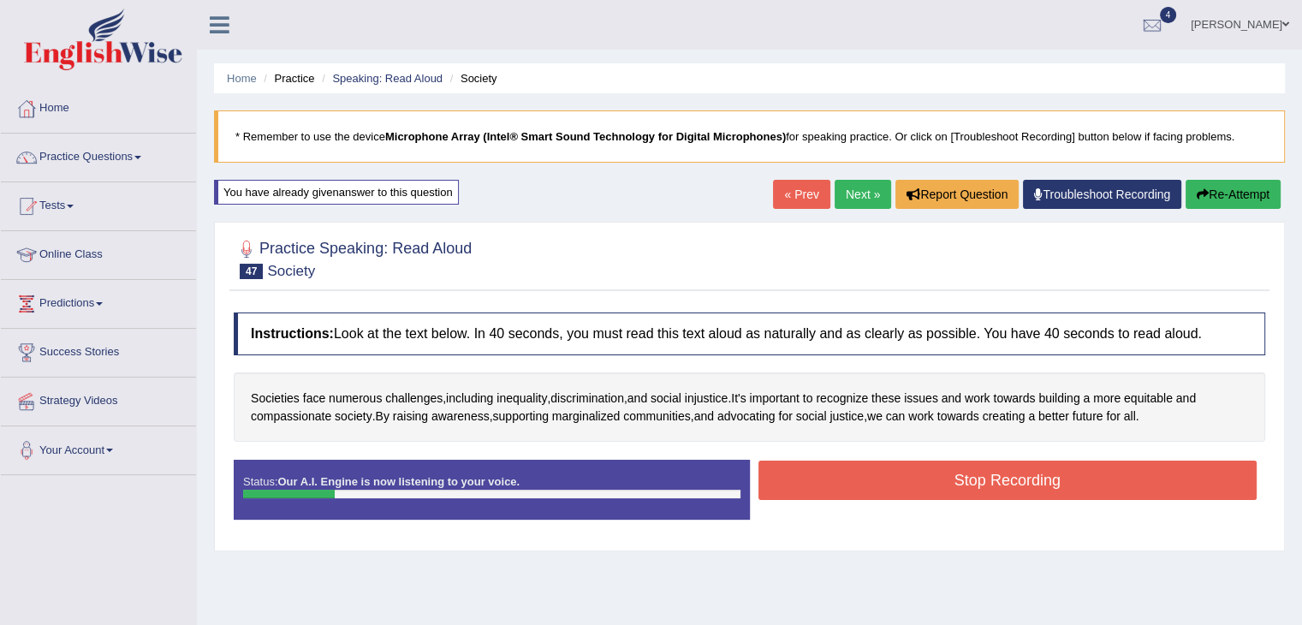
click at [1239, 203] on button "Re-Attempt" at bounding box center [1232, 194] width 95 height 29
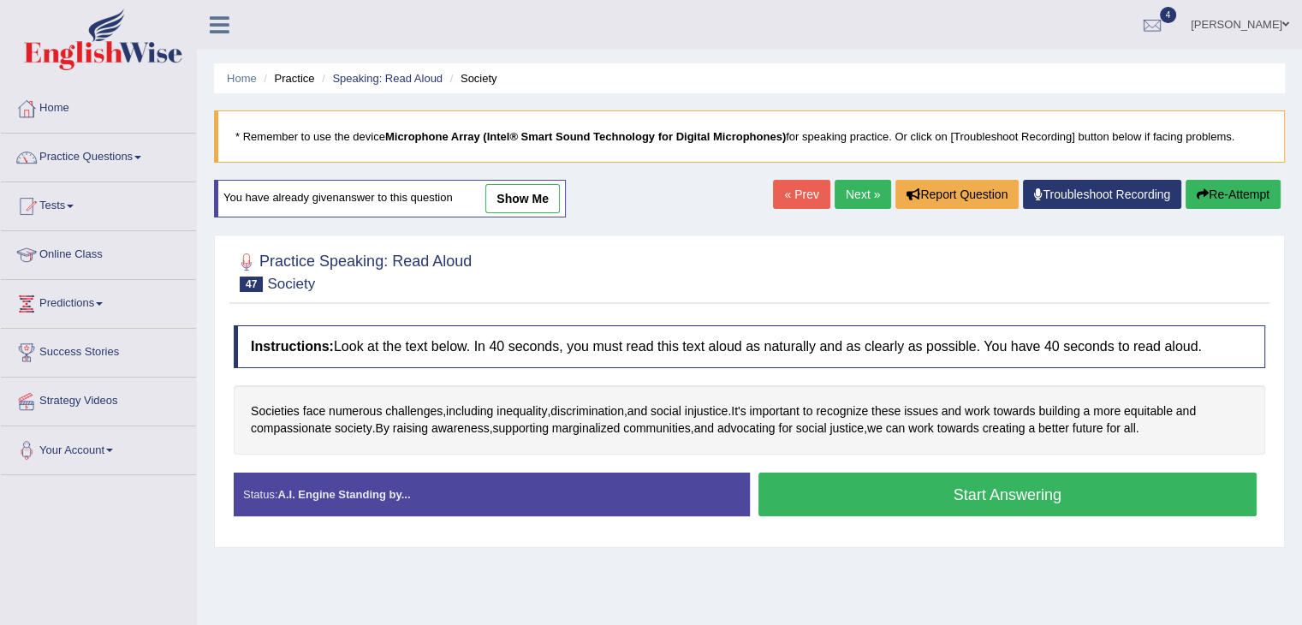
click at [972, 481] on button "Start Answering" at bounding box center [1007, 494] width 499 height 44
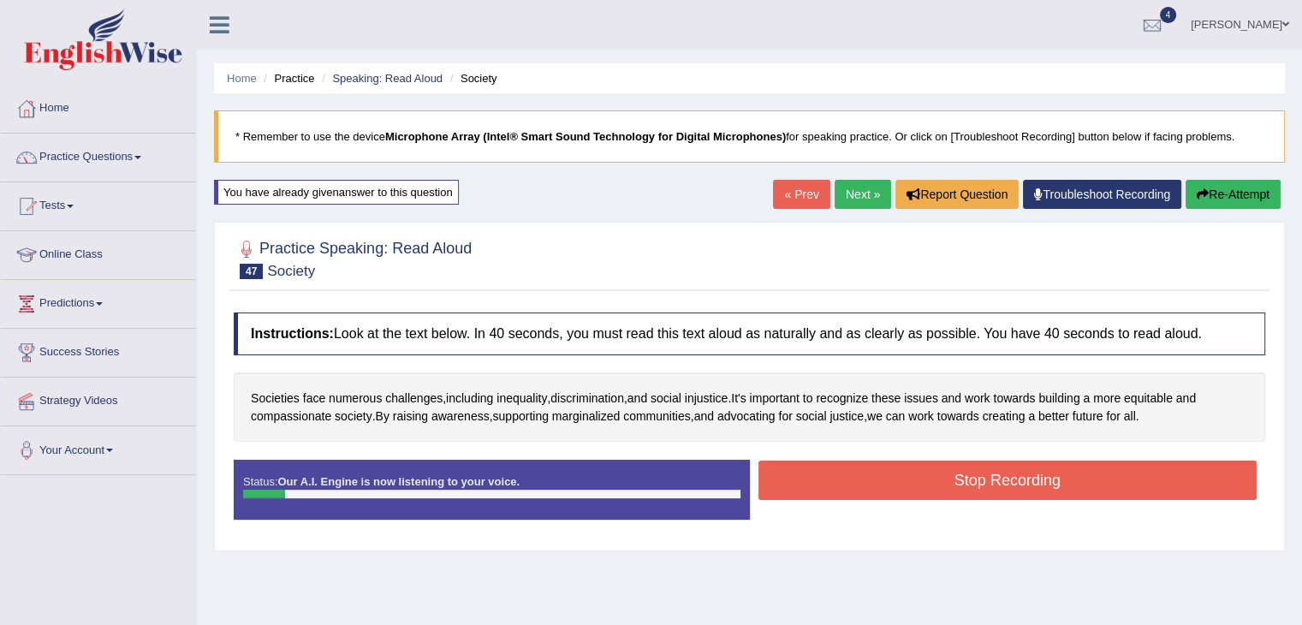
click at [1221, 180] on button "Re-Attempt" at bounding box center [1232, 194] width 95 height 29
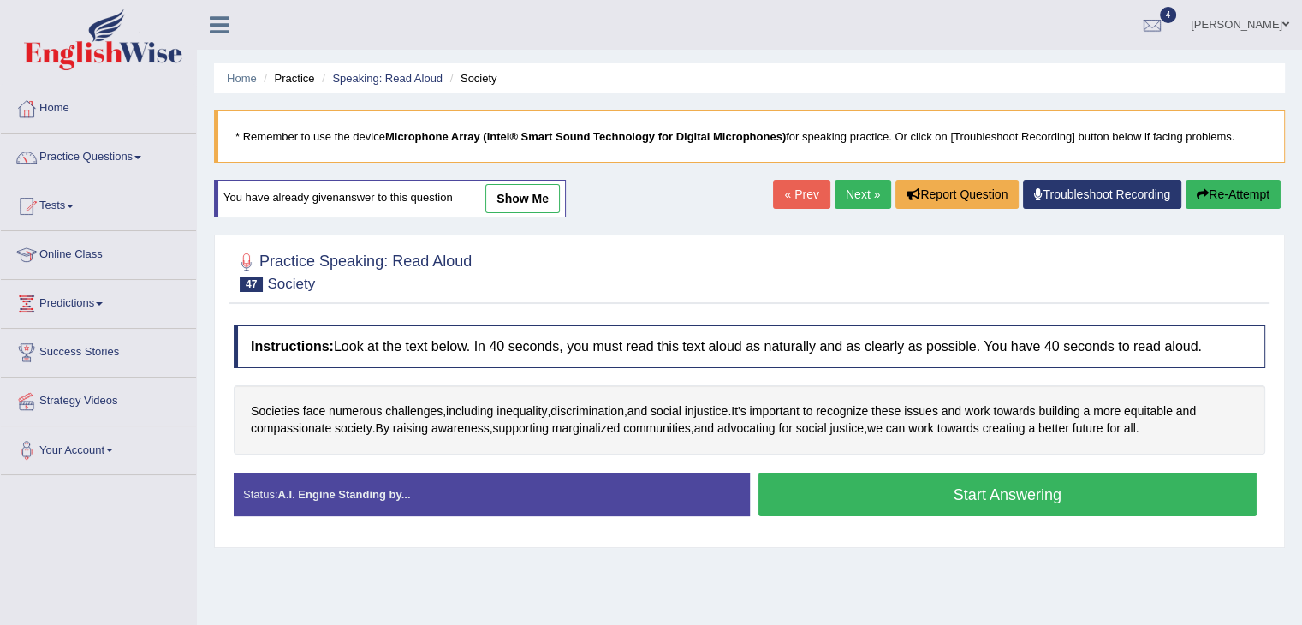
click at [839, 505] on button "Start Answering" at bounding box center [1007, 494] width 499 height 44
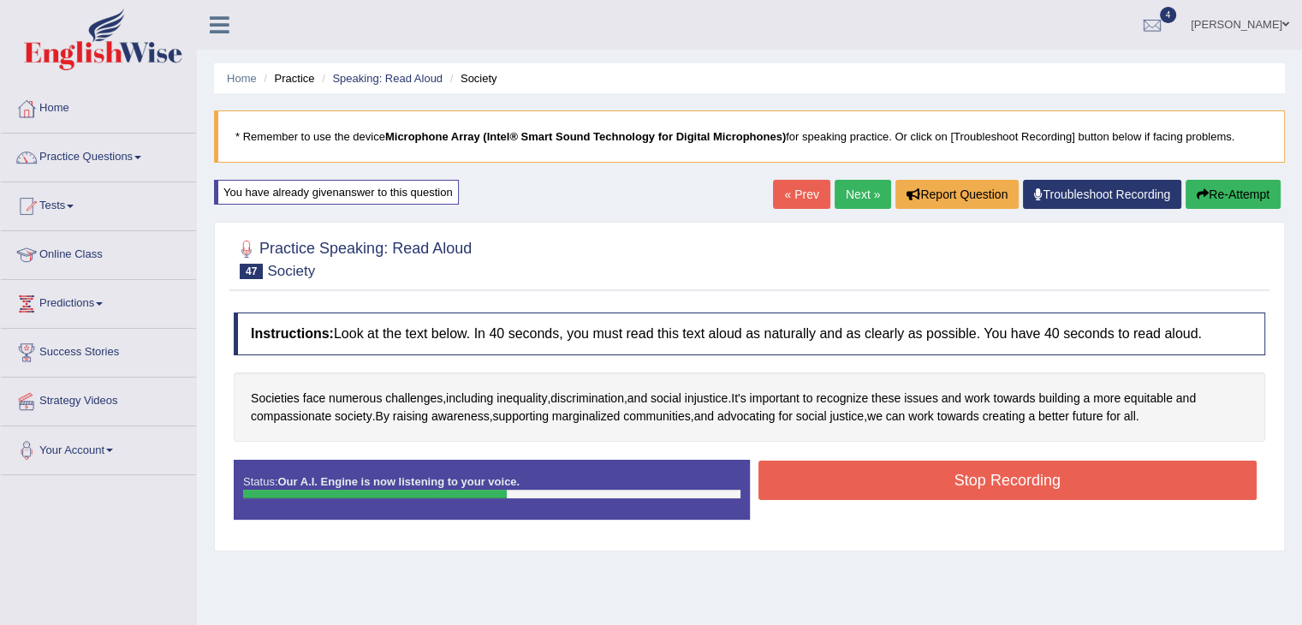
click at [856, 473] on button "Stop Recording" at bounding box center [1007, 479] width 499 height 39
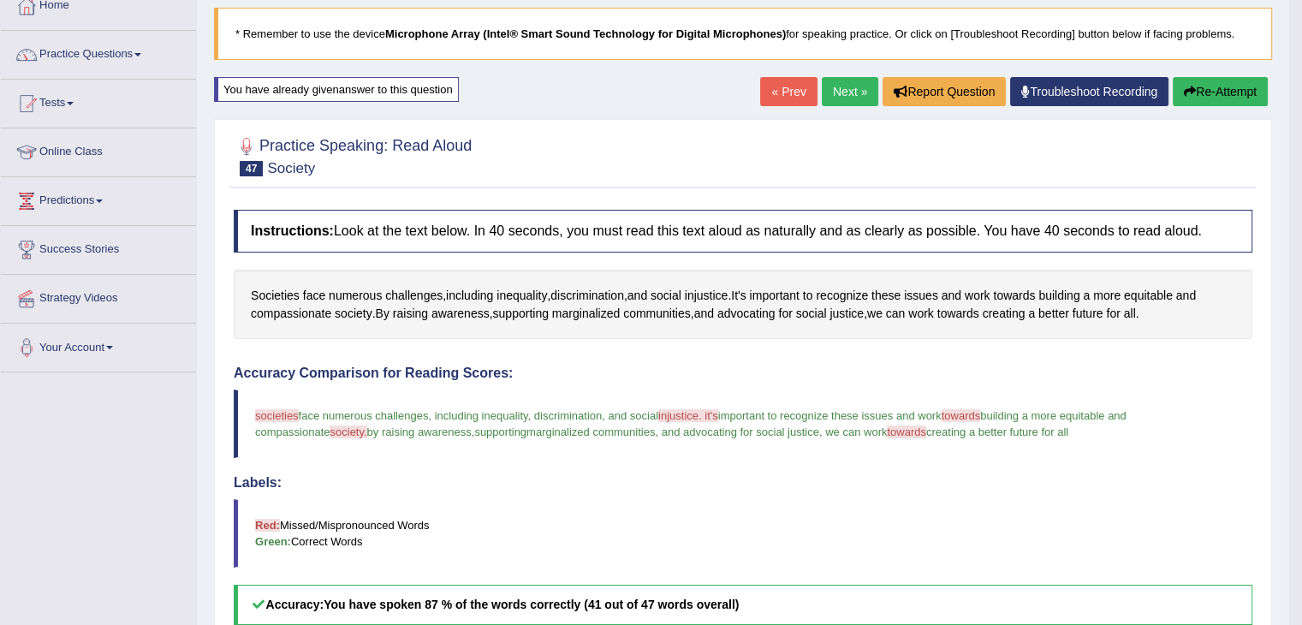
scroll to position [22, 0]
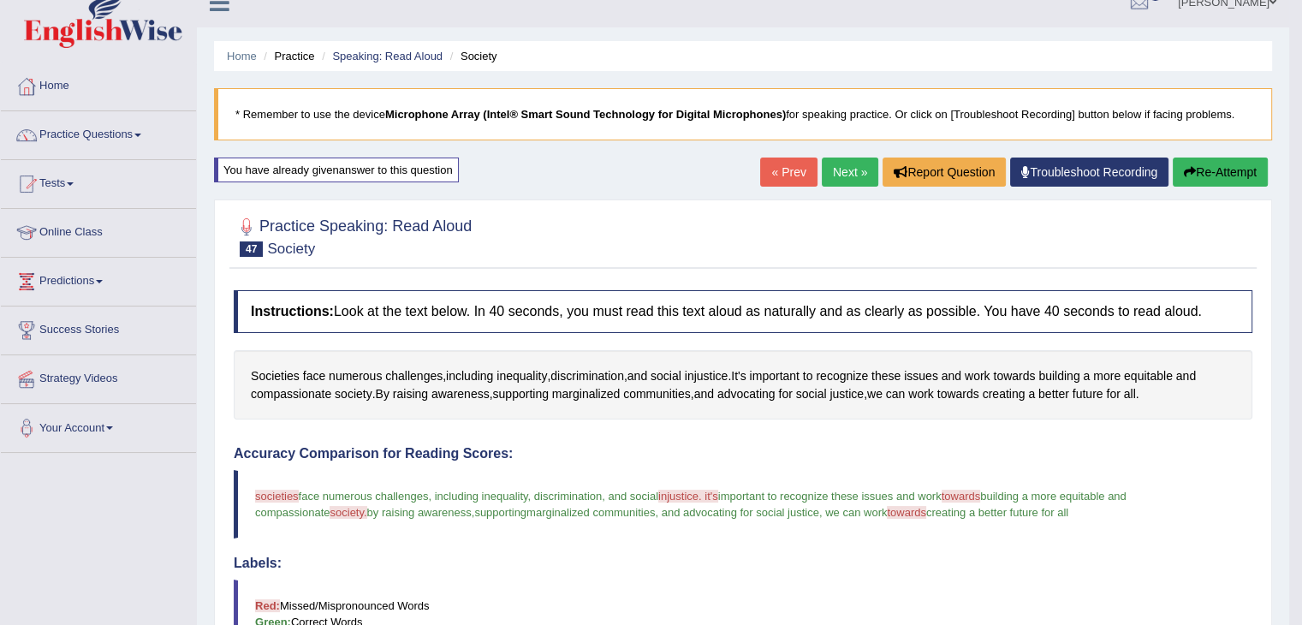
click at [1190, 169] on icon "button" at bounding box center [1189, 172] width 12 height 12
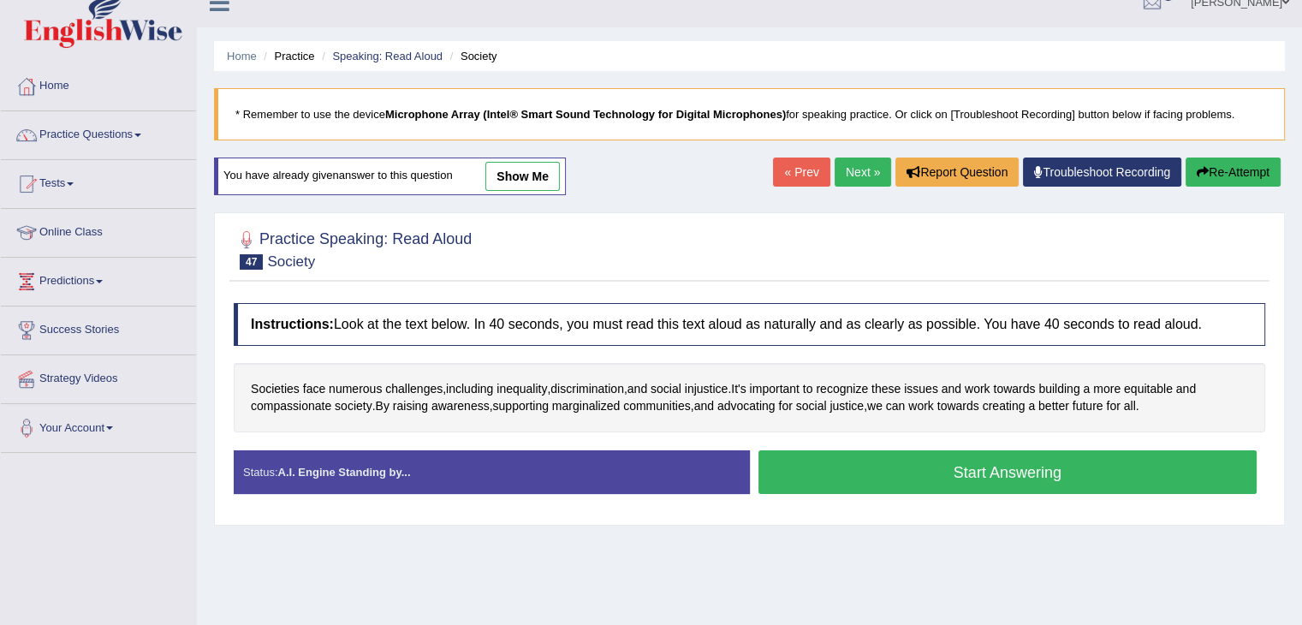
scroll to position [22, 0]
click at [940, 470] on button "Start Answering" at bounding box center [1007, 472] width 499 height 44
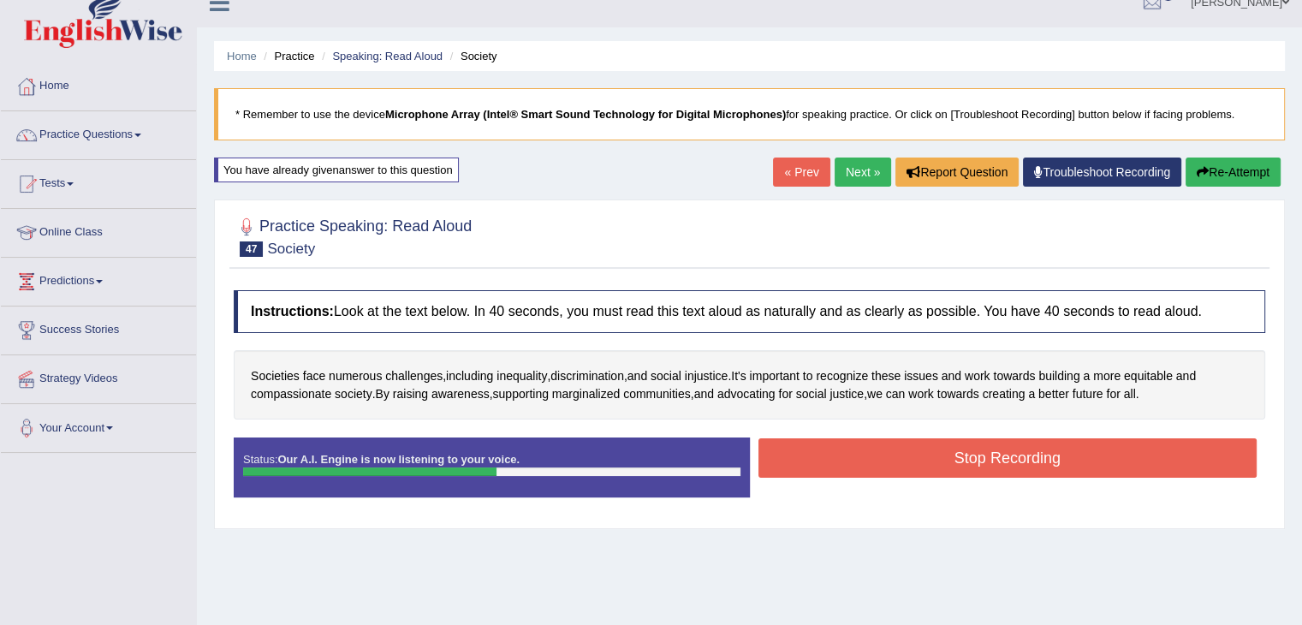
click at [940, 470] on button "Stop Recording" at bounding box center [1007, 457] width 499 height 39
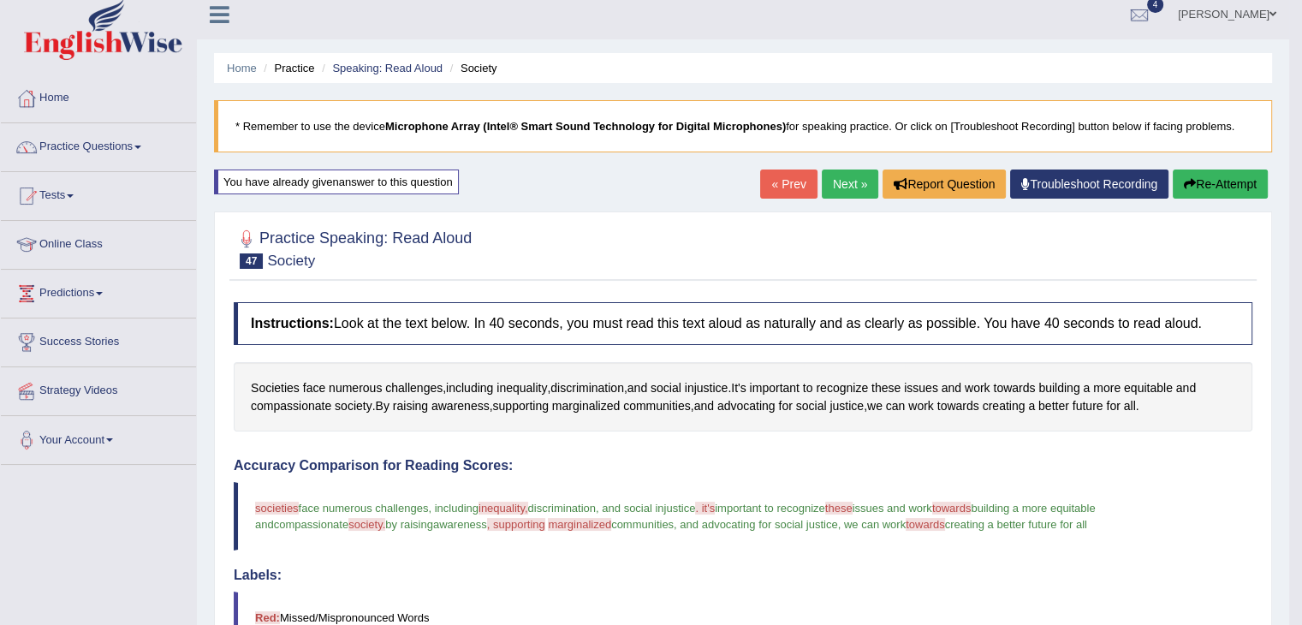
scroll to position [0, 0]
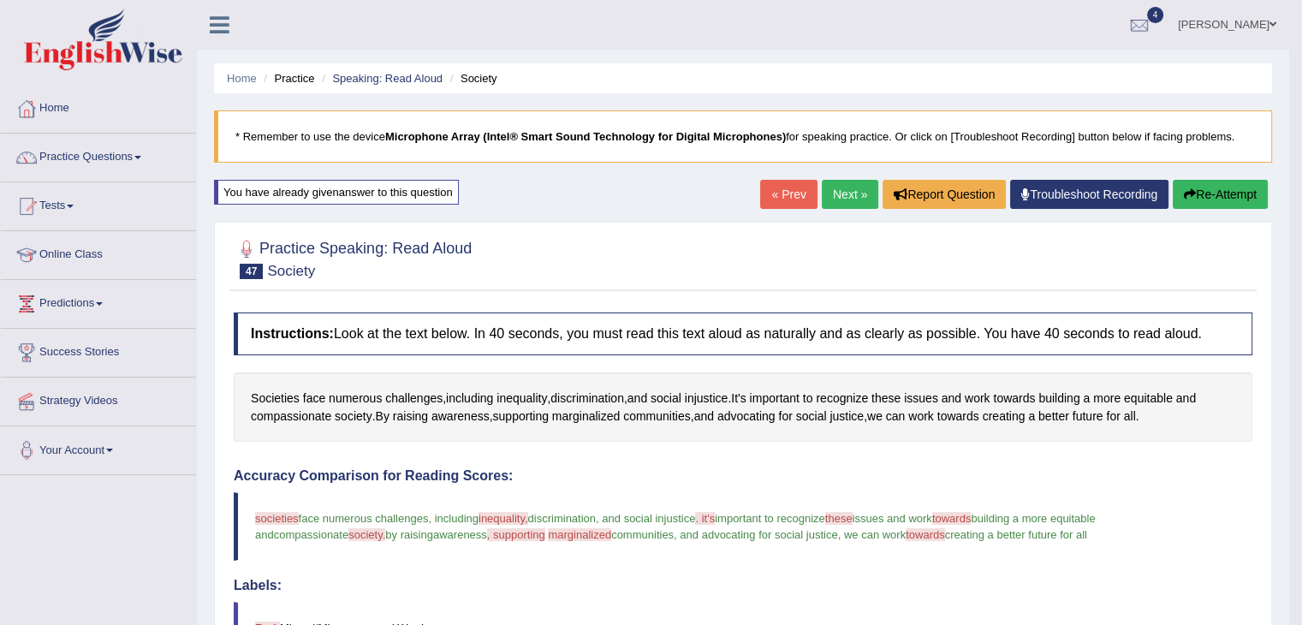
click at [844, 193] on link "Next »" at bounding box center [850, 194] width 56 height 29
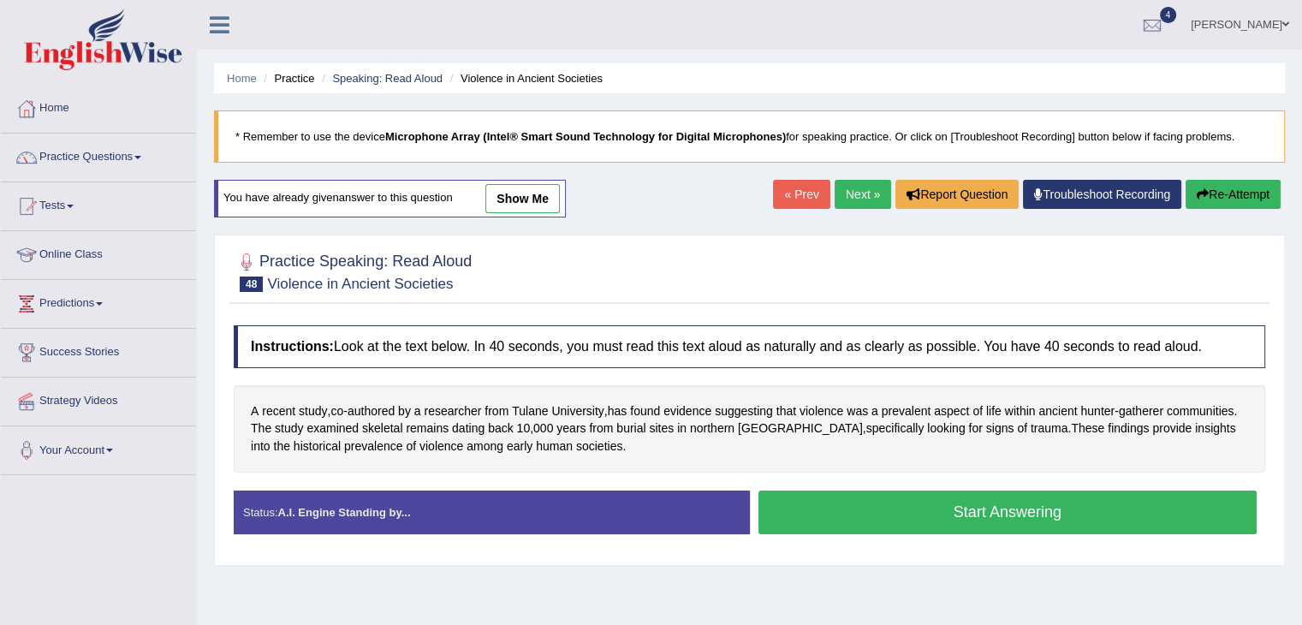
click at [844, 193] on link "Next »" at bounding box center [862, 194] width 56 height 29
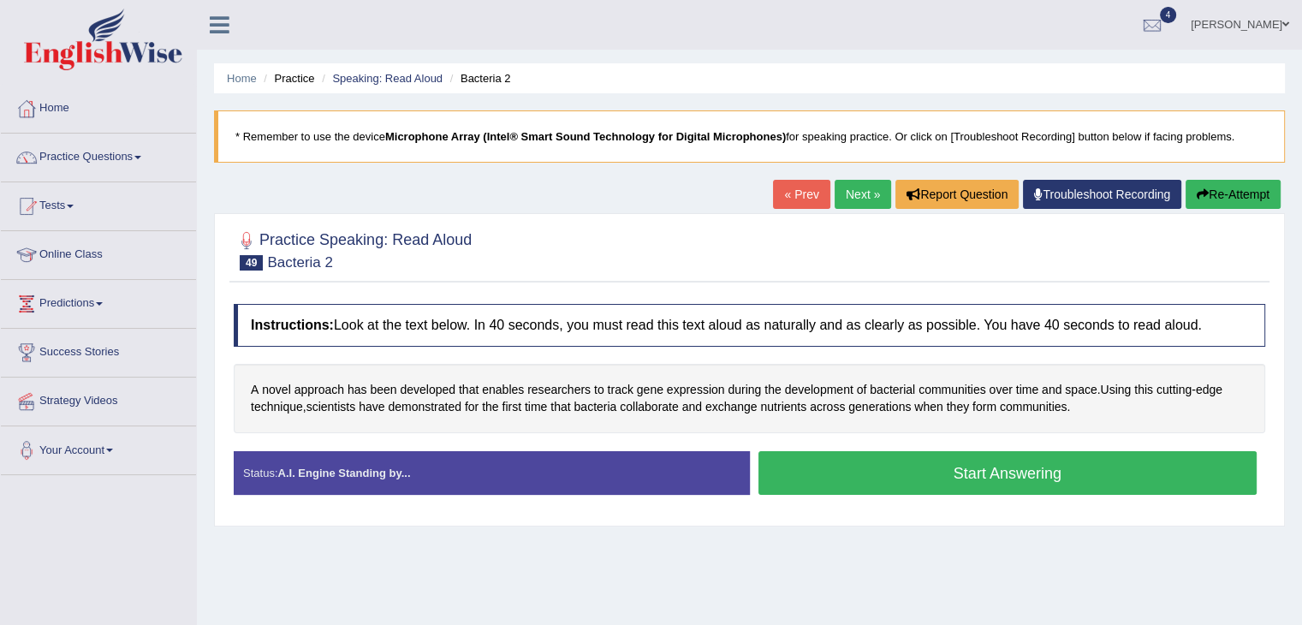
click at [802, 487] on button "Start Answering" at bounding box center [1007, 473] width 499 height 44
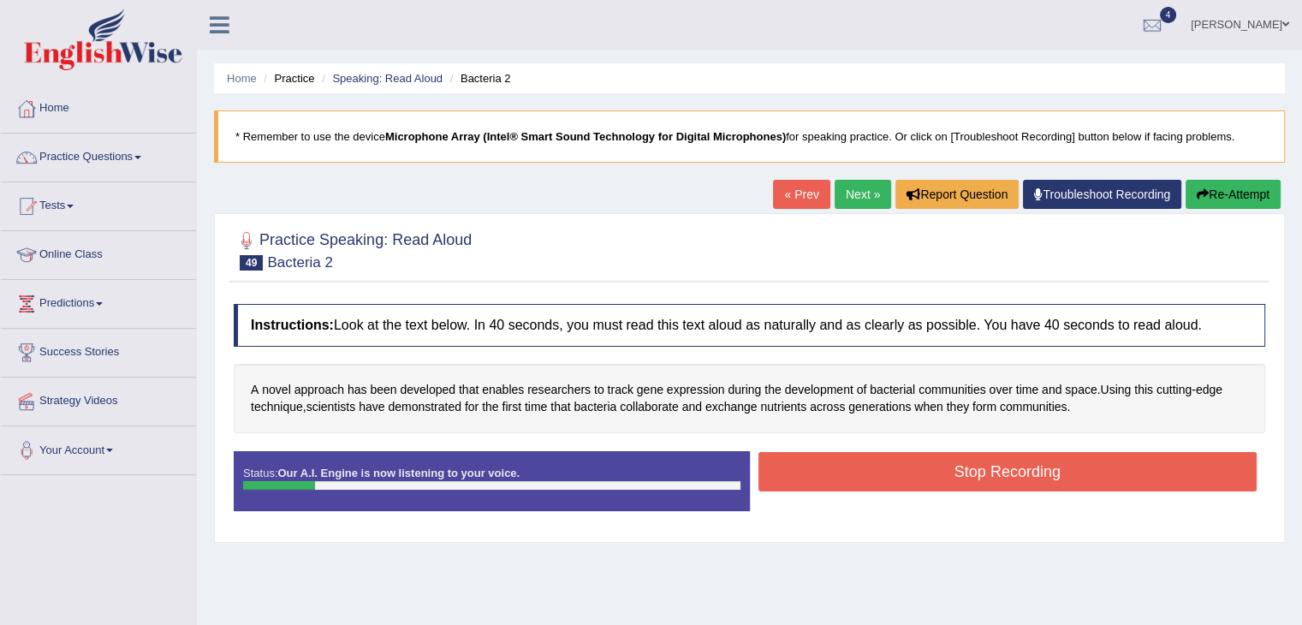
click at [1215, 188] on button "Re-Attempt" at bounding box center [1232, 194] width 95 height 29
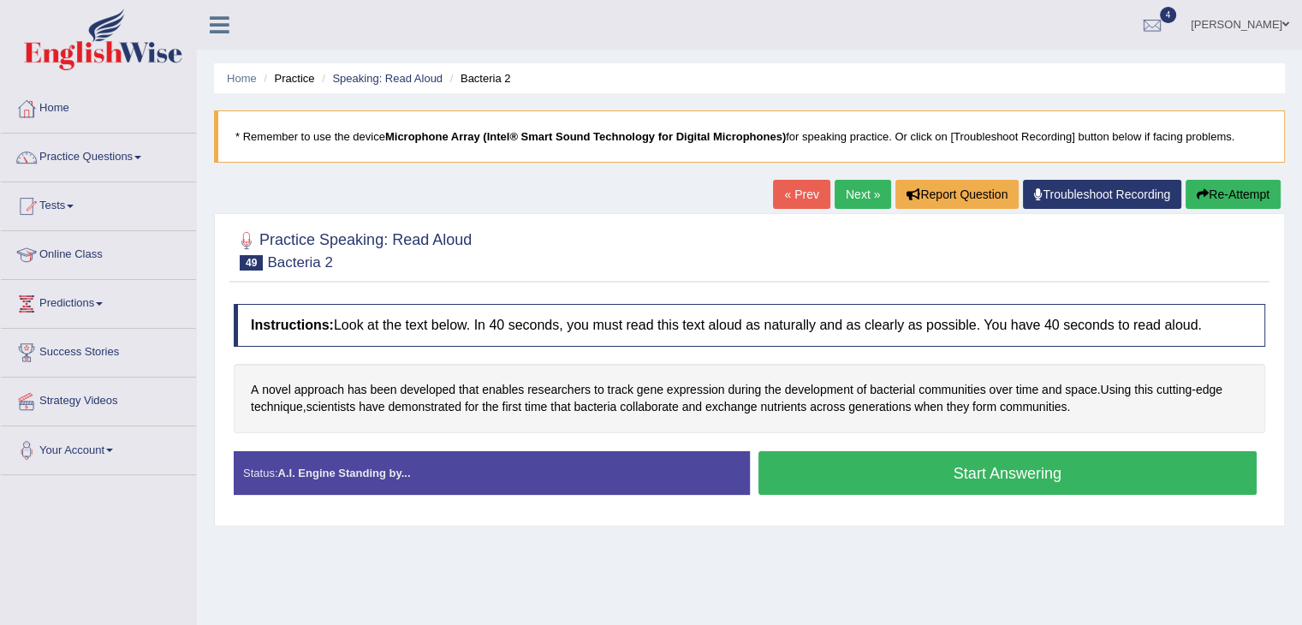
click at [1003, 472] on button "Start Answering" at bounding box center [1007, 473] width 499 height 44
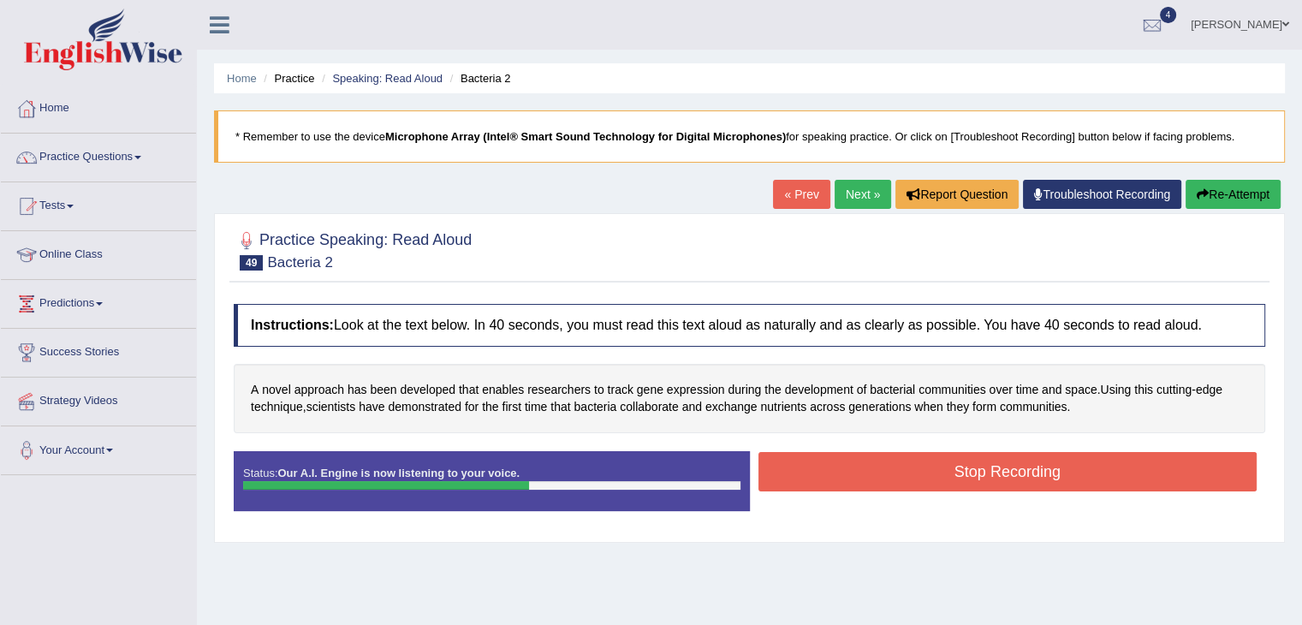
click at [1205, 198] on button "Re-Attempt" at bounding box center [1232, 194] width 95 height 29
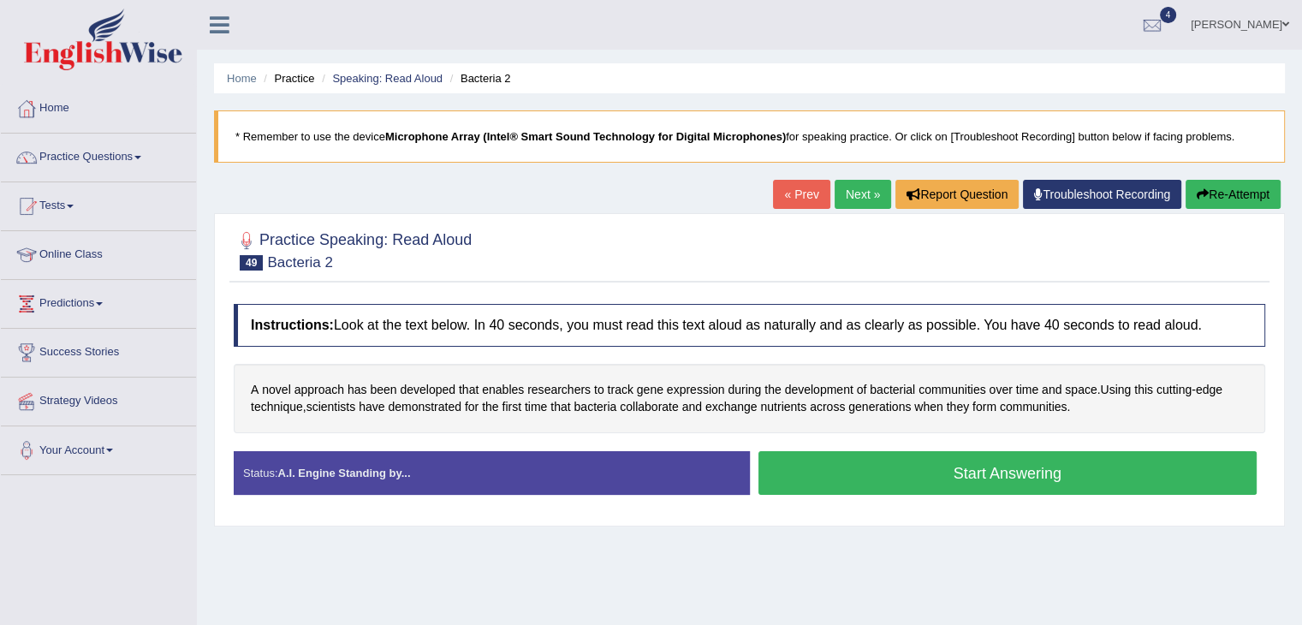
click at [983, 481] on button "Start Answering" at bounding box center [1007, 473] width 499 height 44
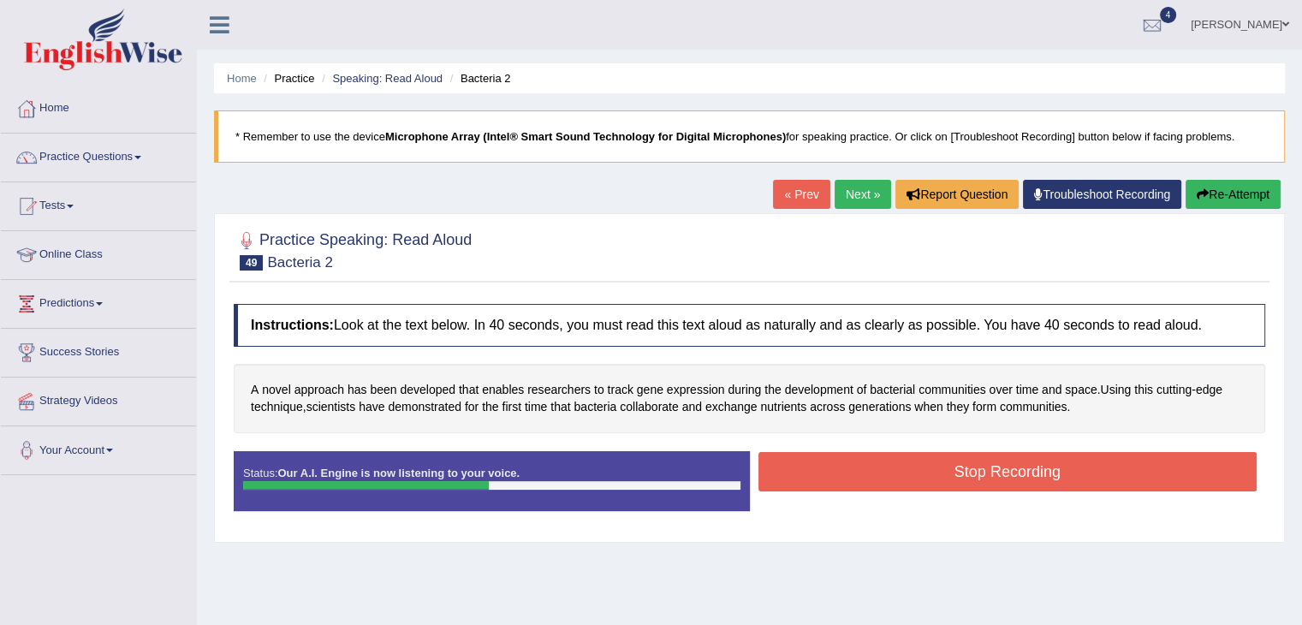
click at [1215, 193] on button "Re-Attempt" at bounding box center [1232, 194] width 95 height 29
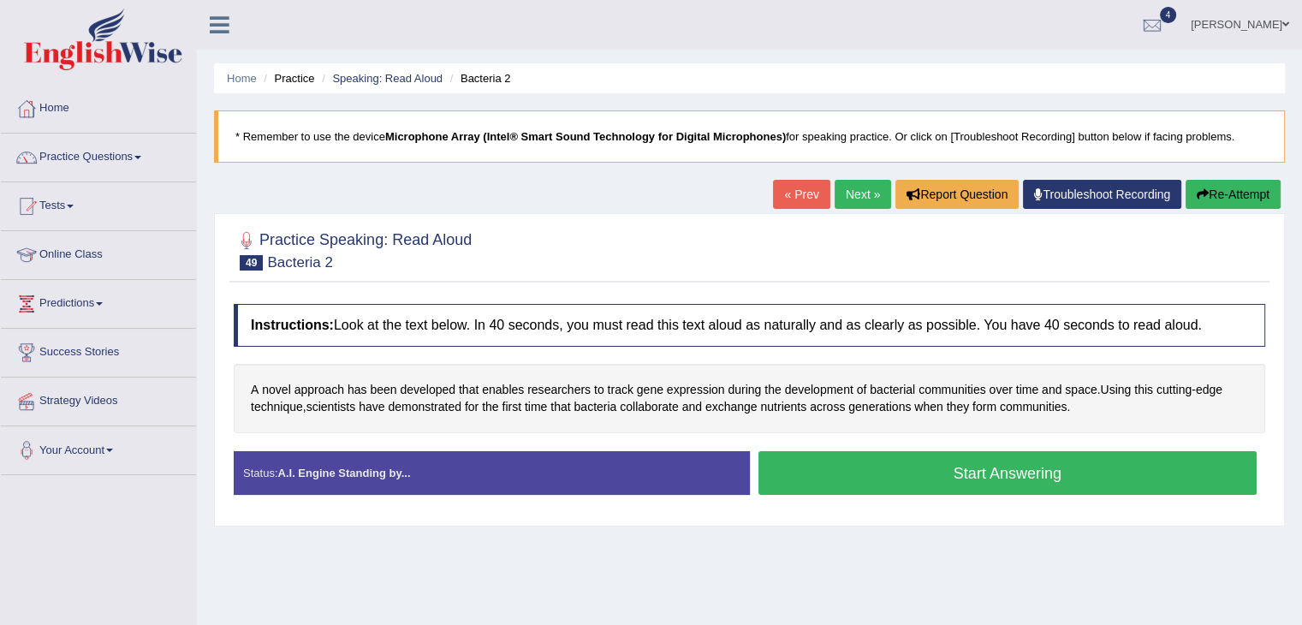
click at [950, 470] on button "Start Answering" at bounding box center [1007, 473] width 499 height 44
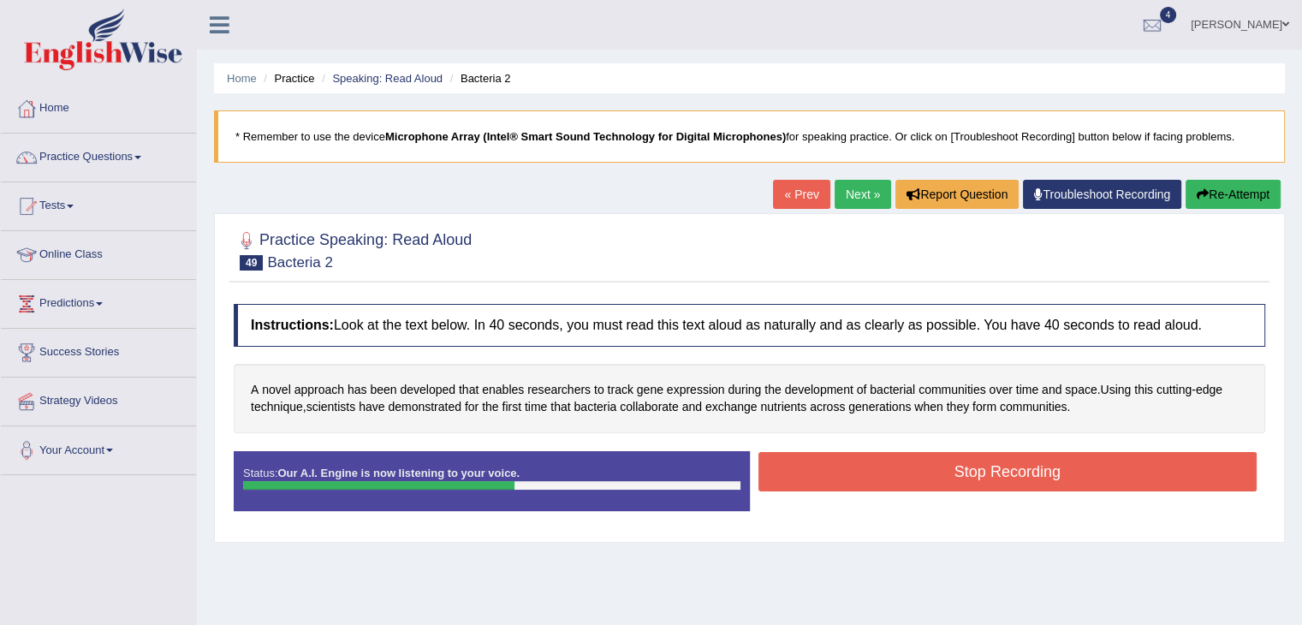
click at [950, 470] on button "Stop Recording" at bounding box center [1007, 471] width 499 height 39
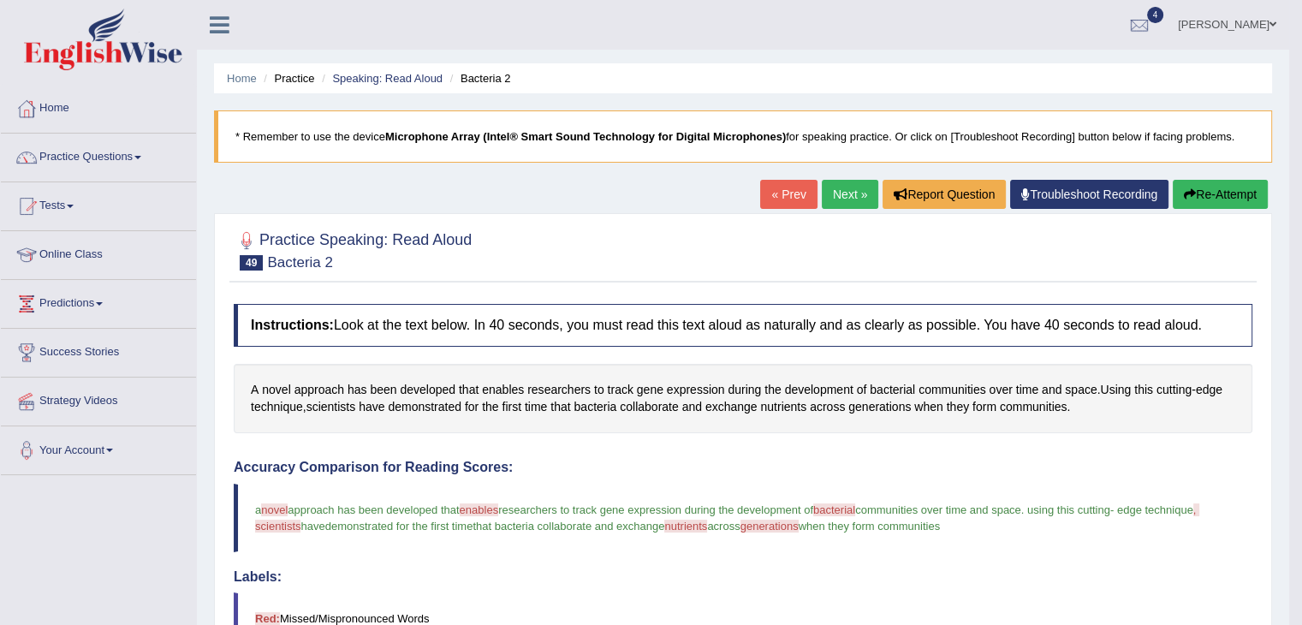
click at [845, 189] on link "Next »" at bounding box center [850, 194] width 56 height 29
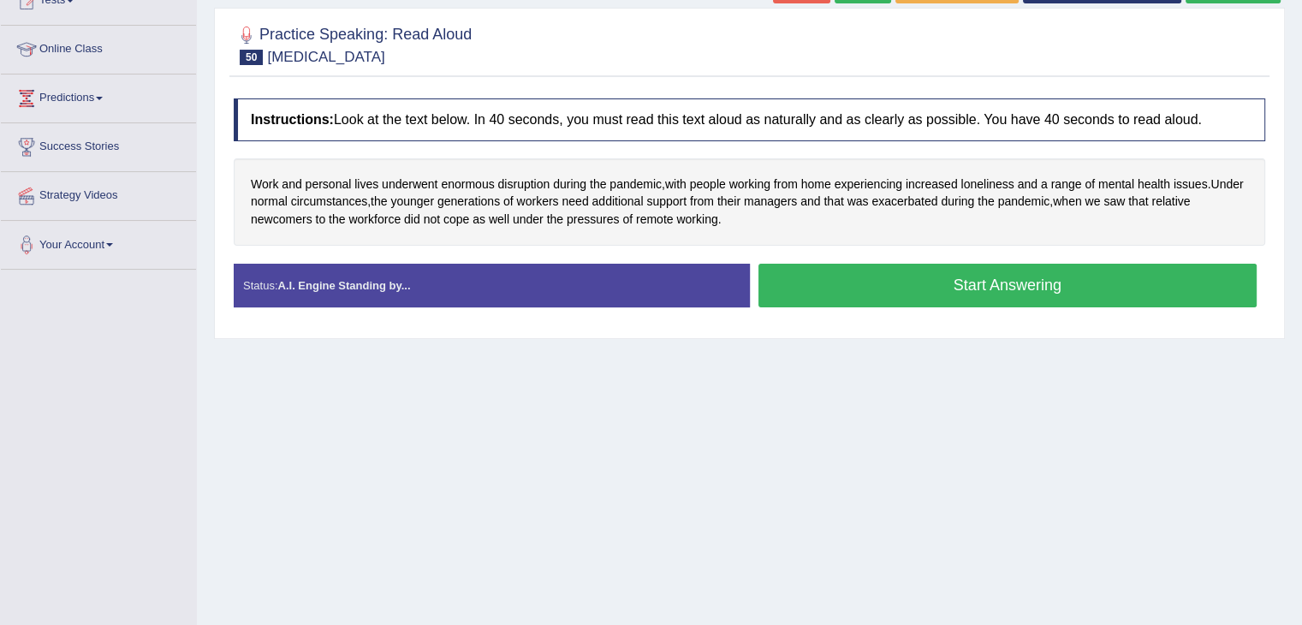
scroll to position [274, 0]
